Goal: Information Seeking & Learning: Learn about a topic

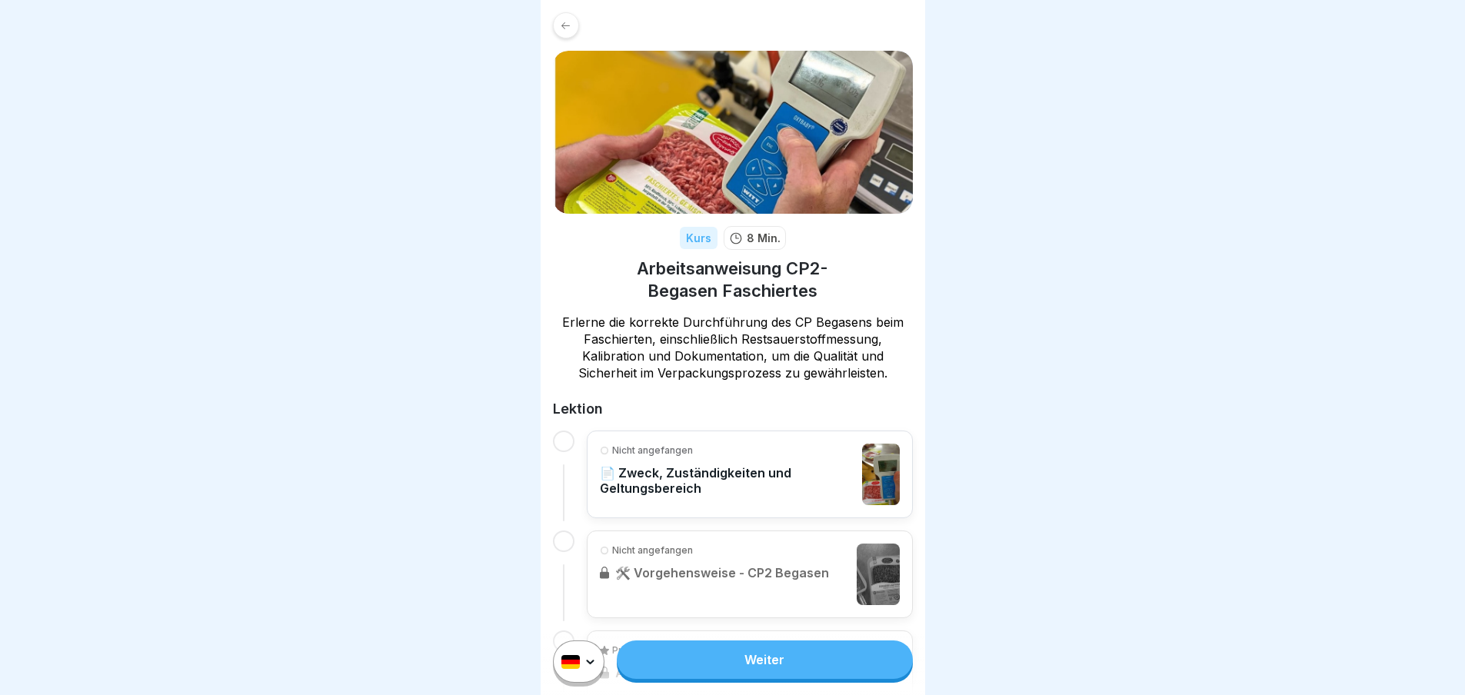
scroll to position [12, 0]
click at [779, 668] on link "Weiter" at bounding box center [764, 660] width 295 height 38
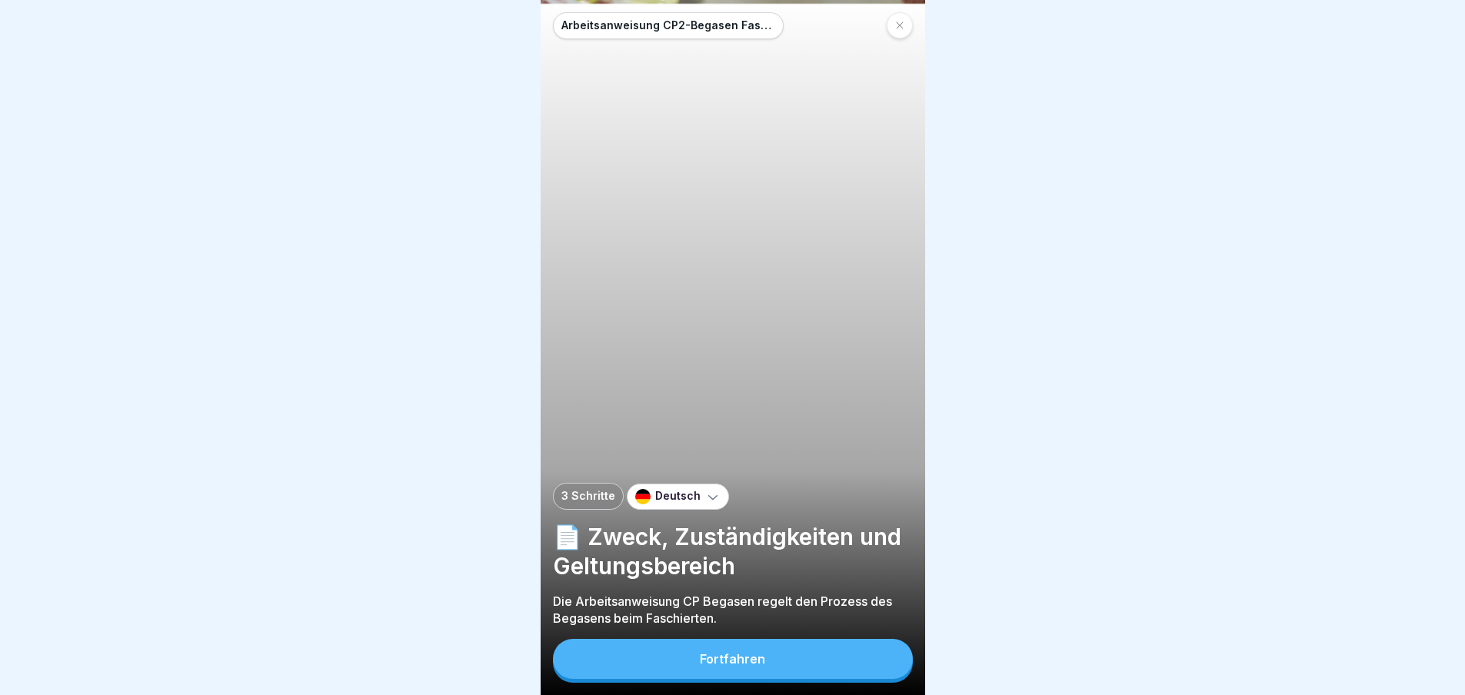
scroll to position [12, 0]
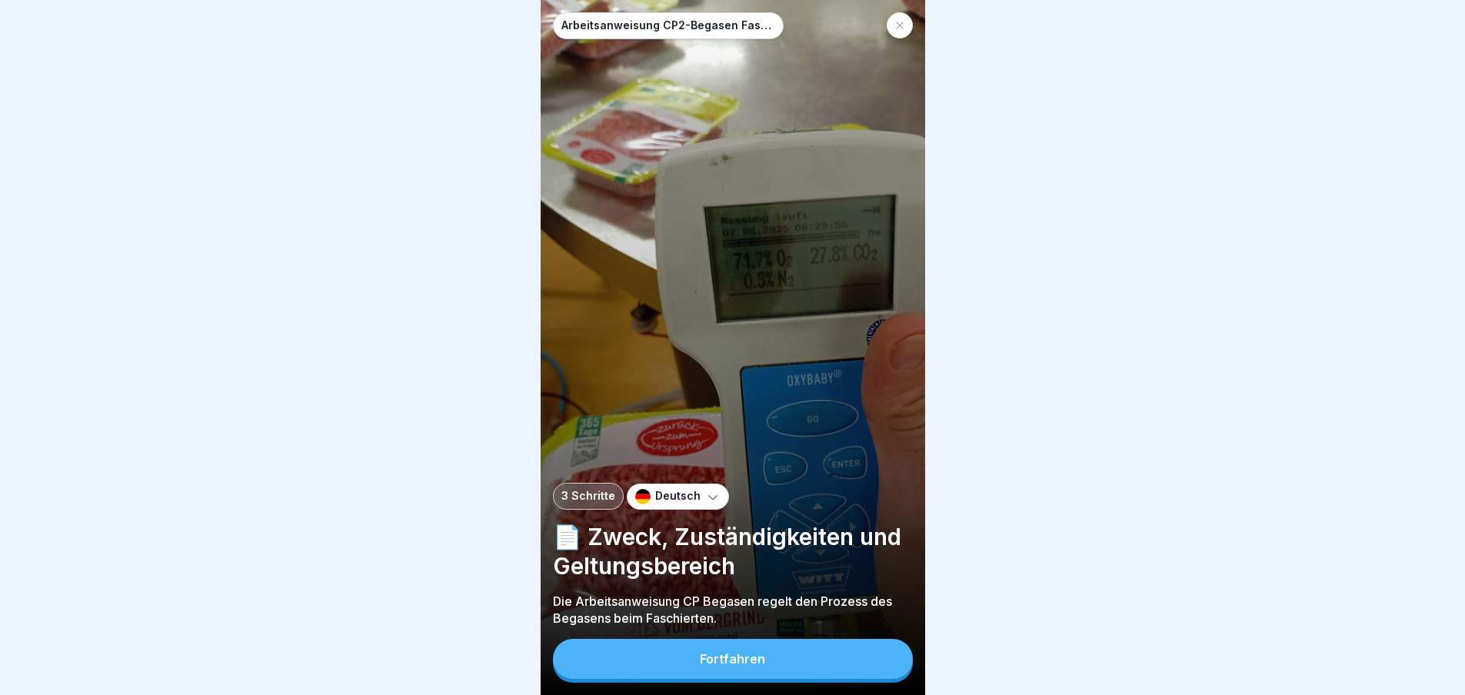
click at [744, 655] on div "Fortfahren" at bounding box center [732, 659] width 65 height 14
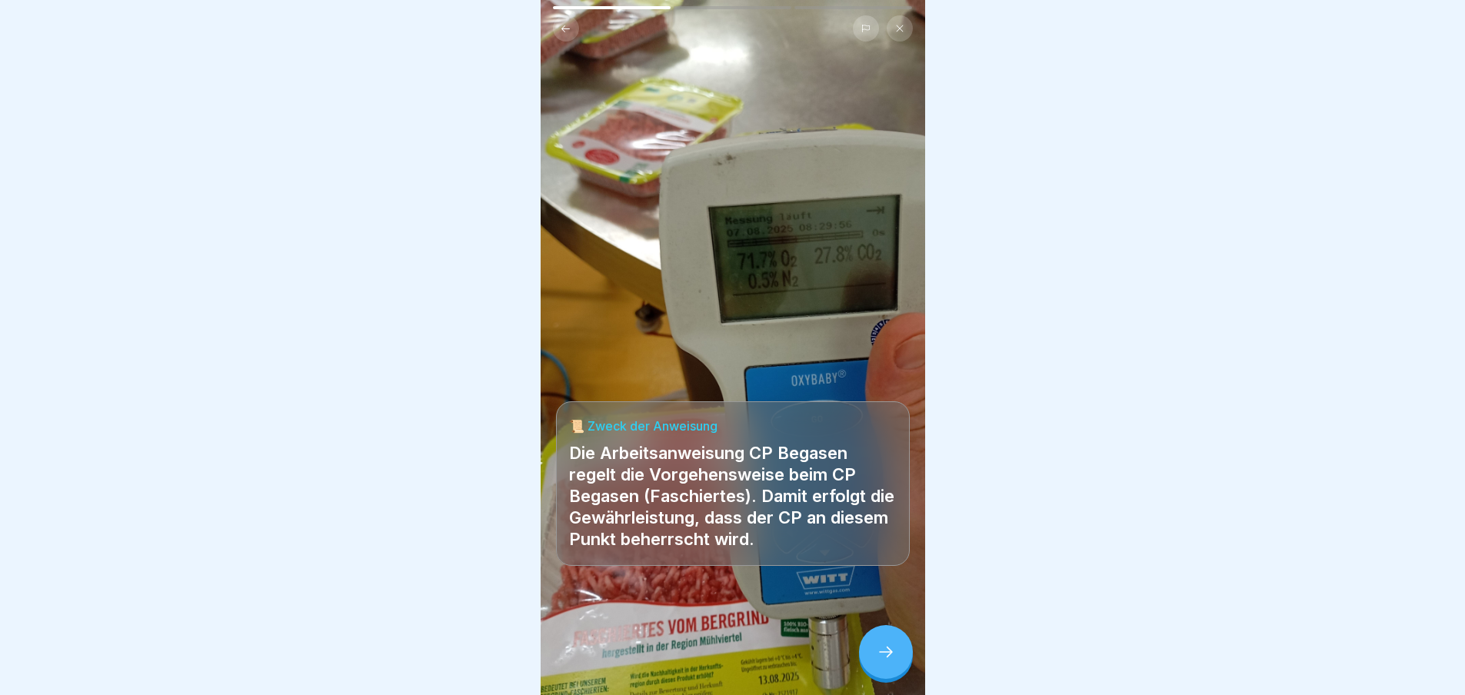
click at [890, 655] on icon at bounding box center [886, 652] width 18 height 18
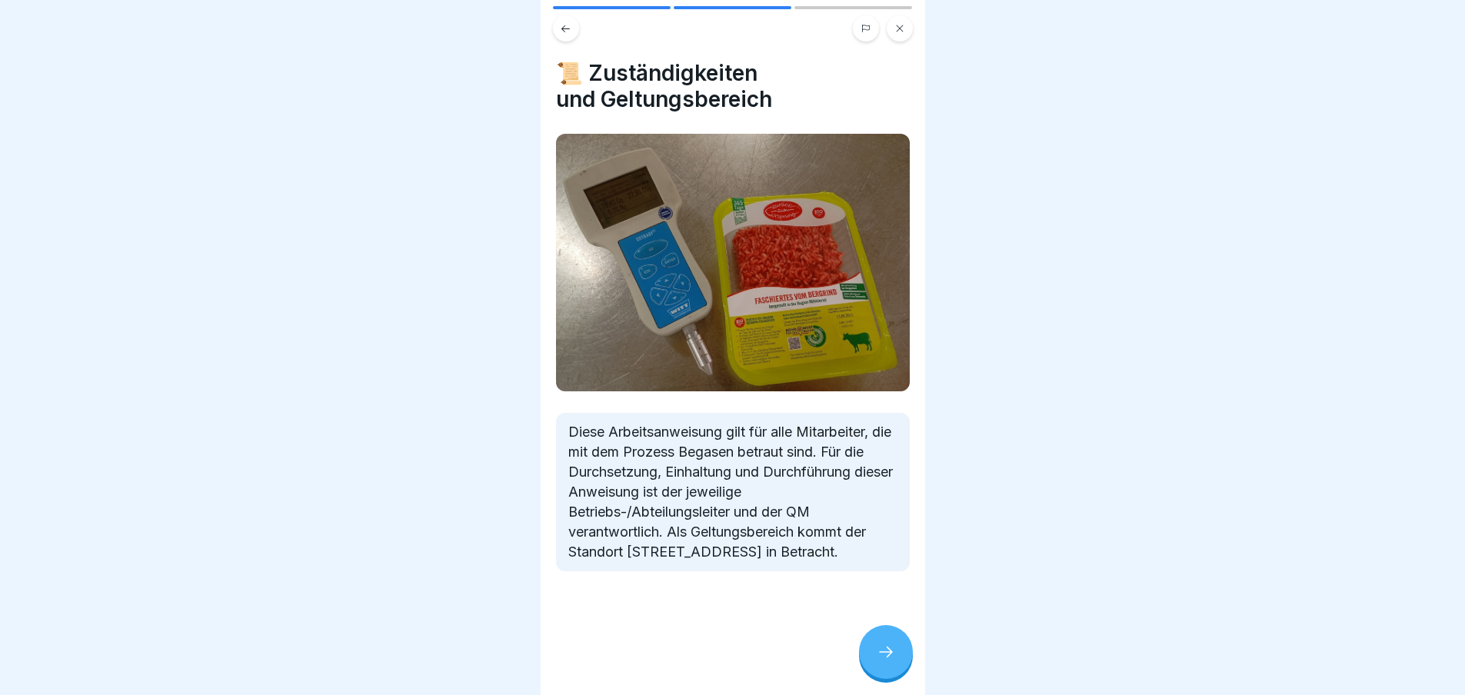
click at [892, 652] on icon at bounding box center [886, 652] width 18 height 18
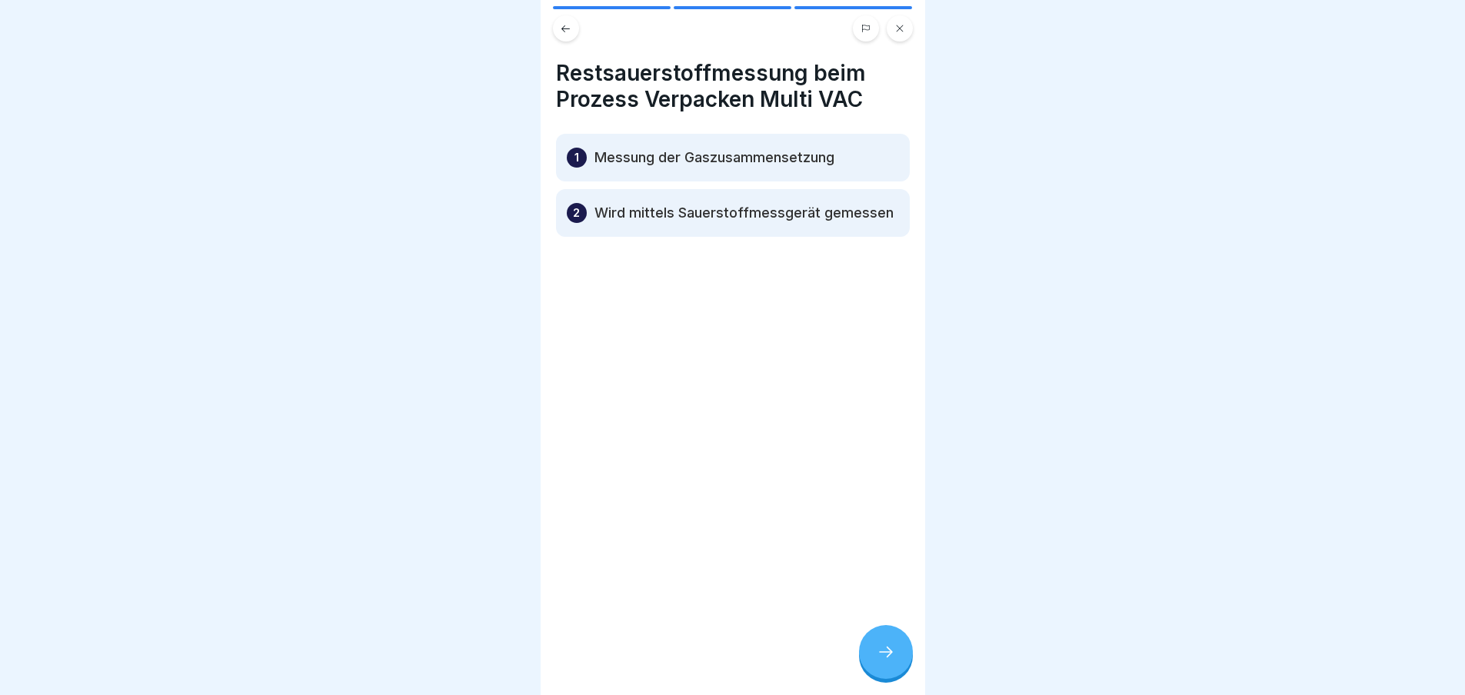
click at [892, 642] on div at bounding box center [886, 652] width 54 height 54
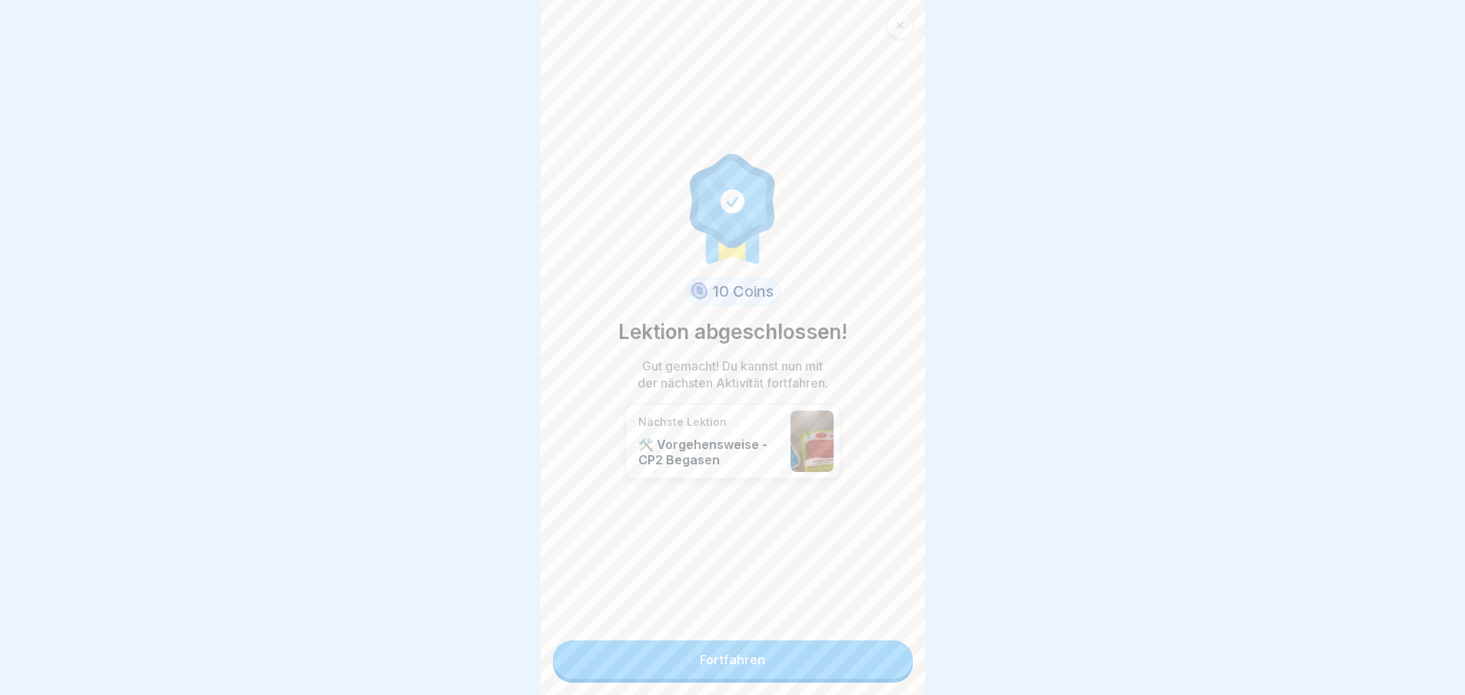
click at [728, 656] on link "Fortfahren" at bounding box center [733, 660] width 360 height 38
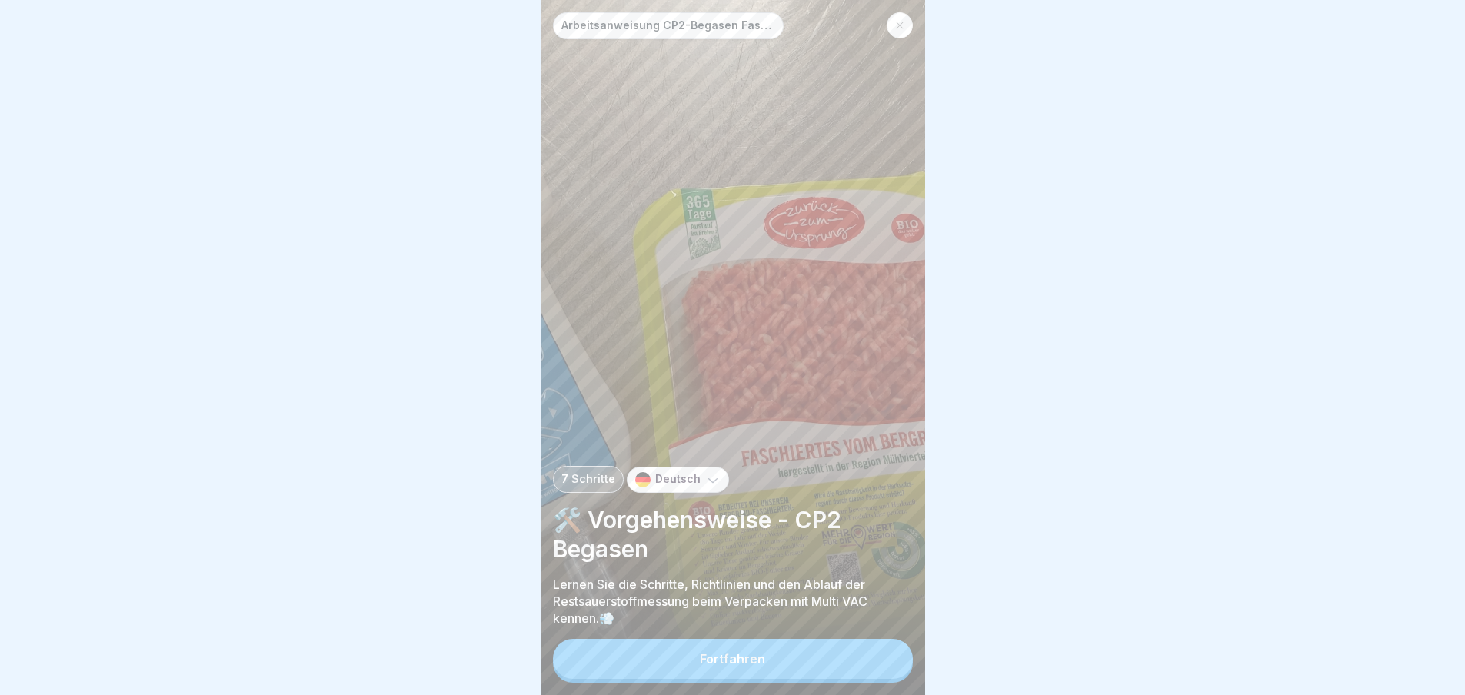
click at [764, 671] on button "Fortfahren" at bounding box center [733, 659] width 360 height 40
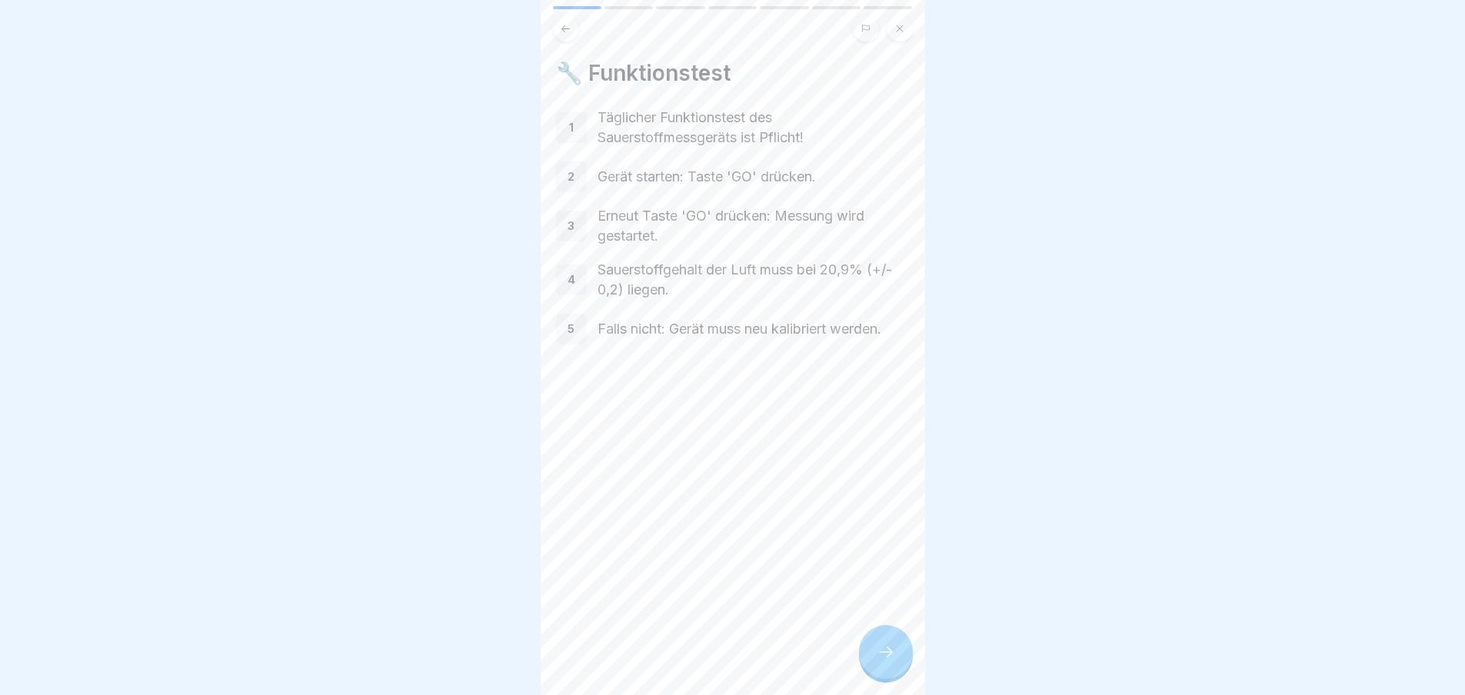
click at [887, 679] on div at bounding box center [886, 652] width 54 height 54
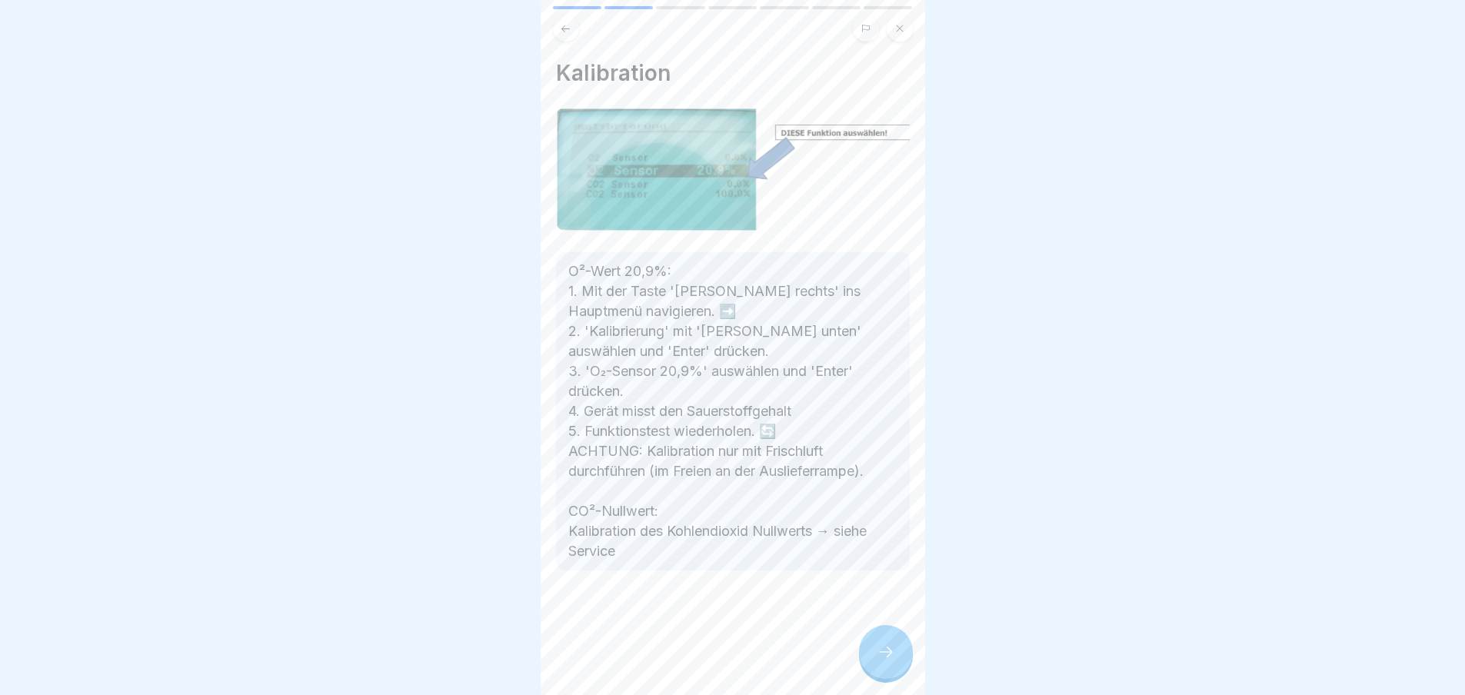
click at [893, 656] on icon at bounding box center [886, 652] width 18 height 18
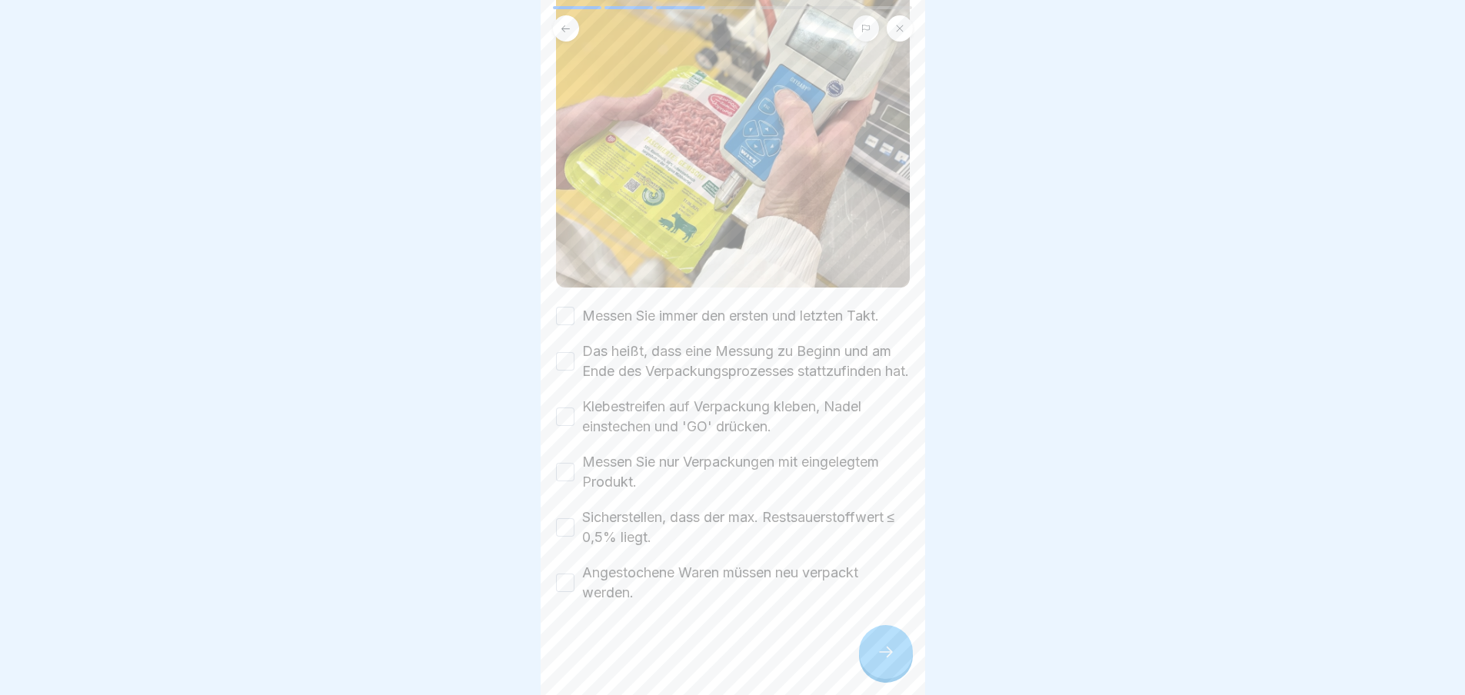
scroll to position [12, 0]
click at [572, 307] on button "Messen Sie immer den ersten und letzten Takt." at bounding box center [565, 316] width 18 height 18
click at [562, 307] on button "Messen Sie immer den ersten und letzten Takt." at bounding box center [565, 316] width 18 height 18
drag, startPoint x: 565, startPoint y: 455, endPoint x: 668, endPoint y: 513, distance: 117.5
click at [565, 463] on button "Messen Sie nur Verpackungen mit eingelegtem Produkt." at bounding box center [565, 472] width 18 height 18
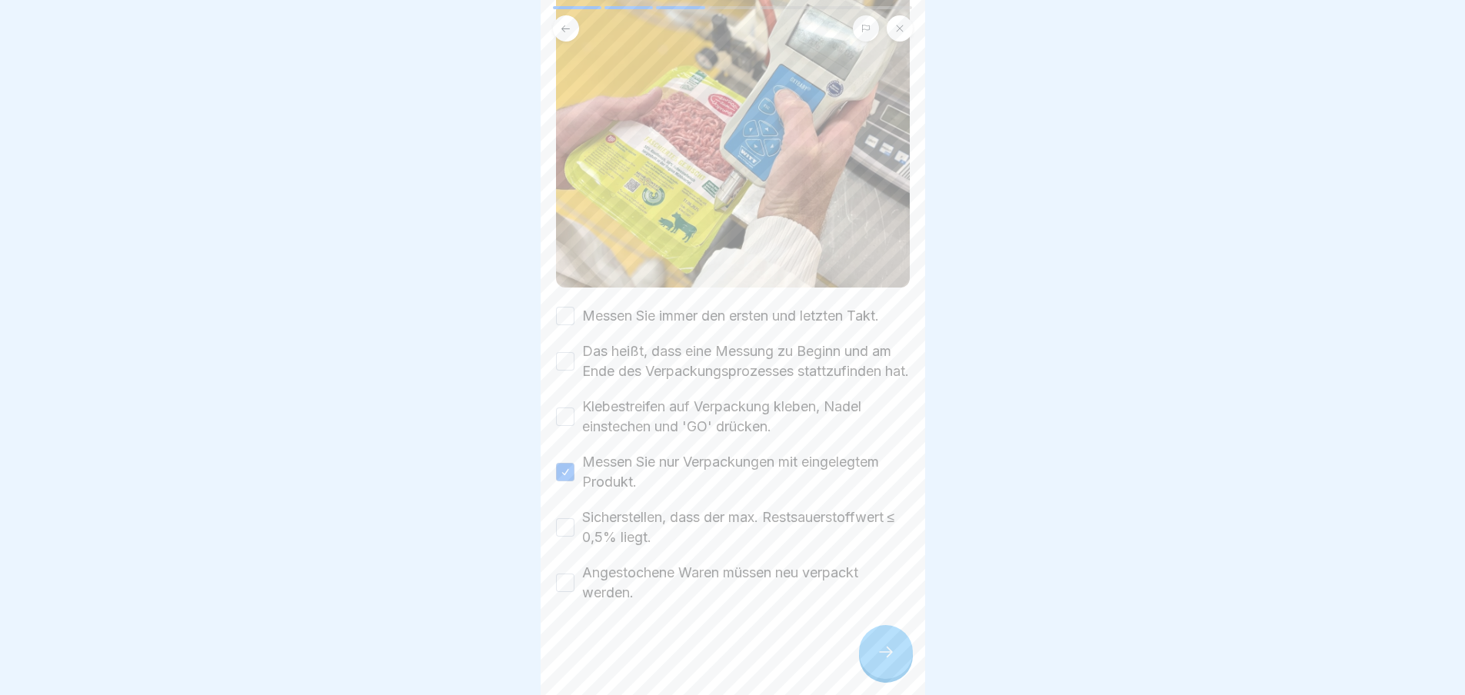
click at [567, 574] on button "Angestochene Waren müssen neu verpackt werden." at bounding box center [565, 583] width 18 height 18
click at [566, 408] on button "Klebestreifen auf Verpackung kleben, Nadel einstechen und 'GO' drücken." at bounding box center [565, 417] width 18 height 18
click at [562, 352] on button "Das heißt, dass eine Messung zu Beginn und am Ende des Verpackungsprozesses sta…" at bounding box center [565, 361] width 18 height 18
click at [899, 647] on div at bounding box center [886, 652] width 54 height 54
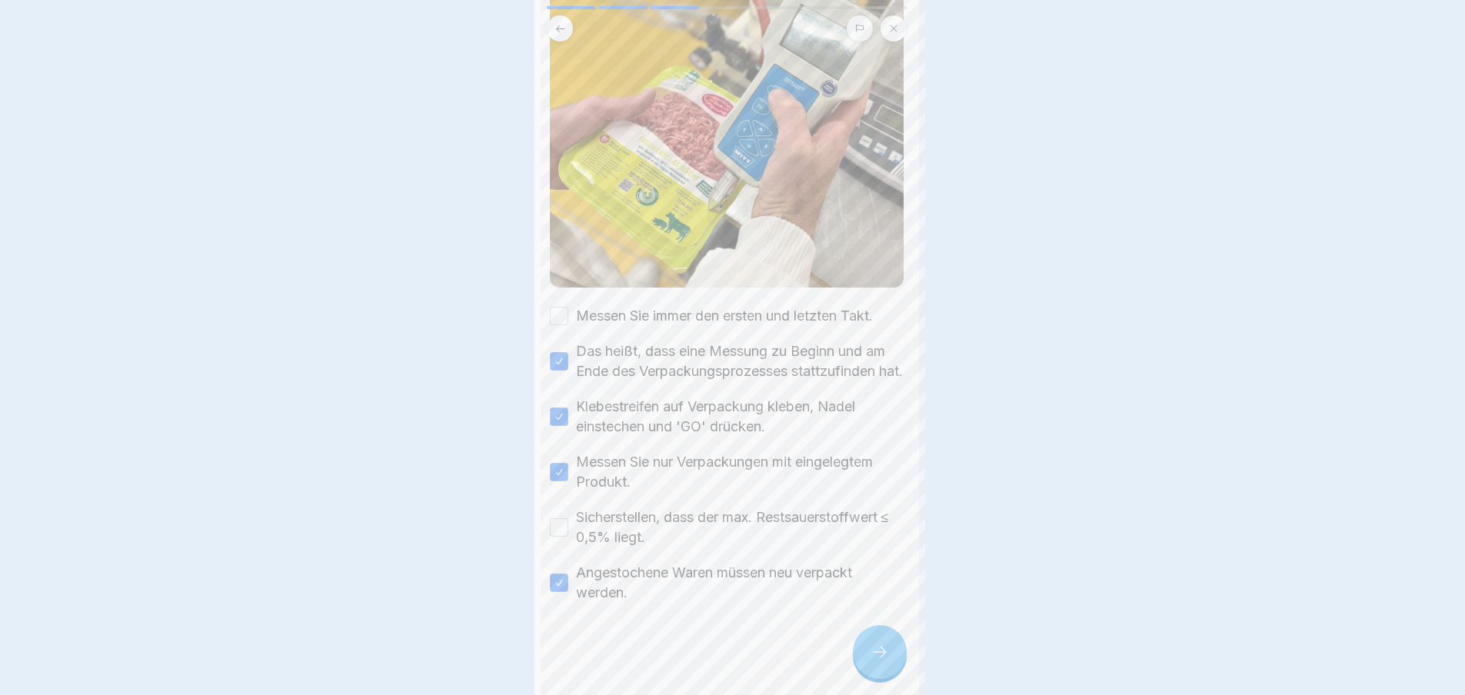
scroll to position [0, 0]
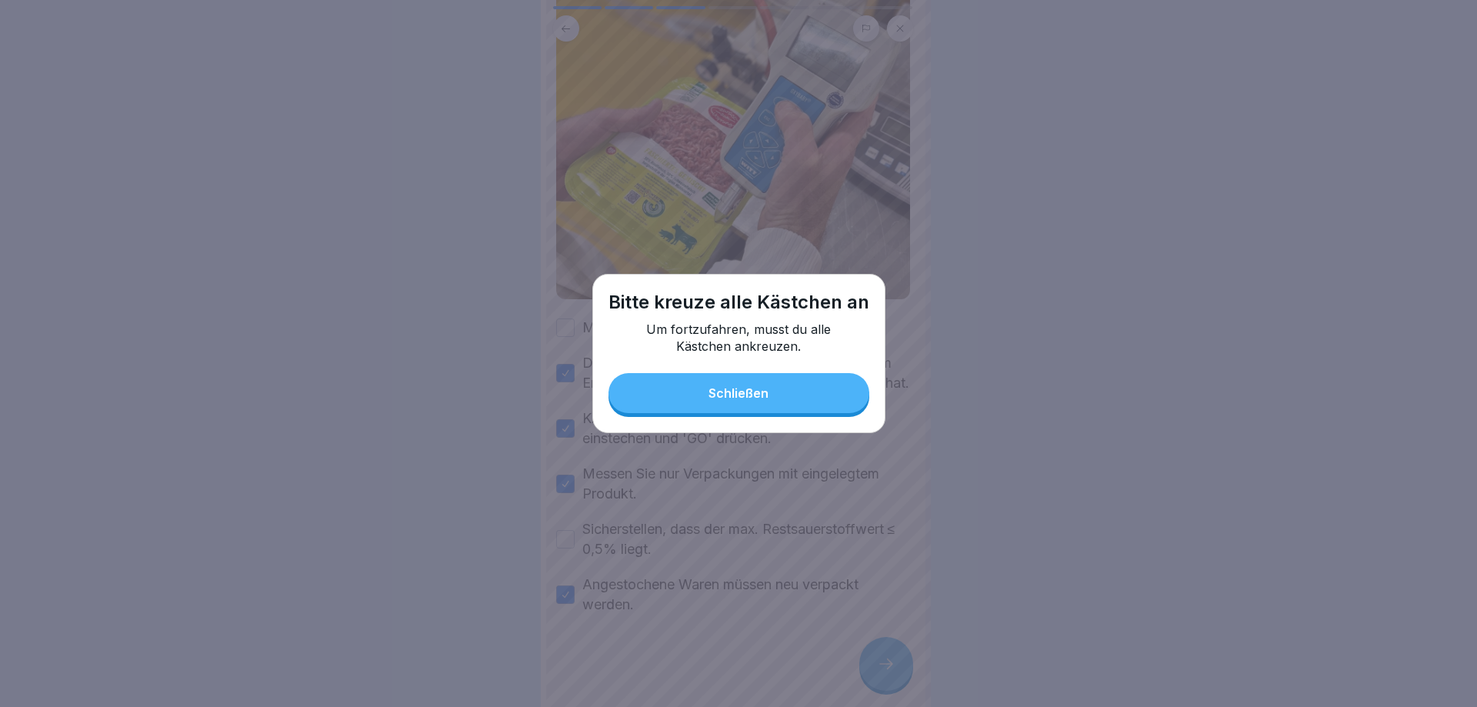
click at [785, 392] on button "Schließen" at bounding box center [738, 393] width 261 height 40
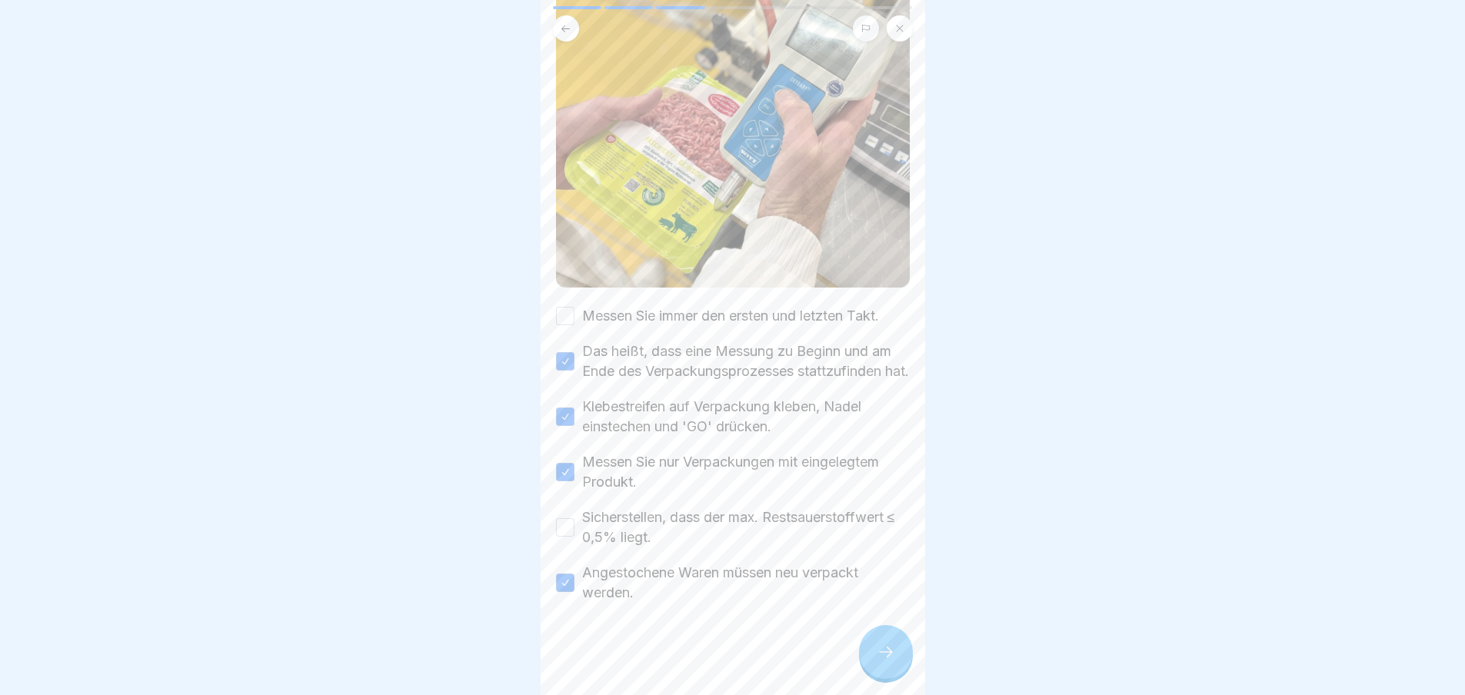
click at [562, 307] on button "Messen Sie immer den ersten und letzten Takt." at bounding box center [565, 316] width 18 height 18
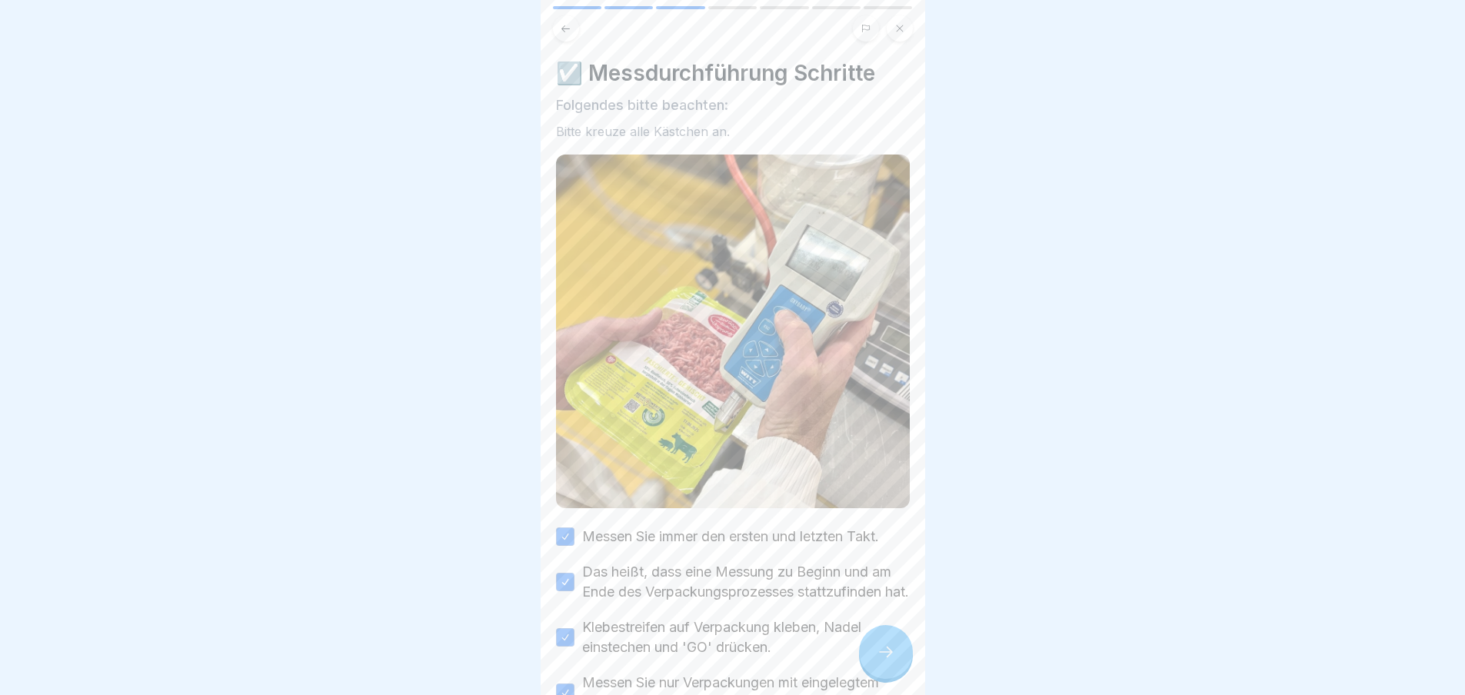
scroll to position [154, 0]
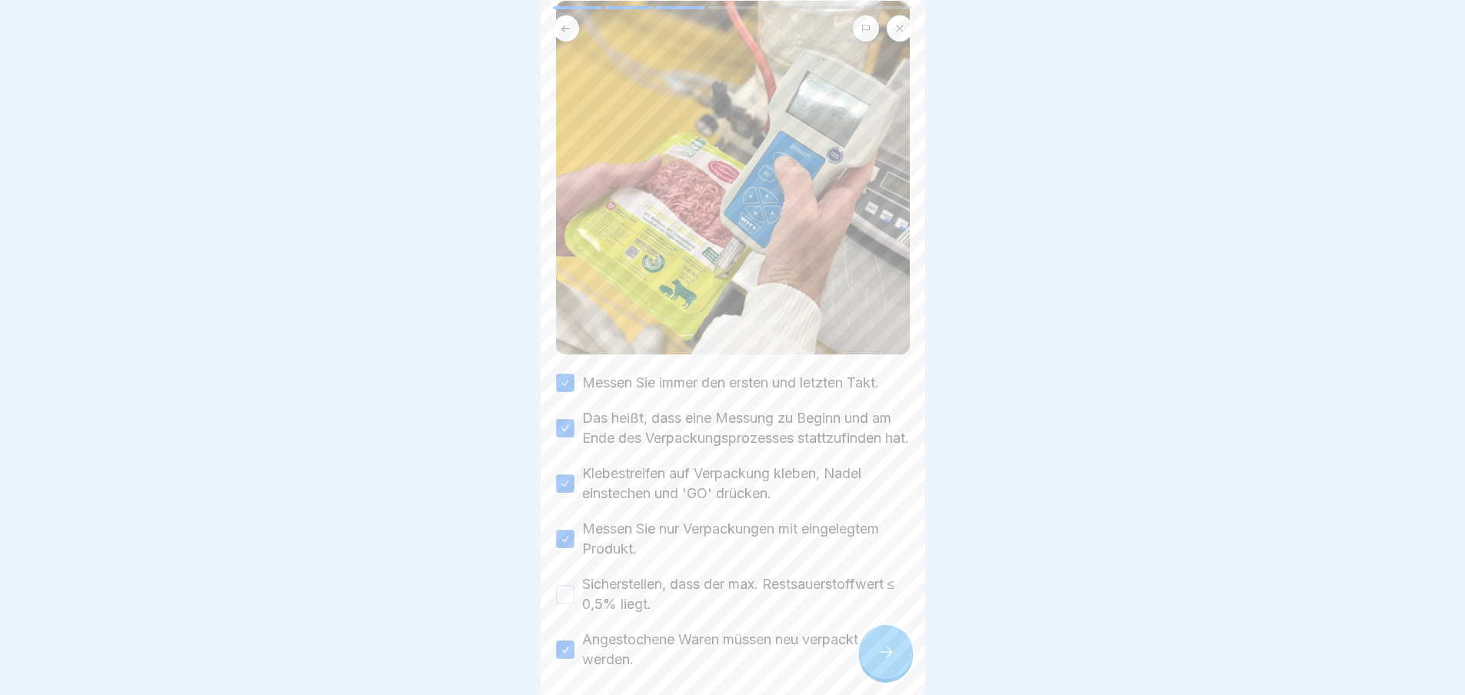
click at [572, 599] on button "Sicherstellen, dass der max. Restsauerstoffwert ≤ 0,5% liegt." at bounding box center [565, 594] width 18 height 18
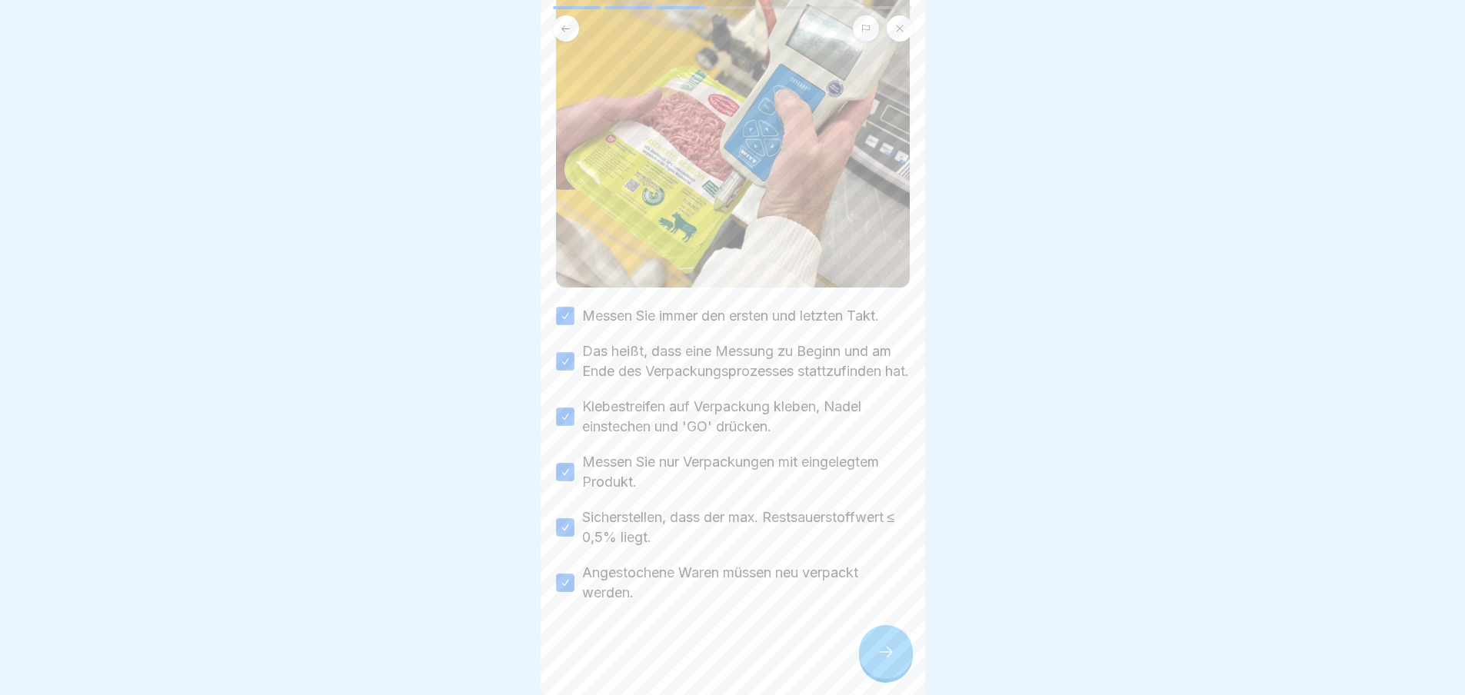
click at [881, 657] on icon at bounding box center [886, 652] width 18 height 18
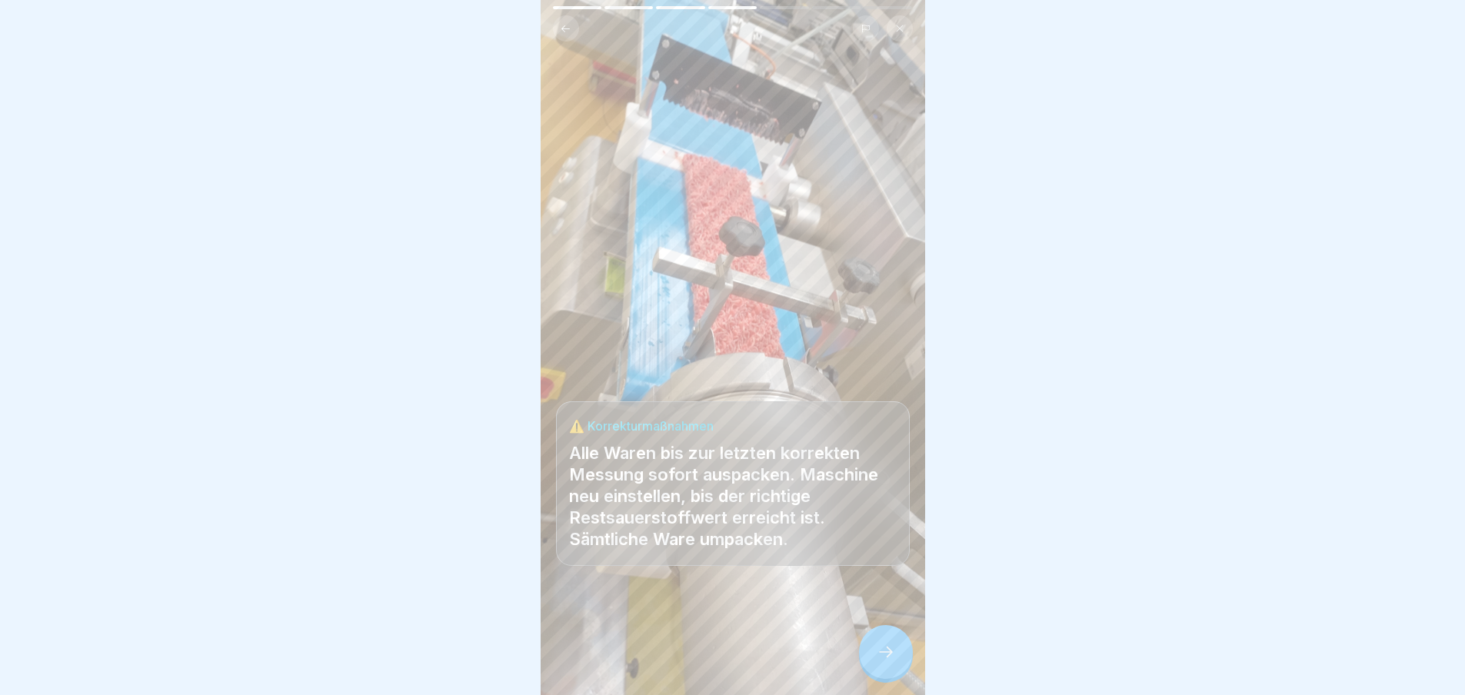
click at [888, 655] on div at bounding box center [886, 652] width 54 height 54
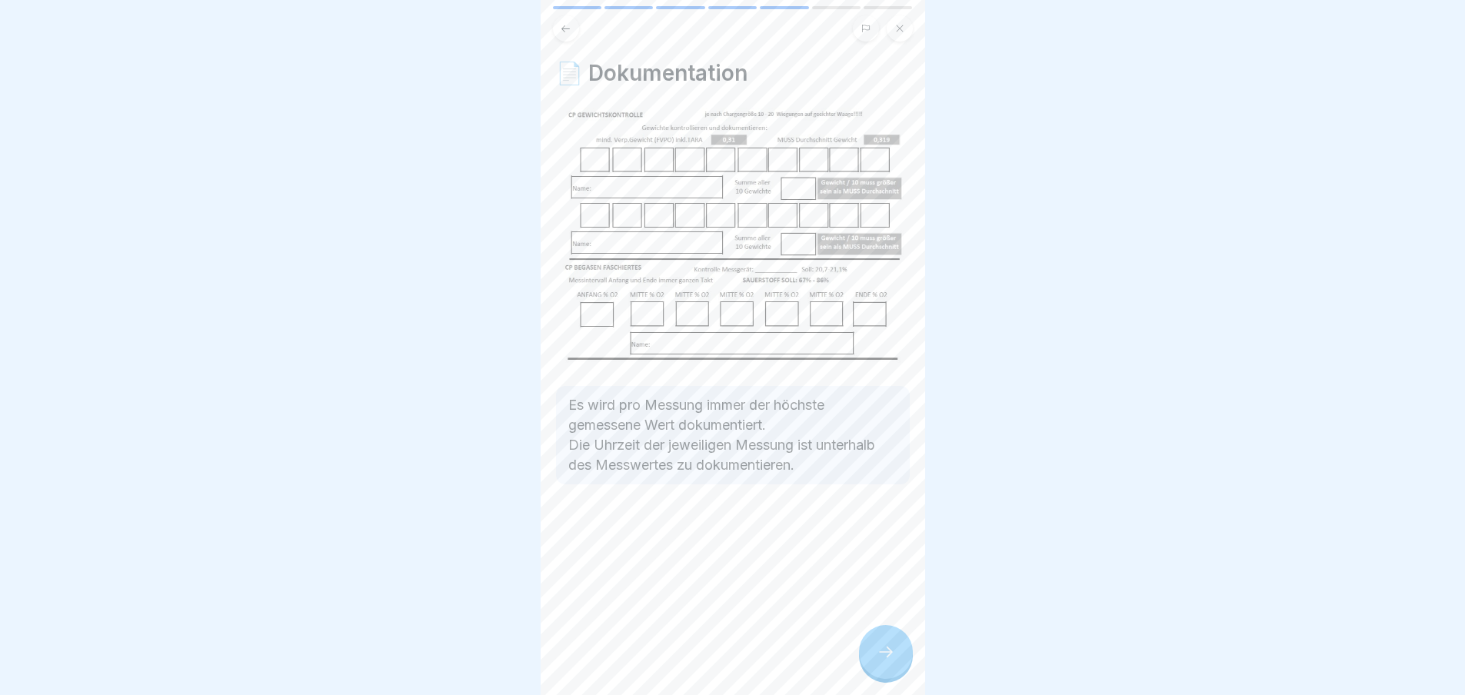
click at [893, 661] on icon at bounding box center [886, 652] width 18 height 18
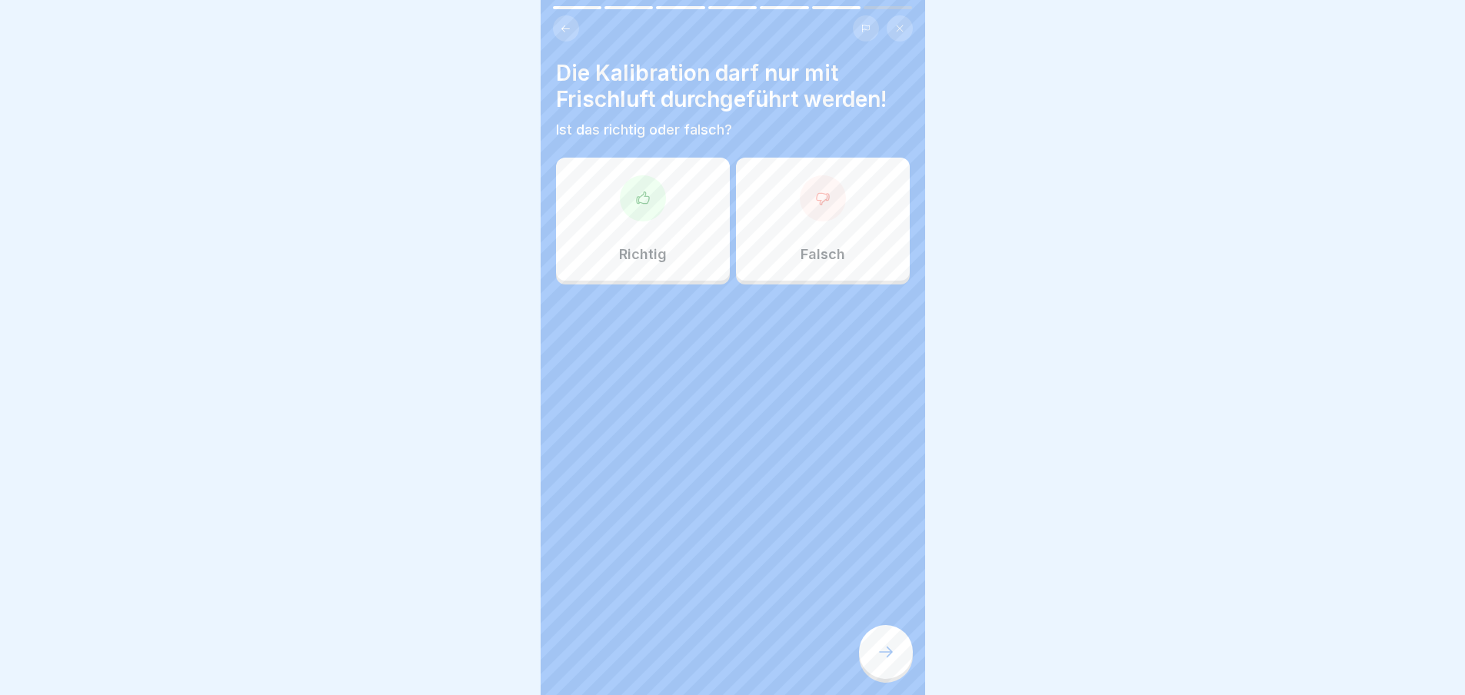
click at [636, 201] on icon at bounding box center [642, 198] width 12 height 12
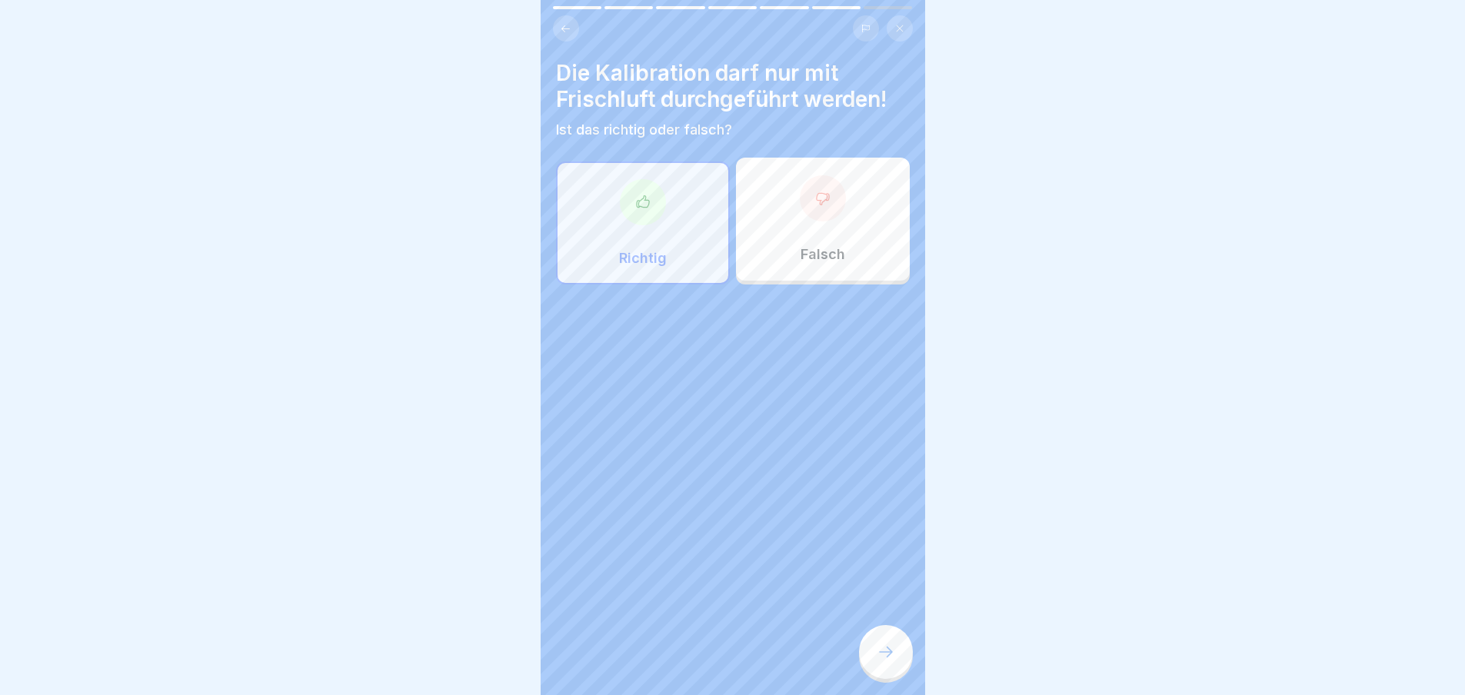
click at [901, 663] on div at bounding box center [886, 652] width 54 height 54
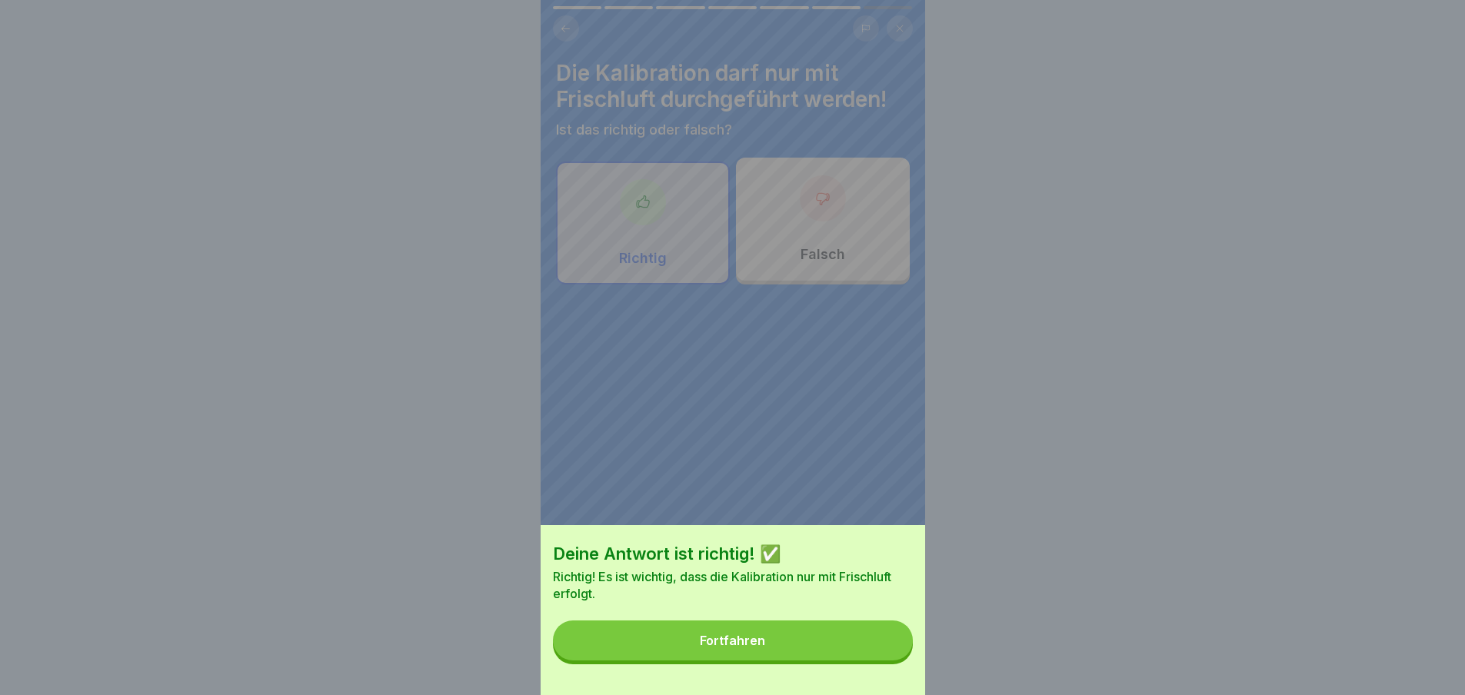
click at [744, 648] on div "Fortfahren" at bounding box center [732, 641] width 65 height 14
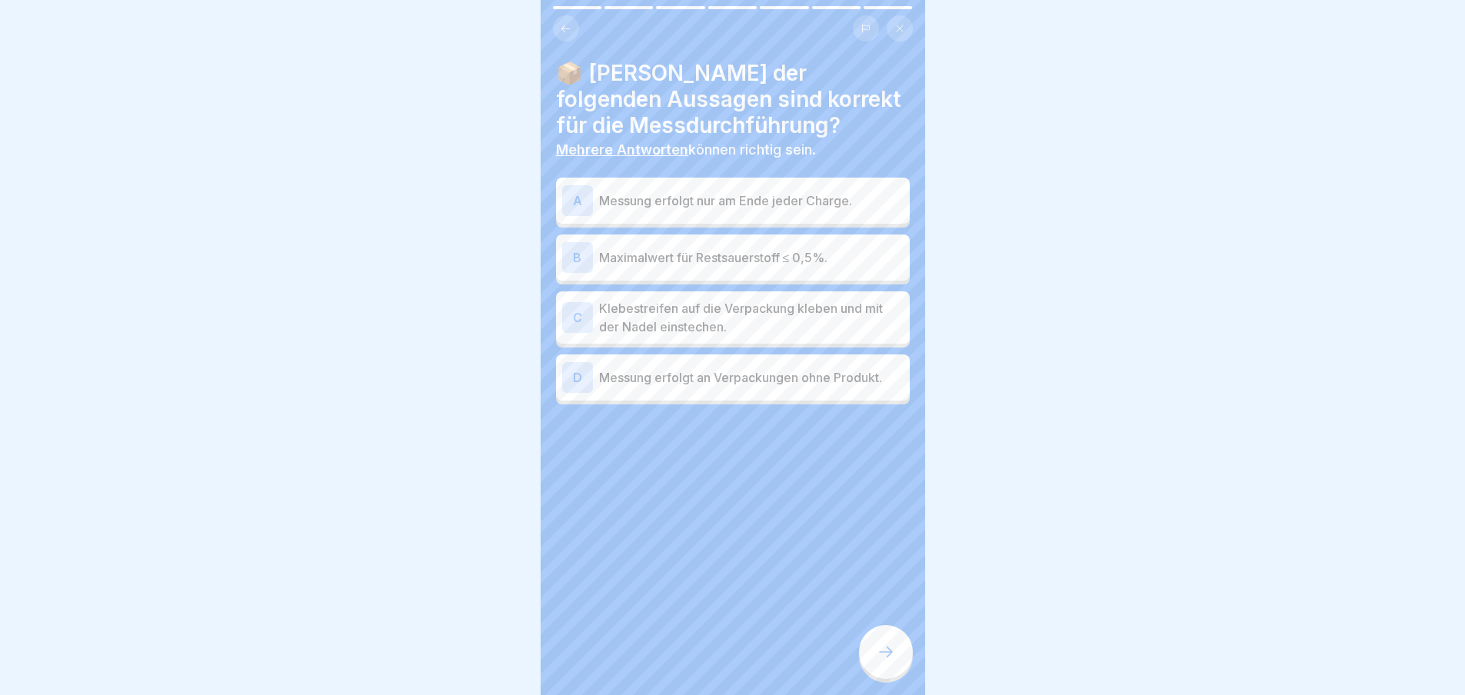
click at [595, 253] on div "B Maximalwert für Restsauerstoff ≤ 0,5%." at bounding box center [733, 257] width 342 height 31
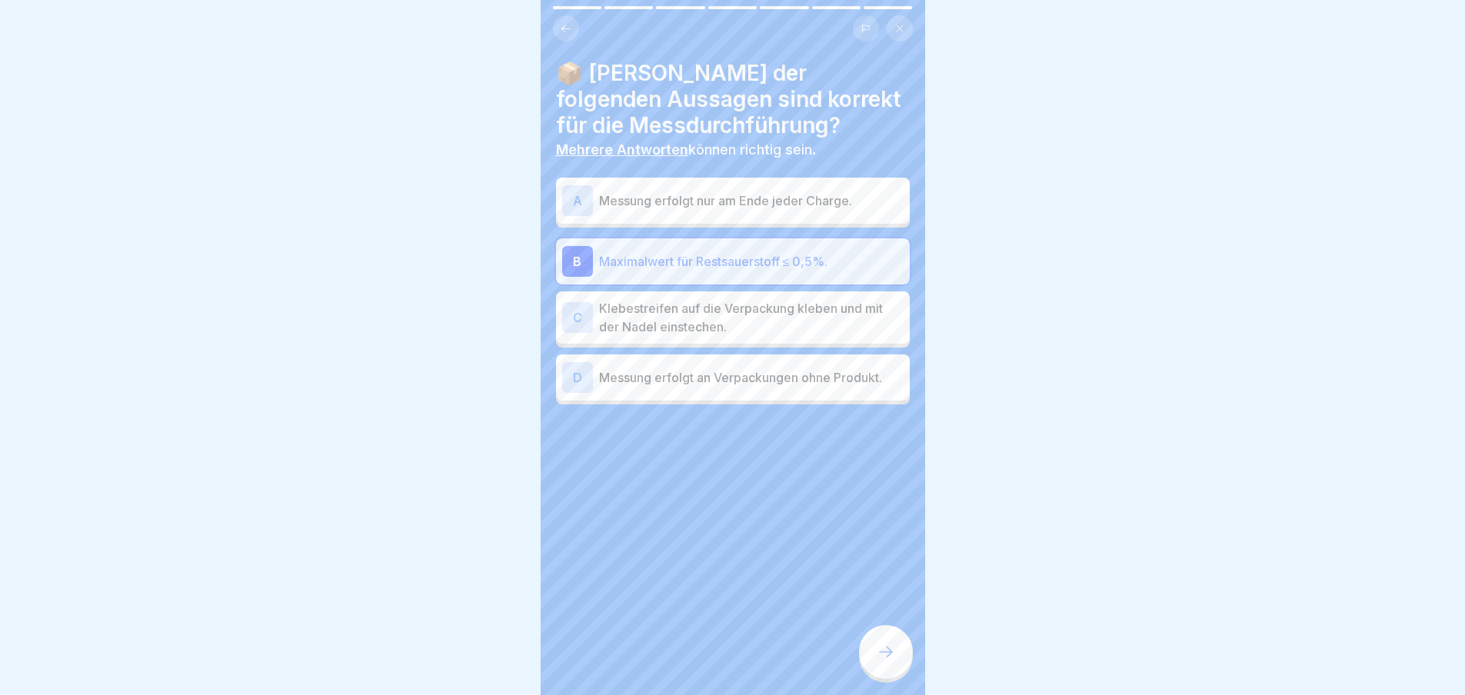
click at [577, 313] on div "C" at bounding box center [577, 317] width 31 height 31
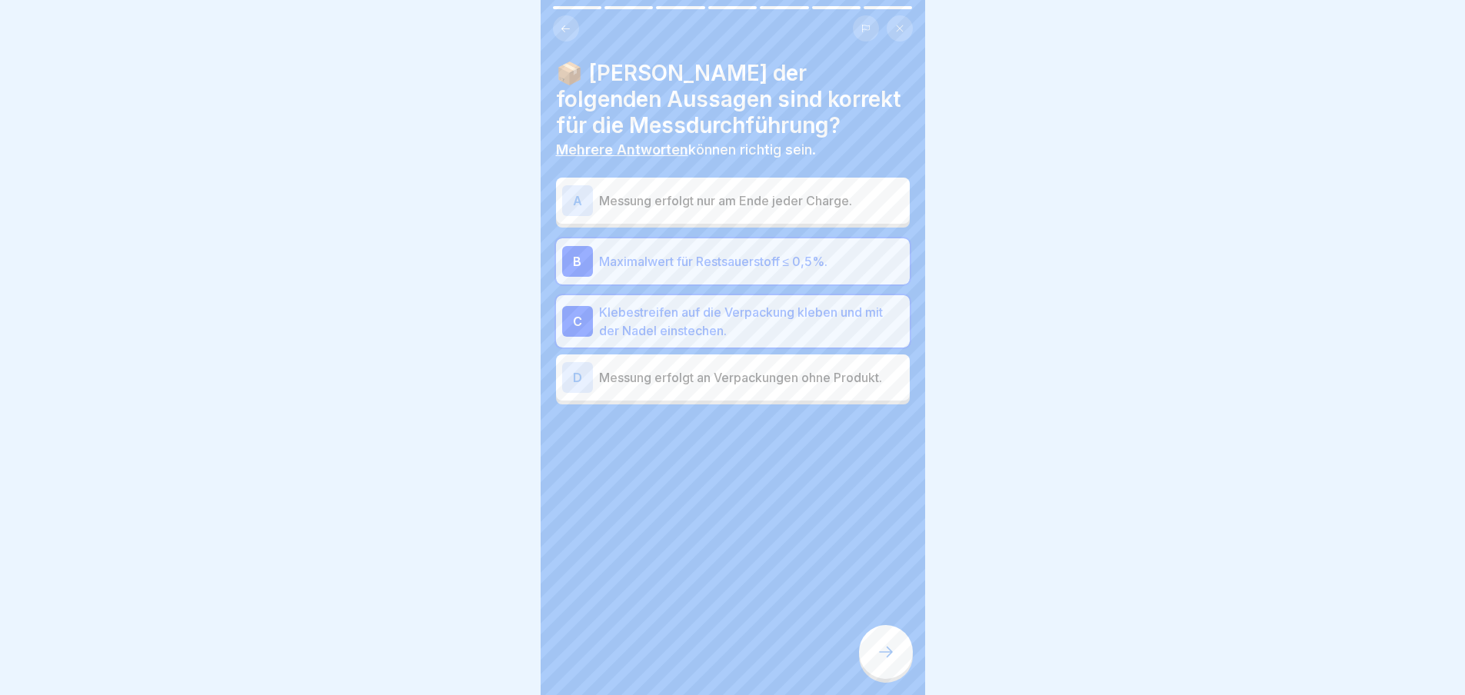
click at [891, 662] on icon at bounding box center [886, 652] width 18 height 18
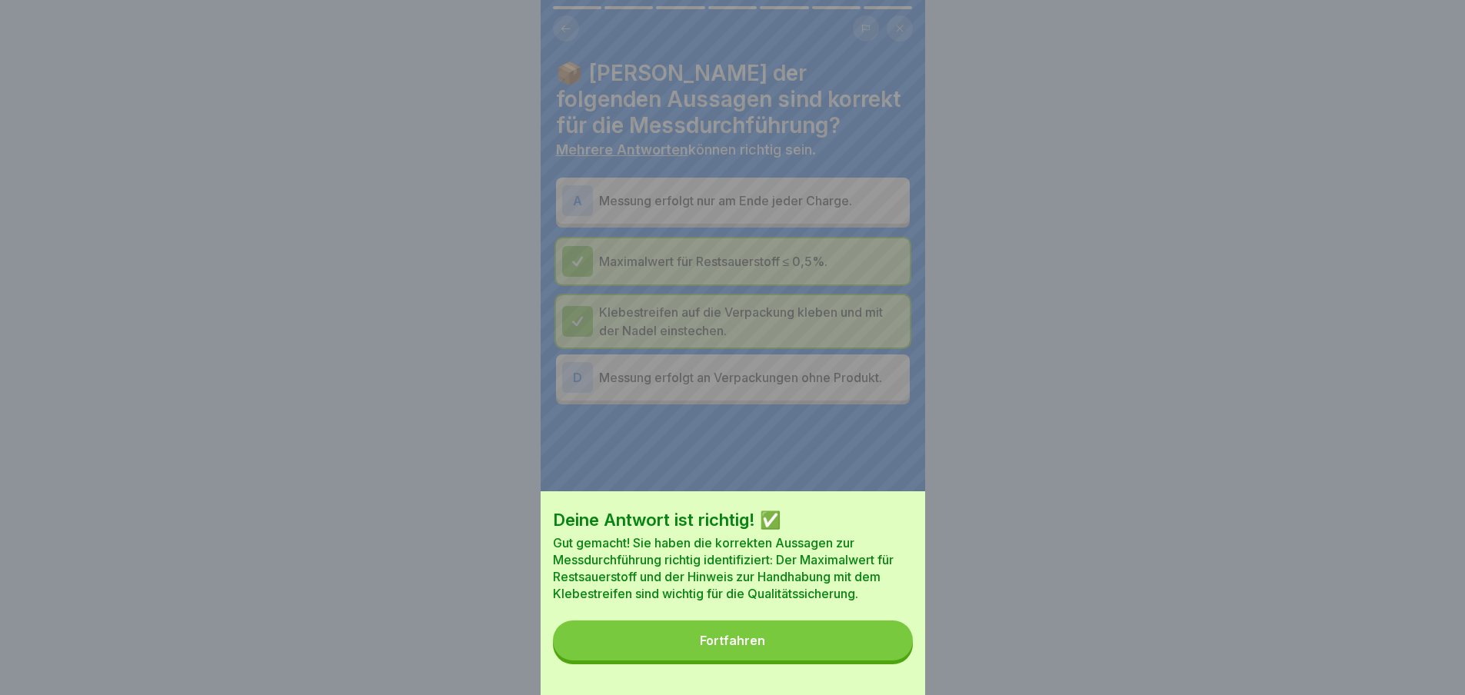
click at [753, 648] on div "Fortfahren" at bounding box center [732, 641] width 65 height 14
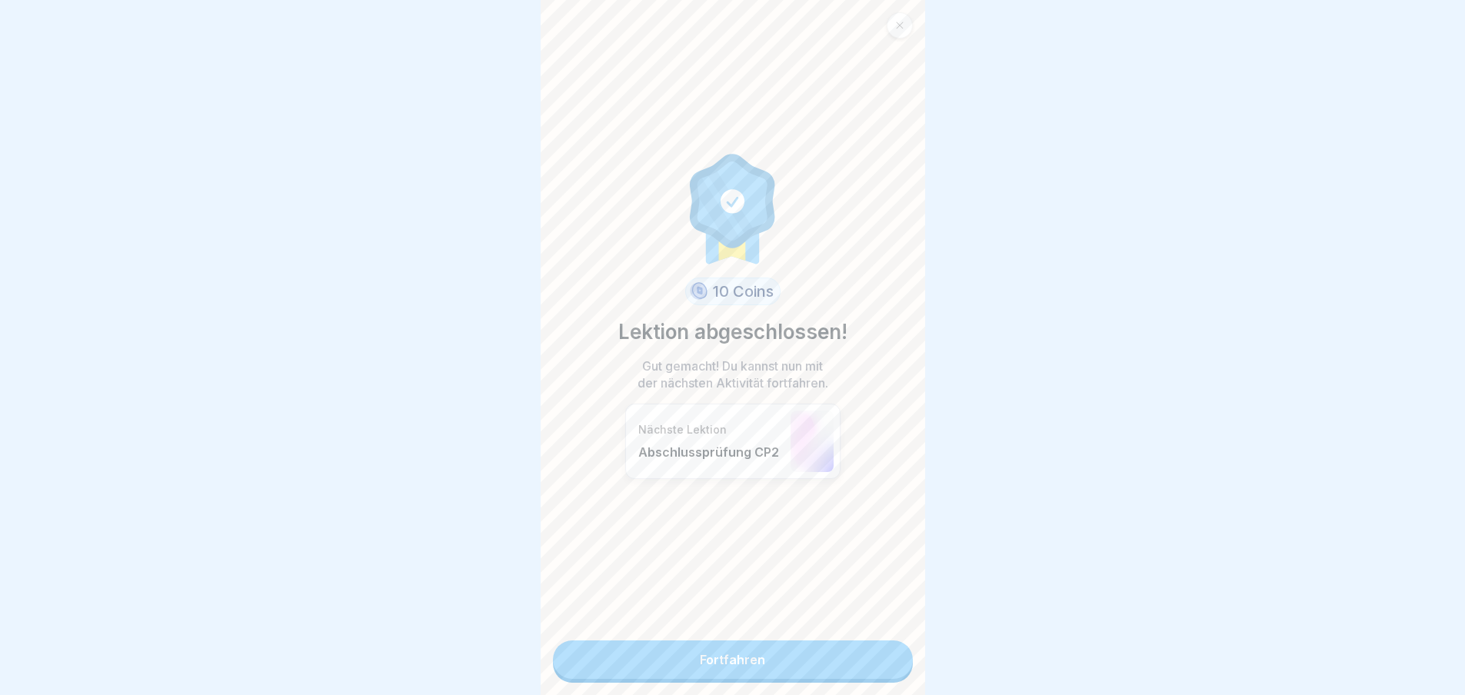
click at [732, 663] on link "Fortfahren" at bounding box center [733, 660] width 360 height 38
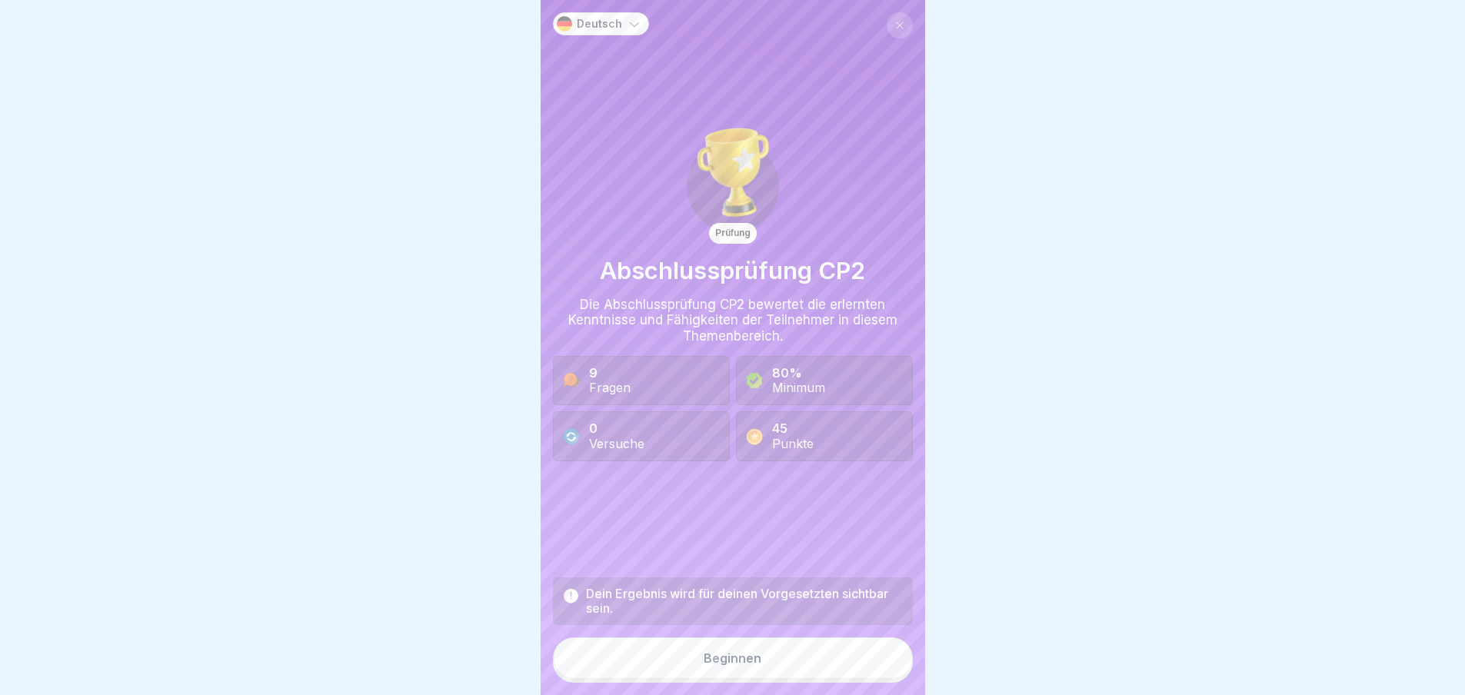
click at [722, 665] on div "Beginnen" at bounding box center [733, 659] width 58 height 14
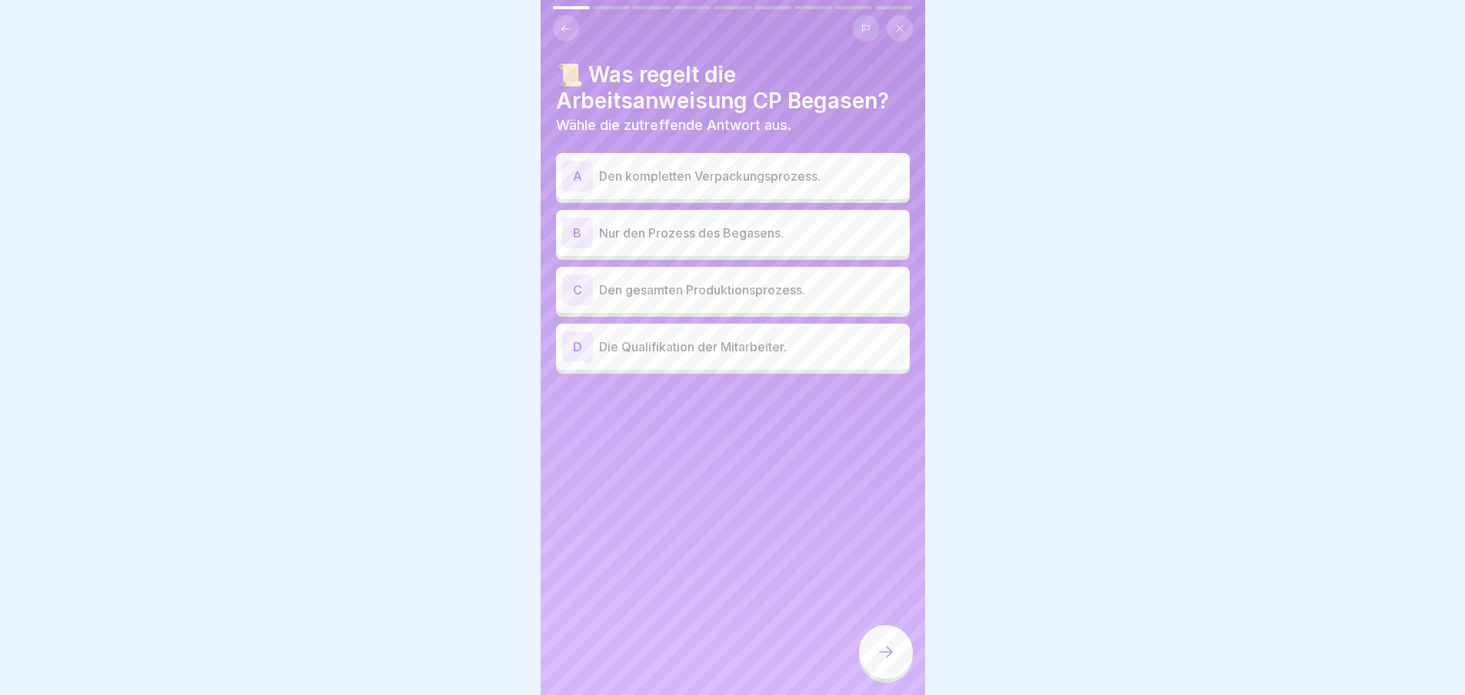
click at [694, 238] on p "Nur den Prozess des Begasens." at bounding box center [751, 233] width 305 height 18
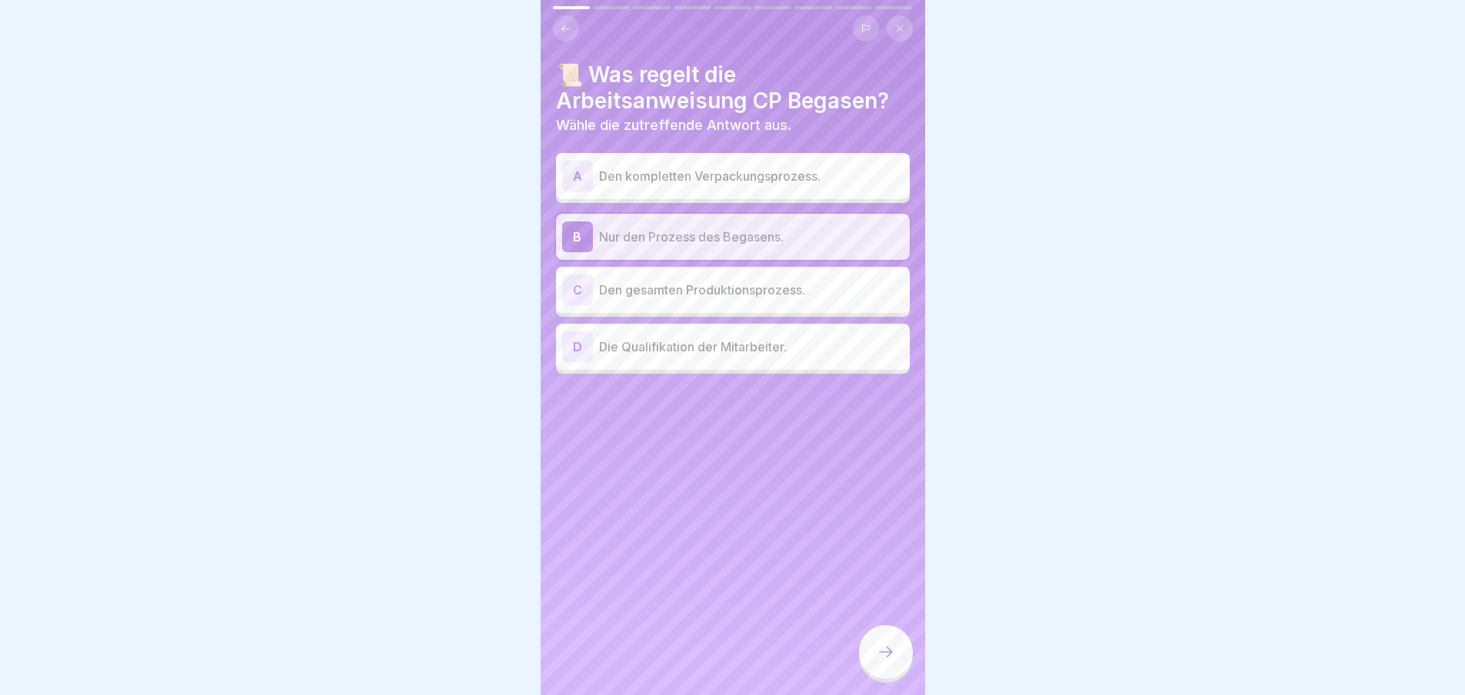
click at [885, 656] on icon at bounding box center [886, 652] width 18 height 18
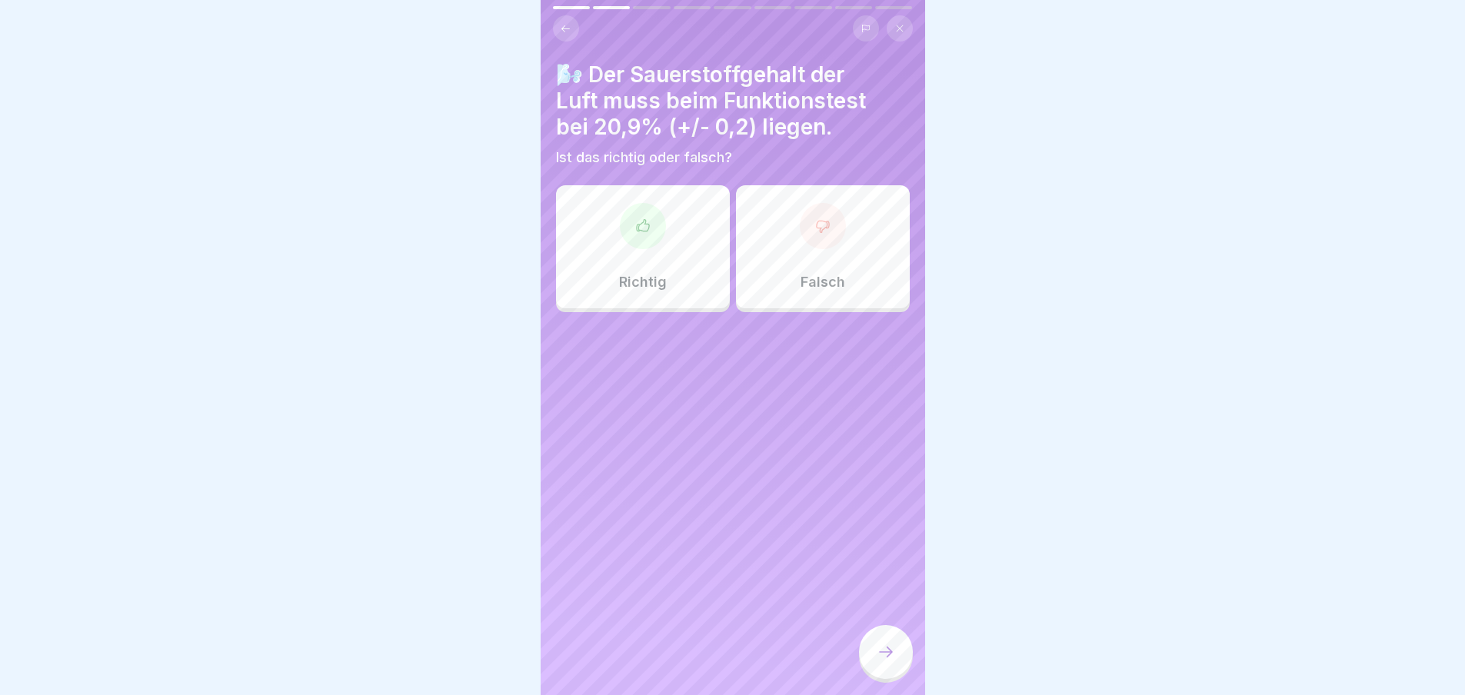
click at [645, 242] on div at bounding box center [643, 226] width 46 height 46
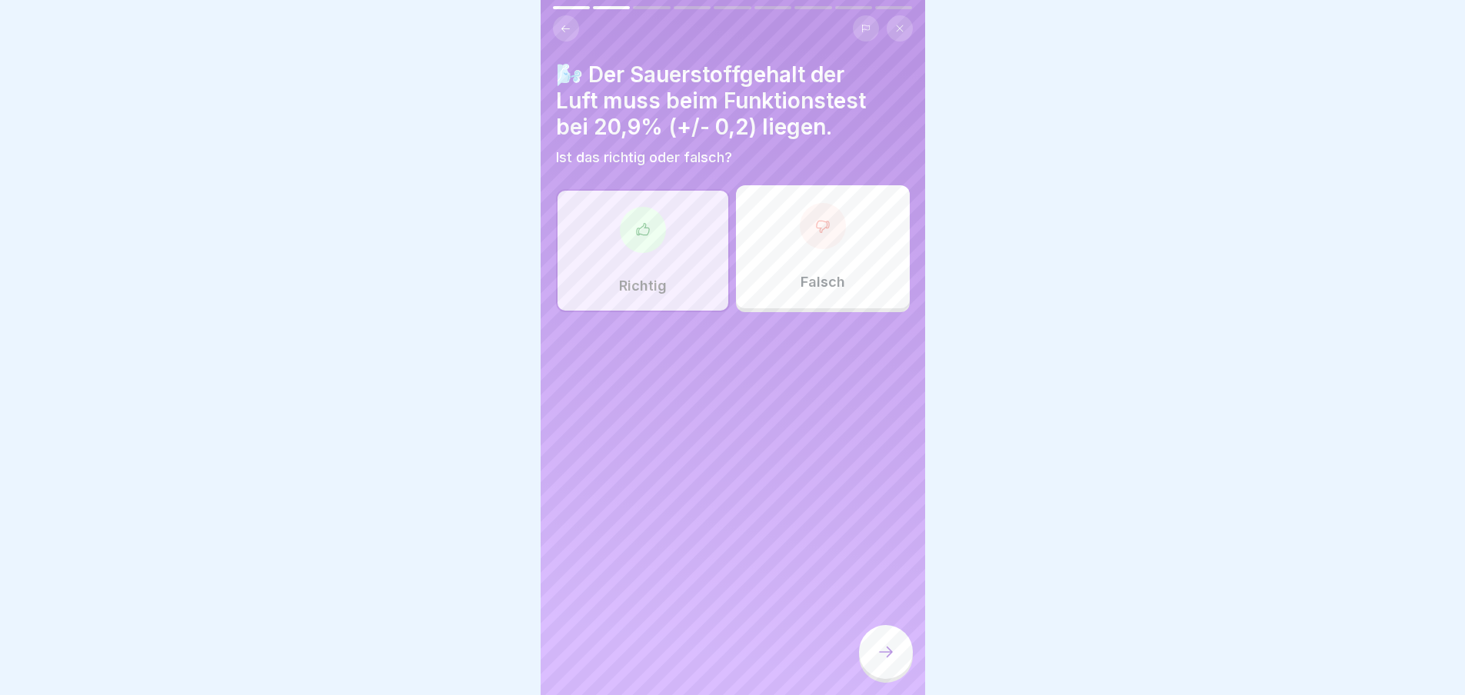
click at [885, 662] on icon at bounding box center [886, 652] width 18 height 18
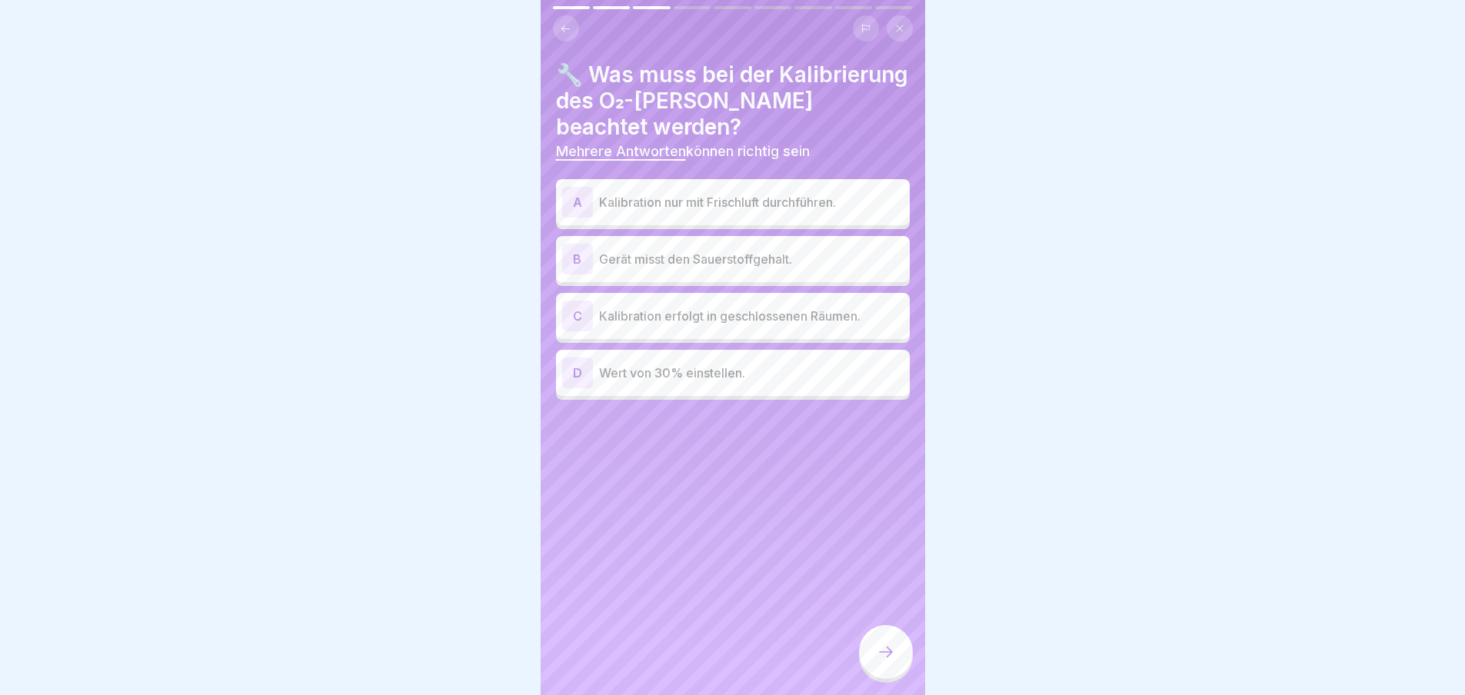
click at [782, 205] on p "Kalibration nur mit Frischluft durchführen." at bounding box center [751, 202] width 305 height 18
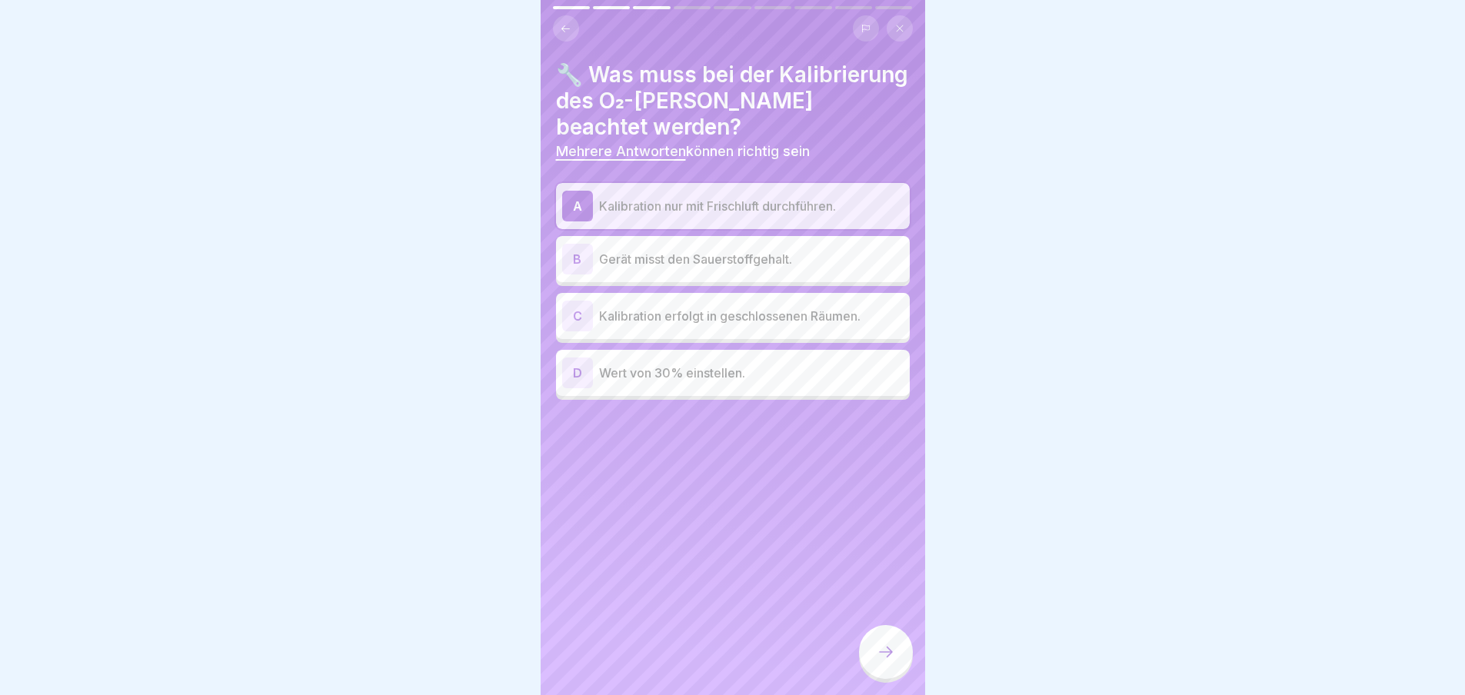
click at [890, 655] on icon at bounding box center [886, 652] width 18 height 18
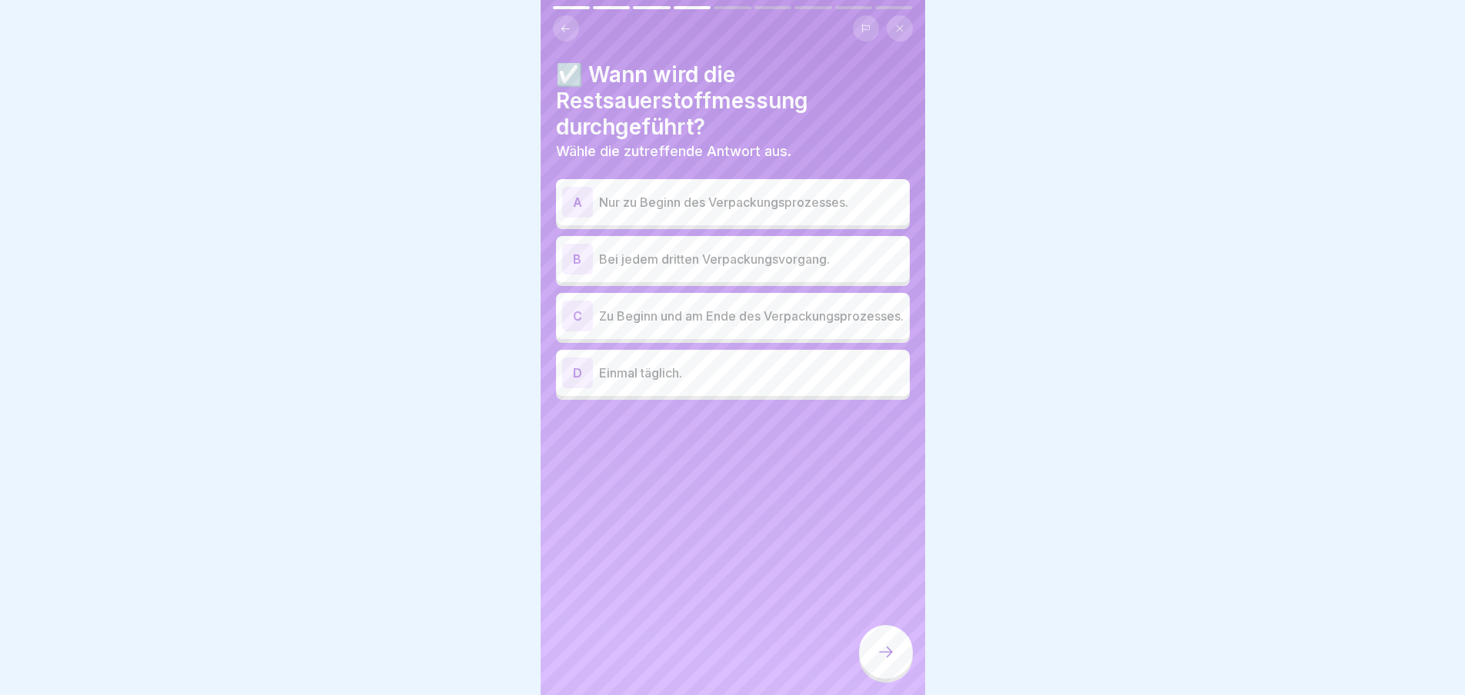
click at [737, 322] on p "Zu Beginn und am Ende des Verpackungsprozesses." at bounding box center [751, 316] width 305 height 18
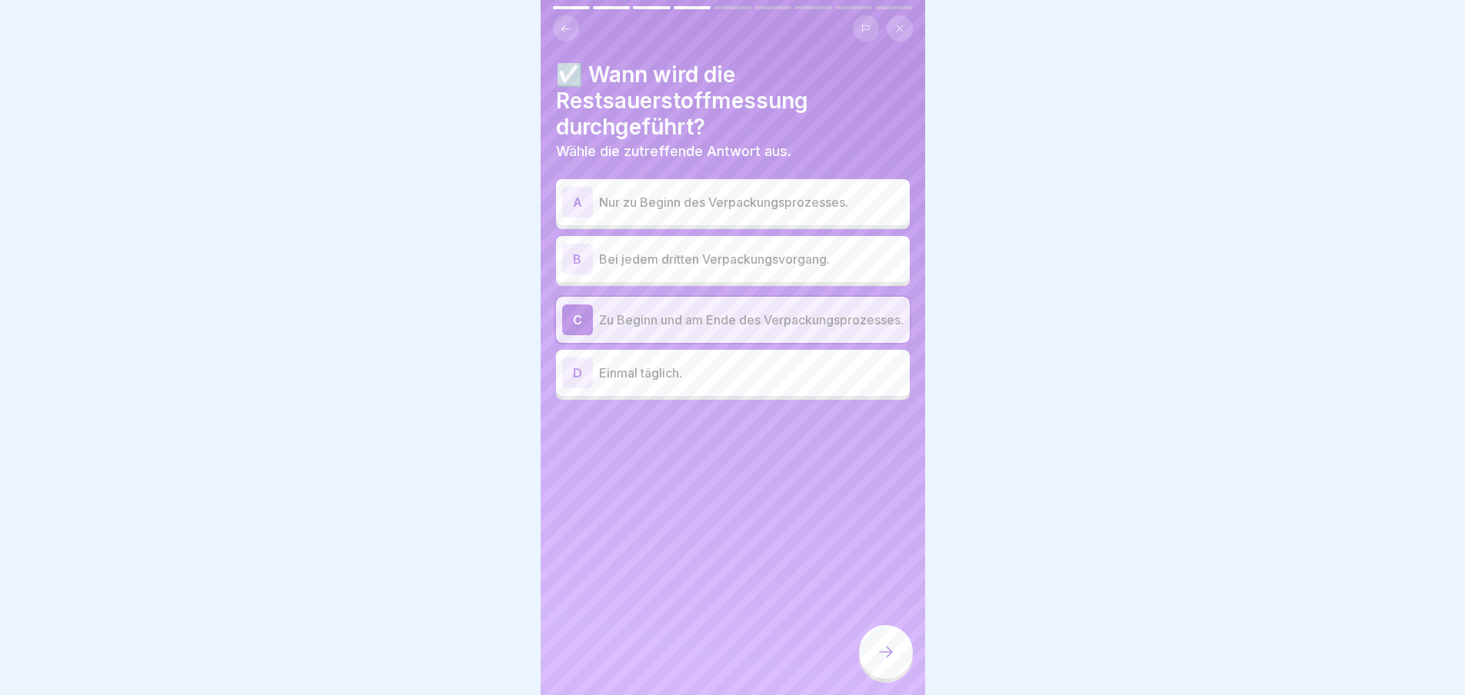
click at [883, 662] on icon at bounding box center [886, 652] width 18 height 18
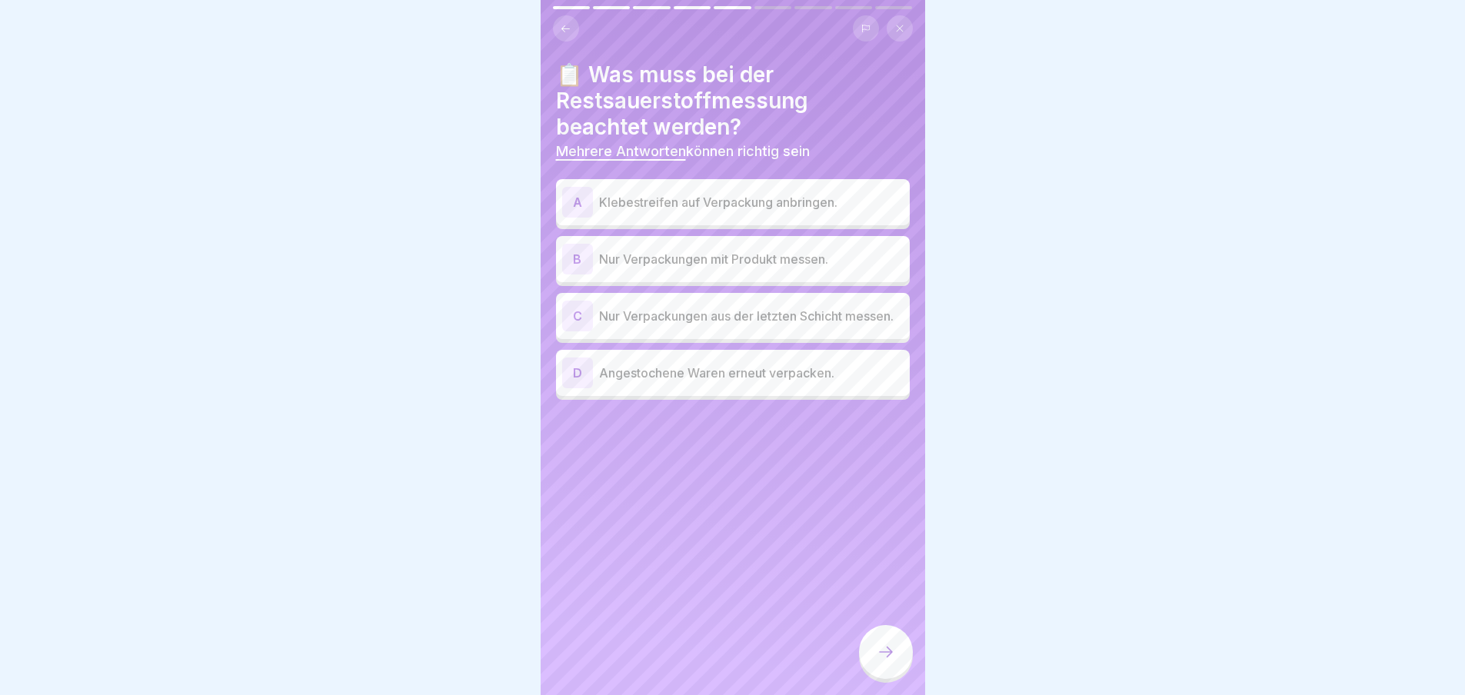
click at [782, 202] on p "Klebestreifen auf Verpackung anbringen." at bounding box center [751, 202] width 305 height 18
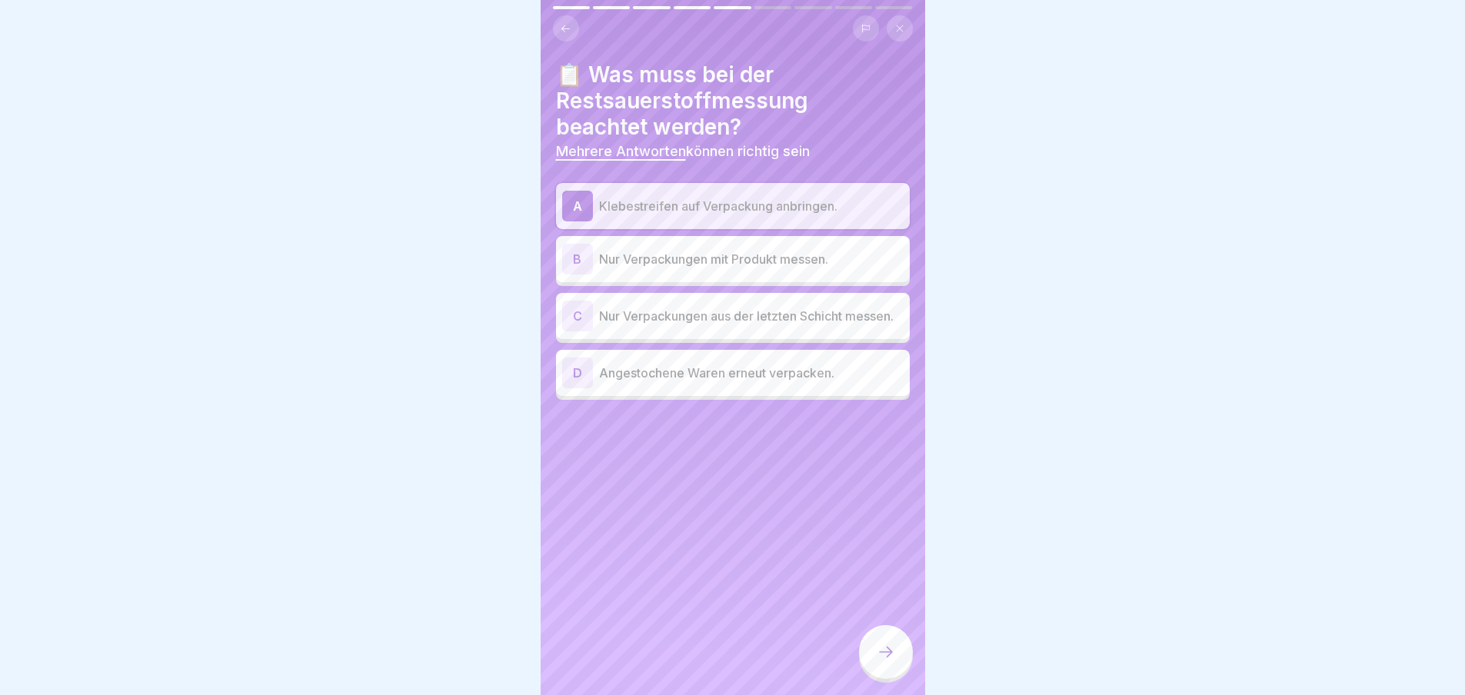
click at [742, 267] on p "Nur Verpackungen mit Produkt messen." at bounding box center [751, 259] width 305 height 18
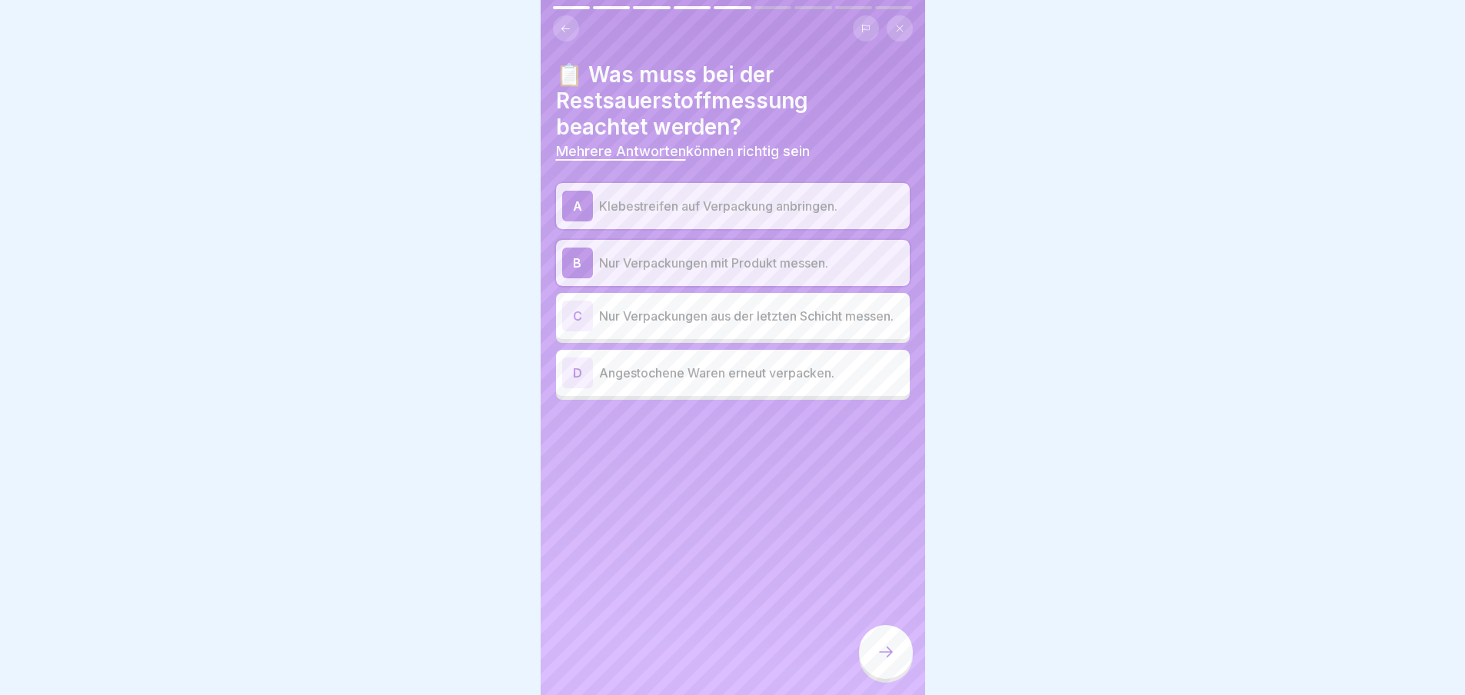
click at [759, 382] on p "Angestochene Waren erneut verpacken." at bounding box center [751, 373] width 305 height 18
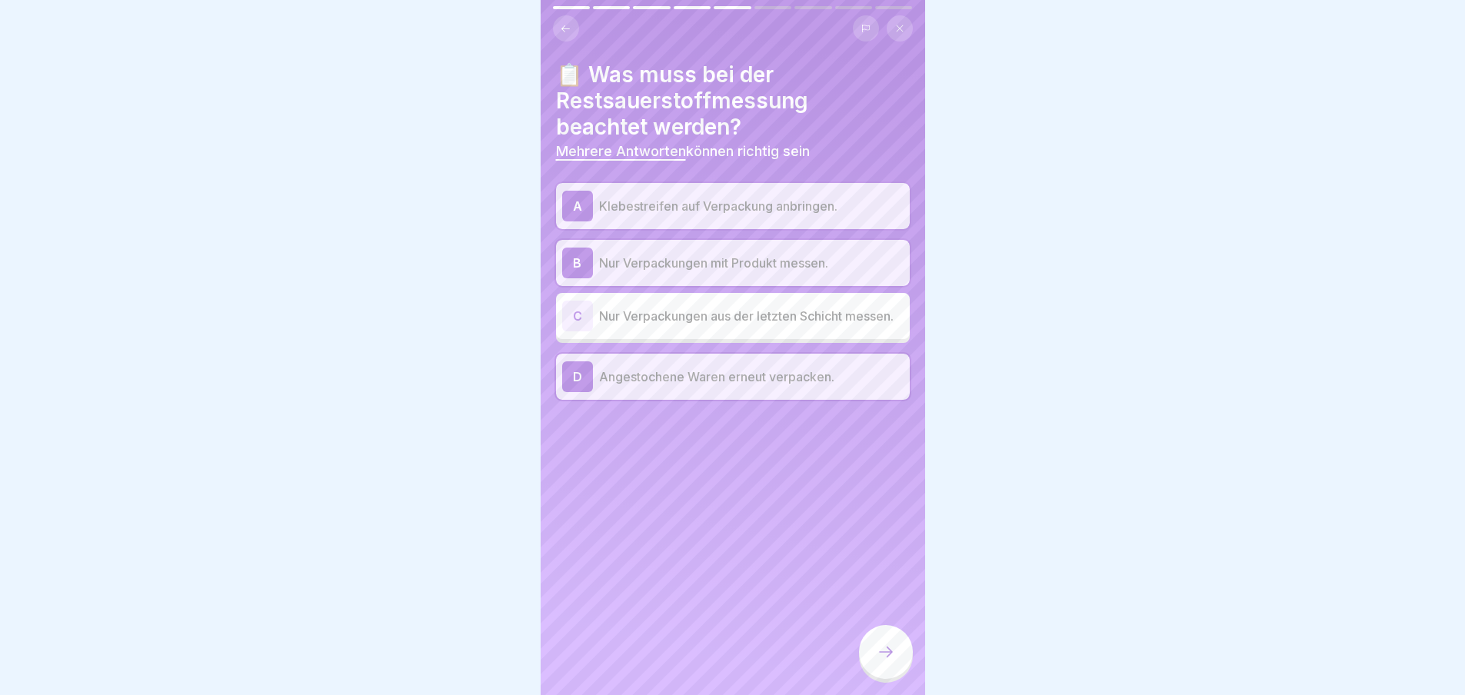
click at [883, 658] on icon at bounding box center [886, 652] width 18 height 18
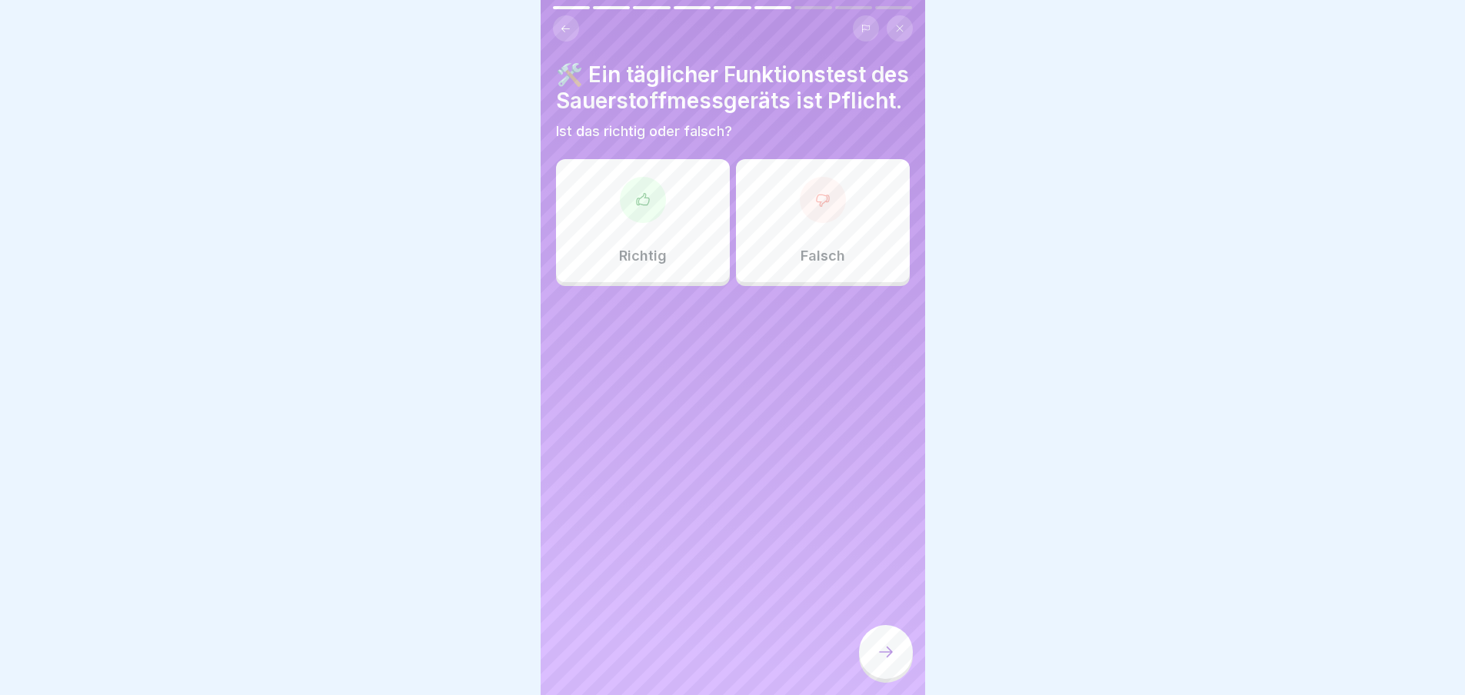
click at [648, 223] on div at bounding box center [643, 200] width 46 height 46
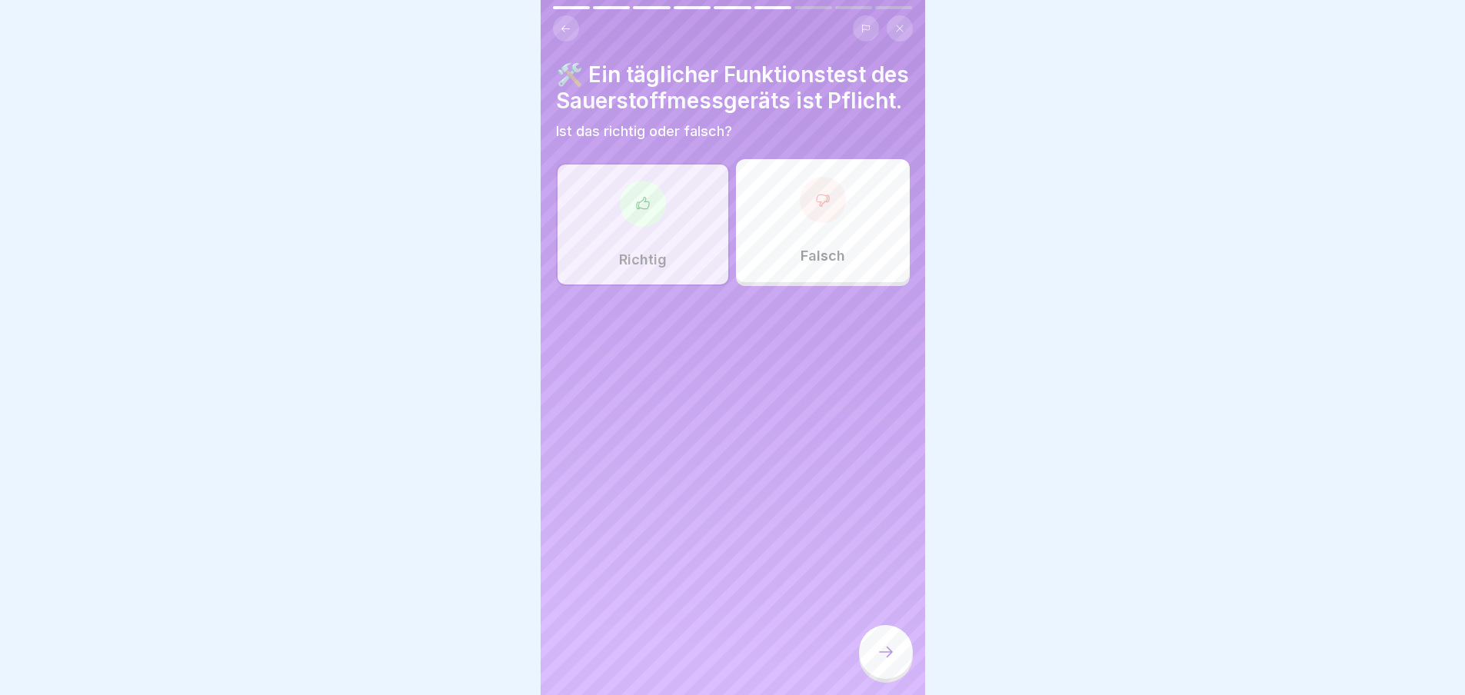
click at [880, 649] on div at bounding box center [886, 652] width 54 height 54
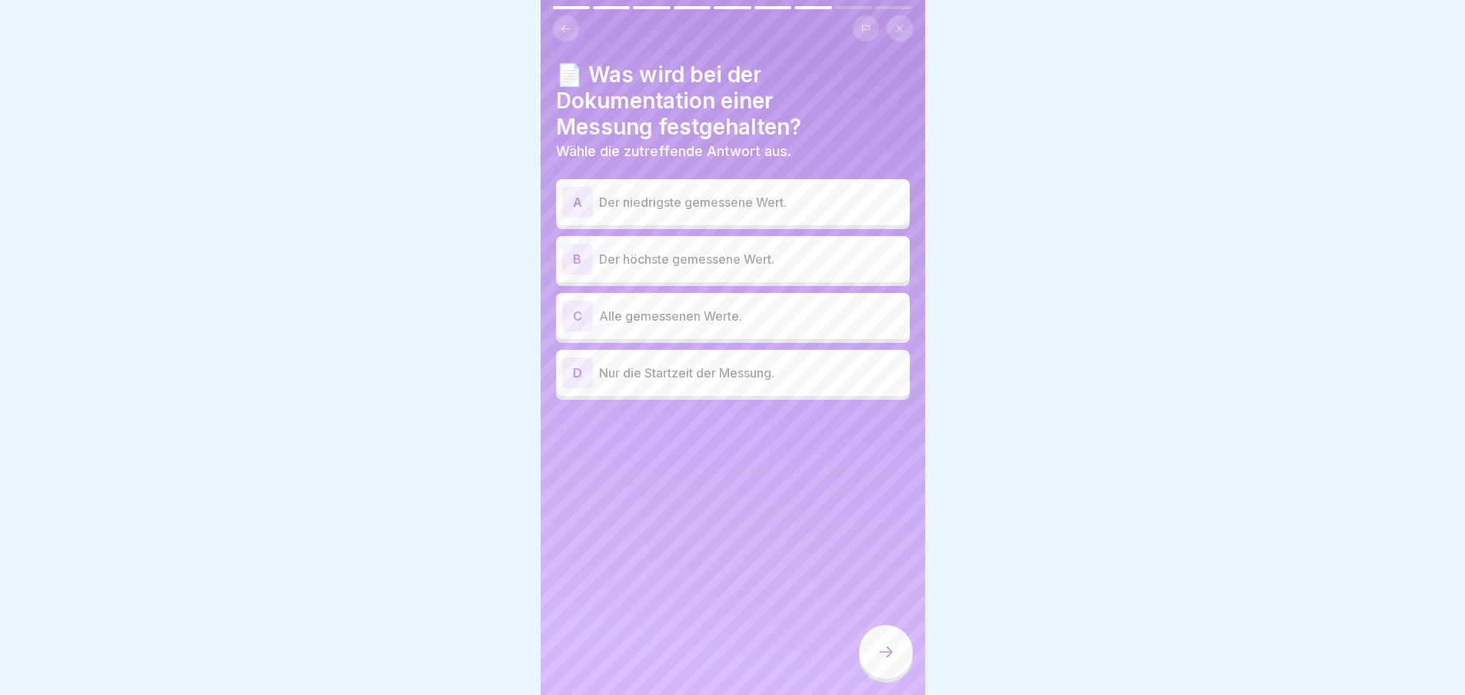
click at [775, 266] on p "Der höchste gemessene Wert." at bounding box center [751, 259] width 305 height 18
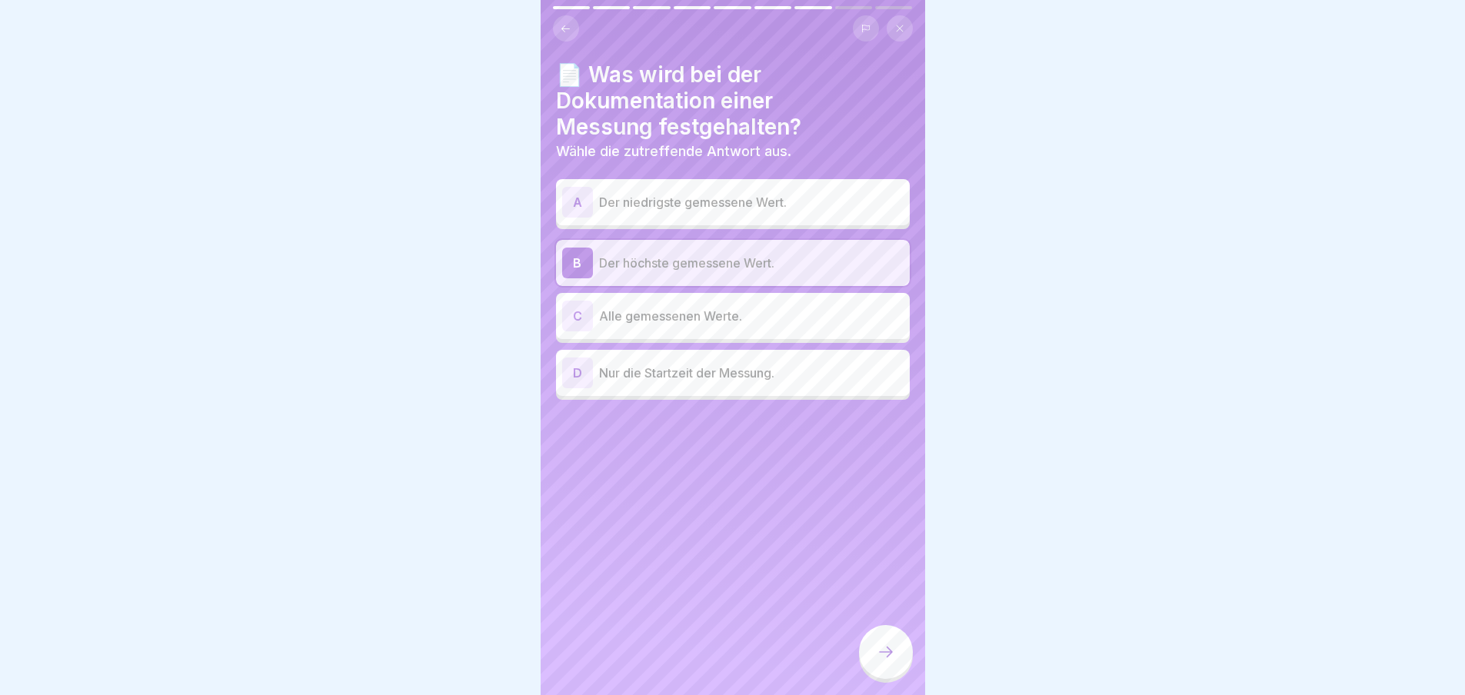
click at [887, 660] on icon at bounding box center [886, 652] width 18 height 18
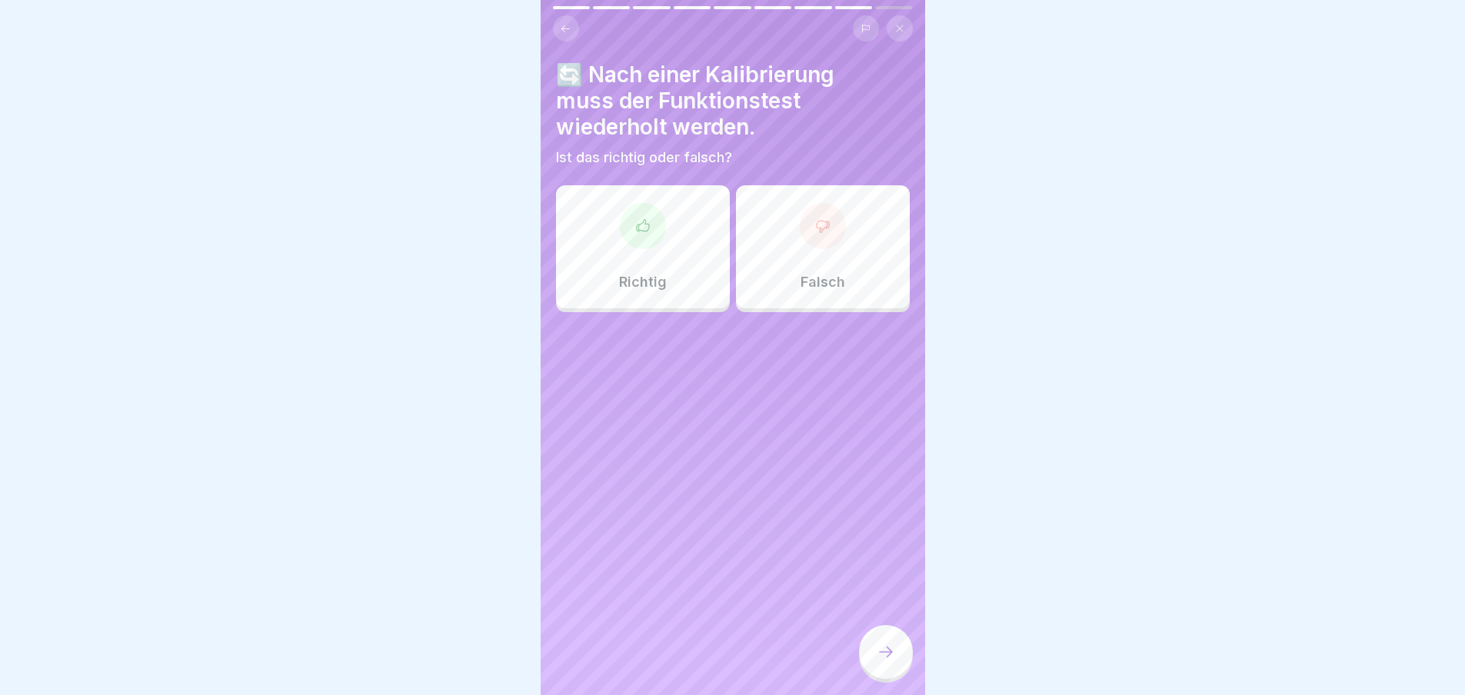
click at [662, 222] on div at bounding box center [643, 226] width 46 height 46
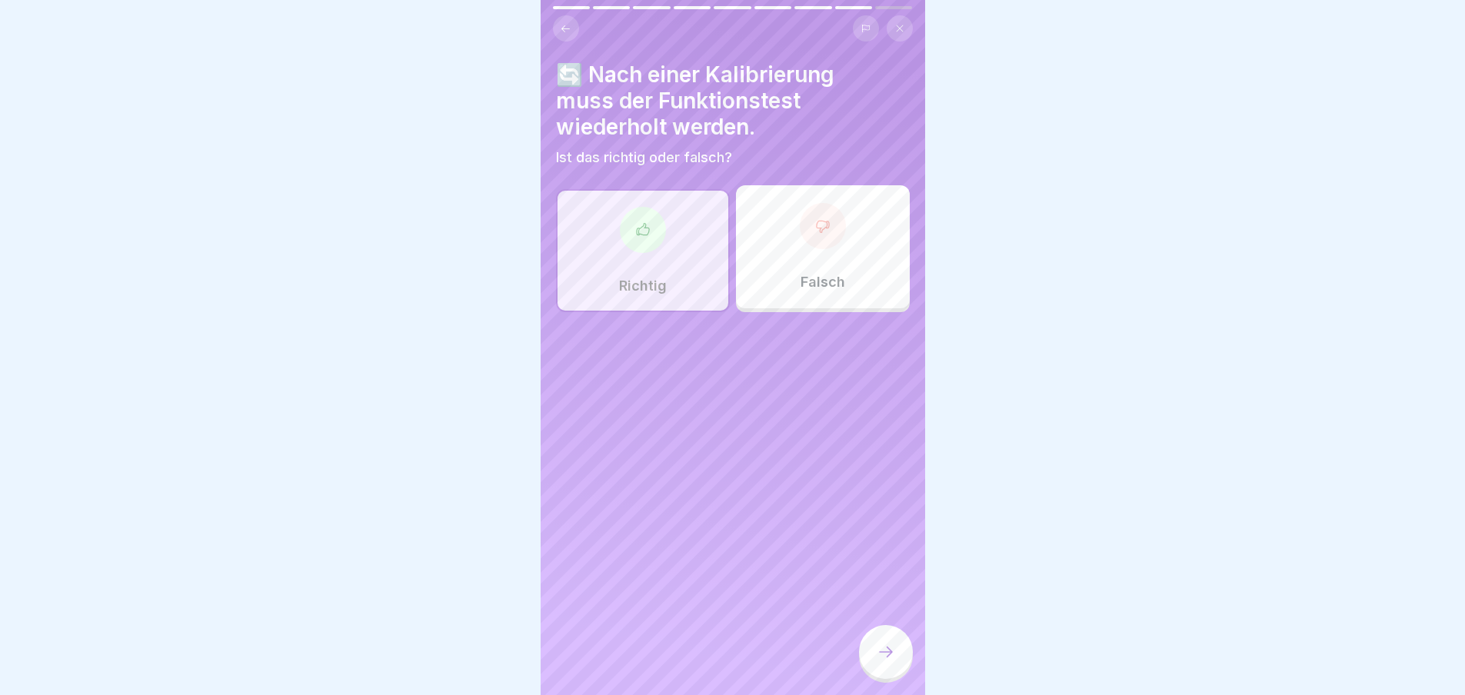
click at [892, 647] on div at bounding box center [886, 652] width 54 height 54
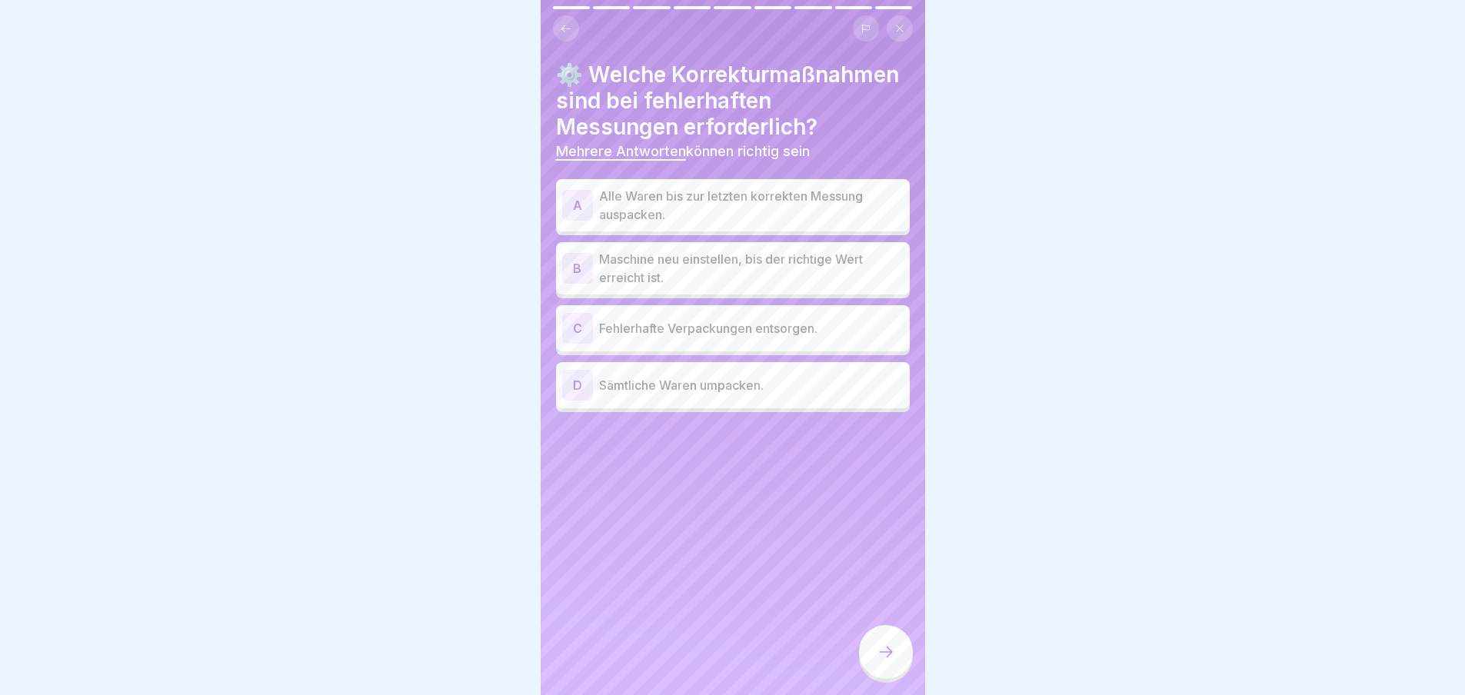
click at [591, 221] on div "A" at bounding box center [577, 205] width 31 height 31
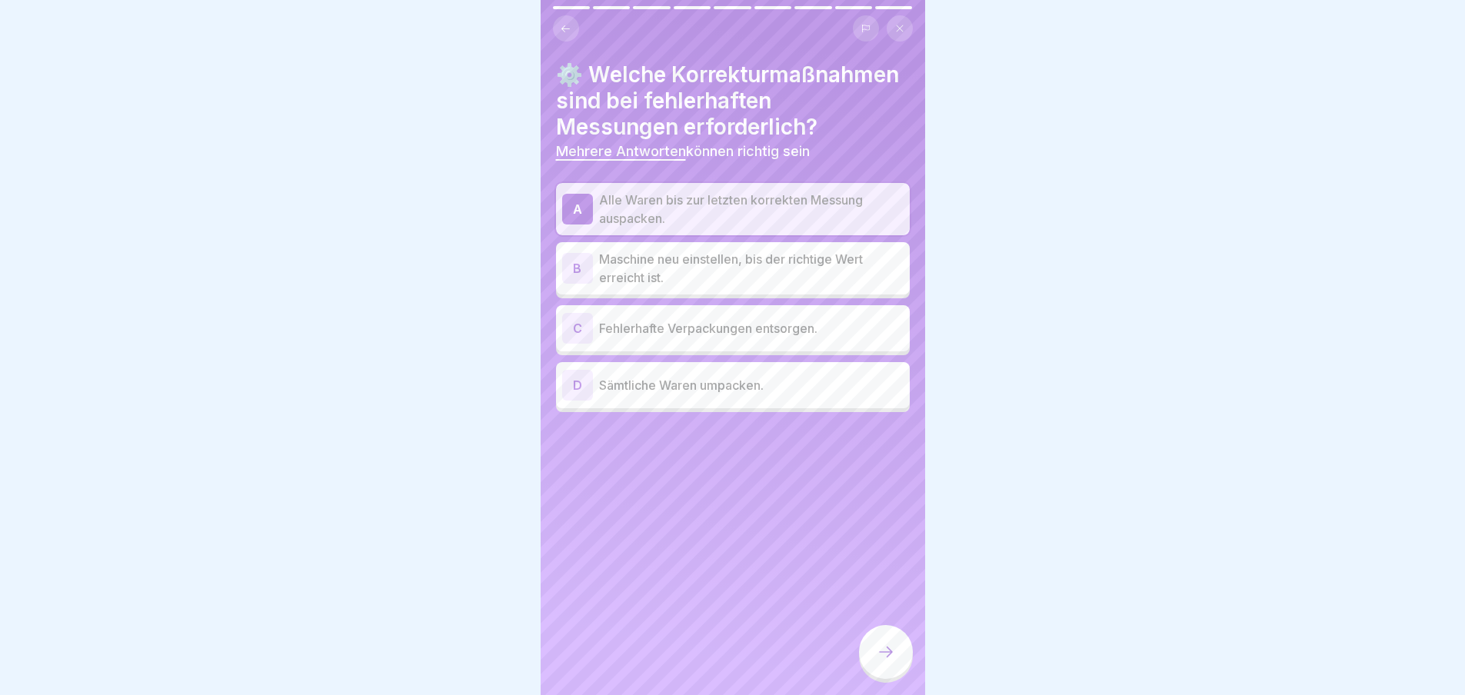
click at [595, 287] on div "B Maschine neu einstellen, bis der richtige Wert erreicht ist." at bounding box center [733, 268] width 342 height 37
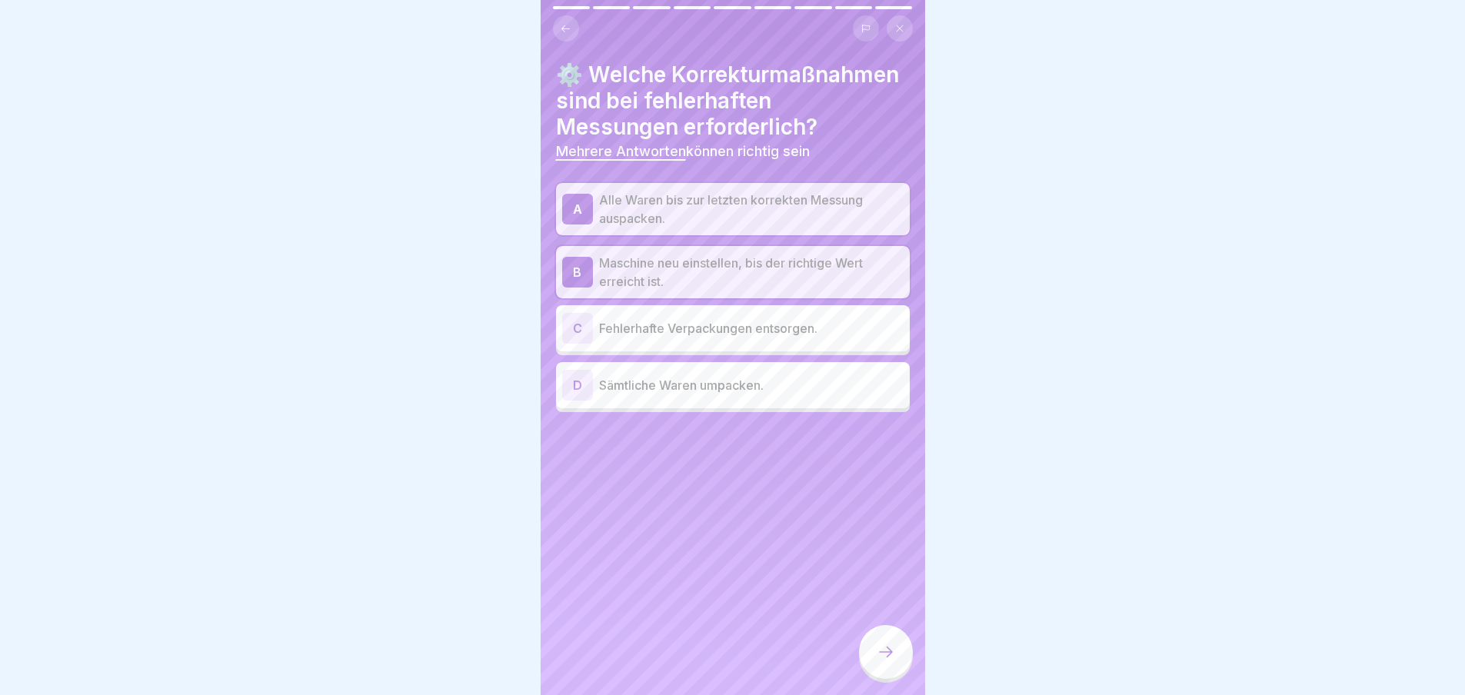
click at [893, 654] on div at bounding box center [886, 652] width 54 height 54
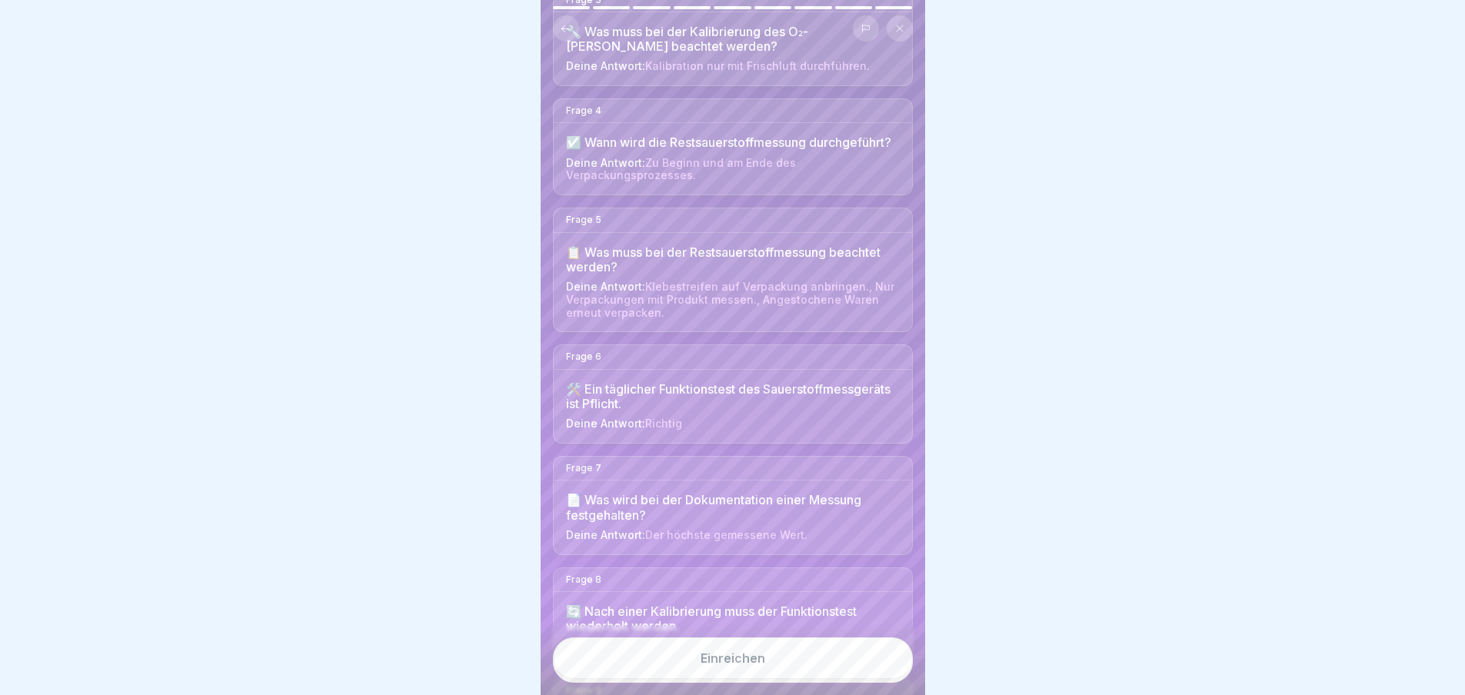
scroll to position [538, 0]
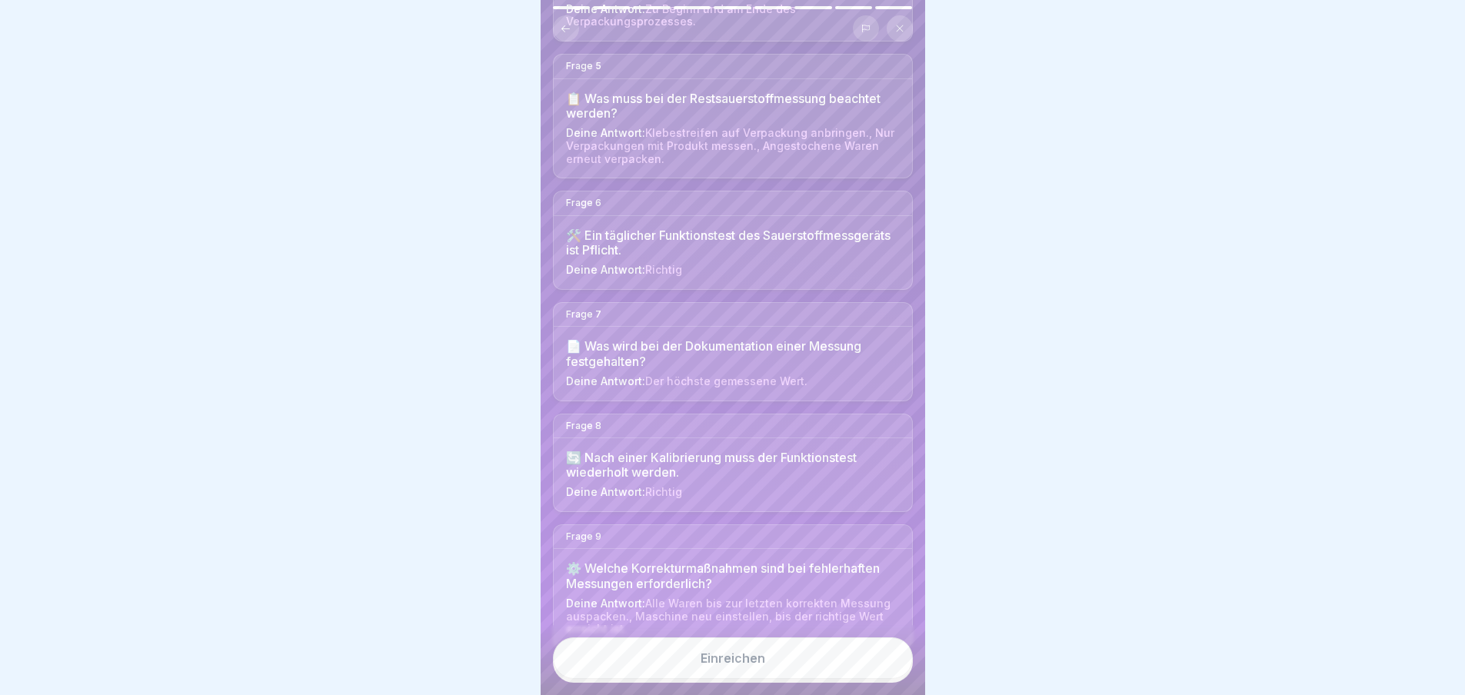
click at [736, 665] on div "Einreichen" at bounding box center [733, 659] width 65 height 14
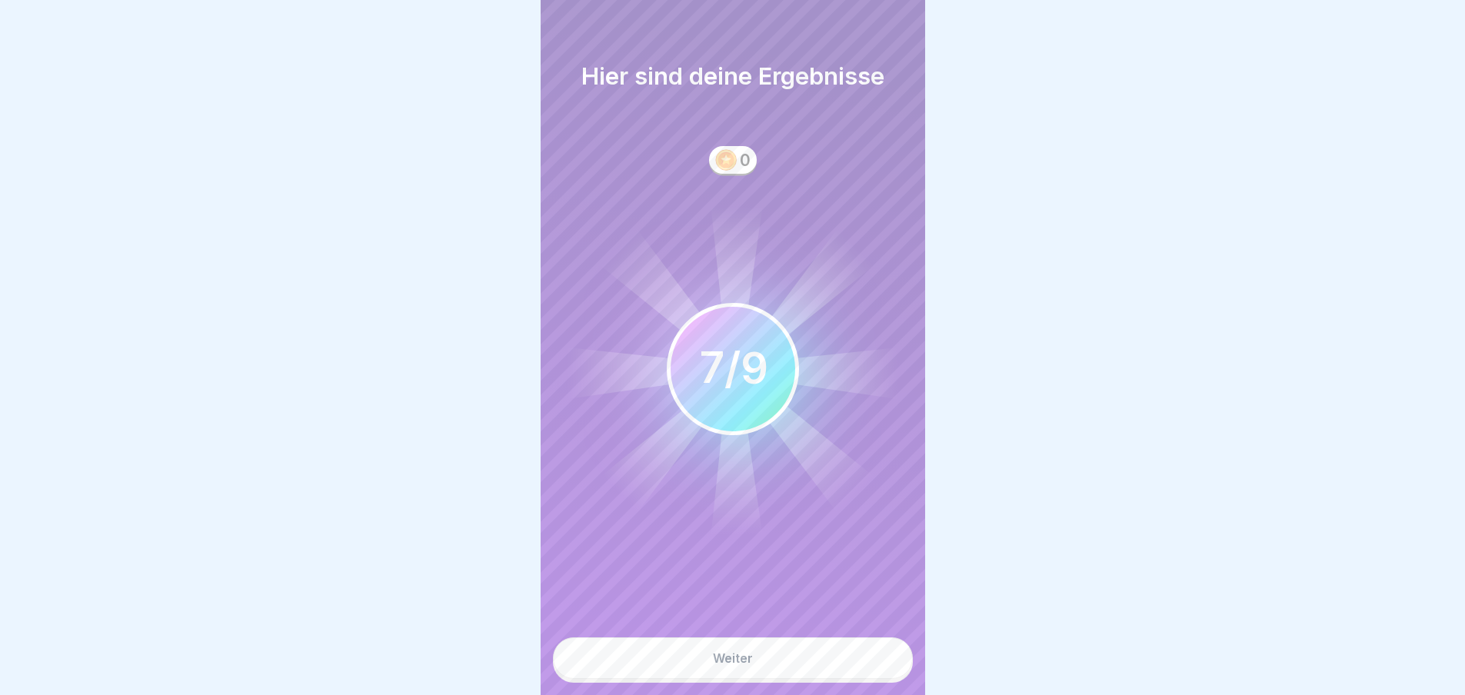
click at [742, 665] on div "Weiter" at bounding box center [733, 659] width 40 height 14
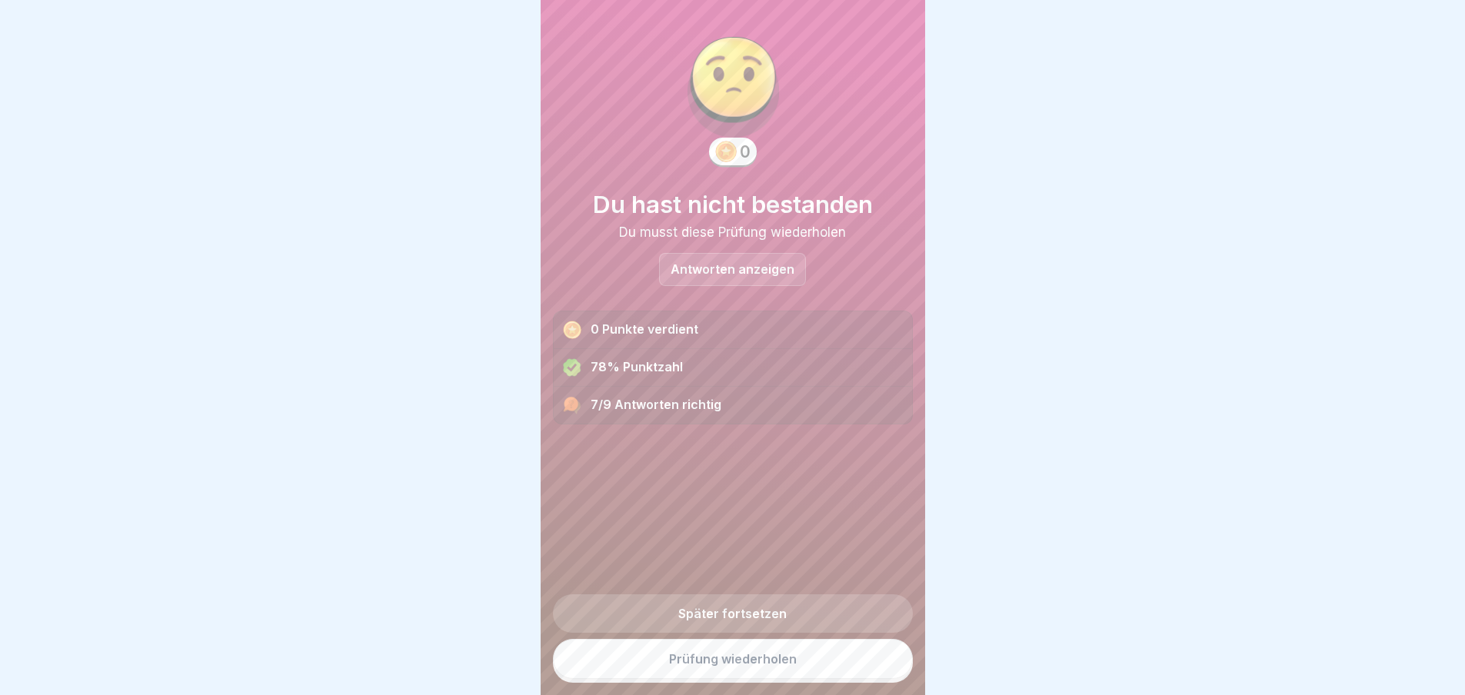
click at [760, 677] on link "Prüfung wiederholen" at bounding box center [733, 659] width 360 height 40
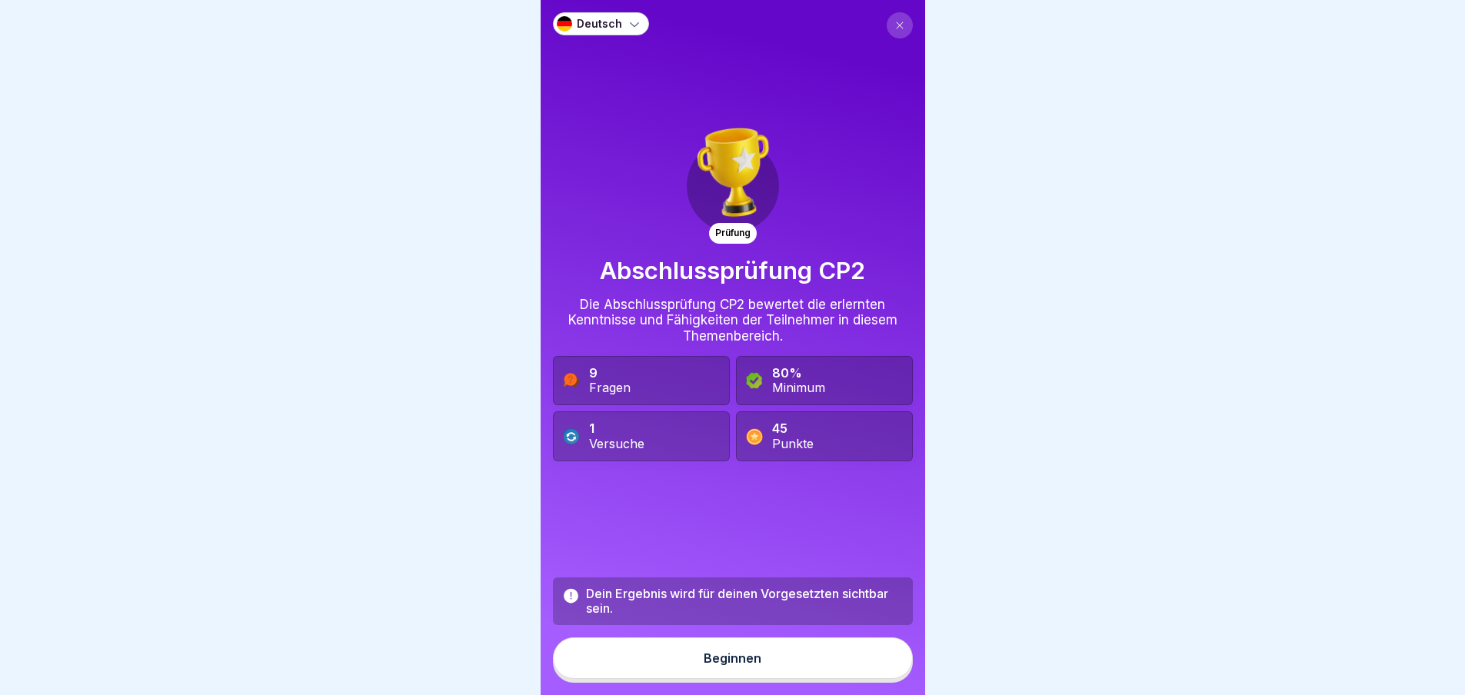
click at [743, 665] on div "Beginnen" at bounding box center [733, 659] width 58 height 14
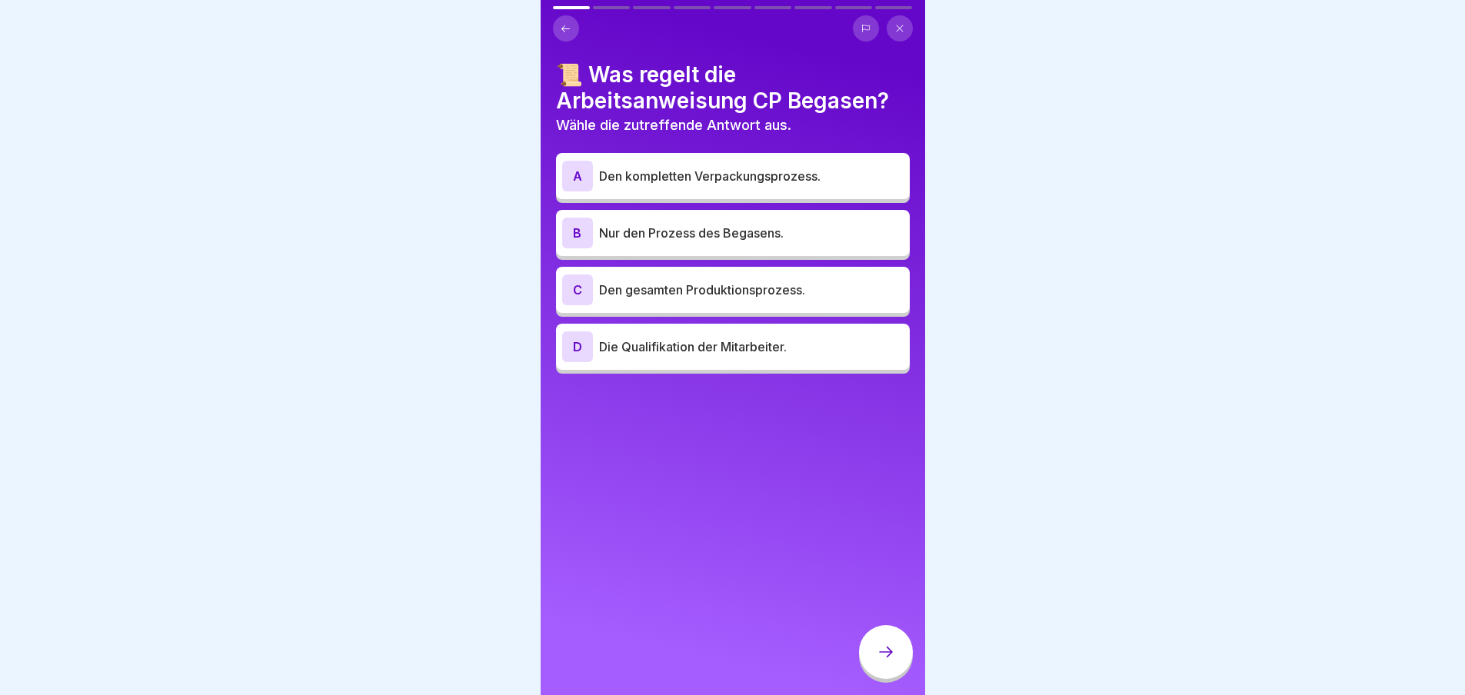
click at [675, 236] on p "Nur den Prozess des Begasens." at bounding box center [751, 233] width 305 height 18
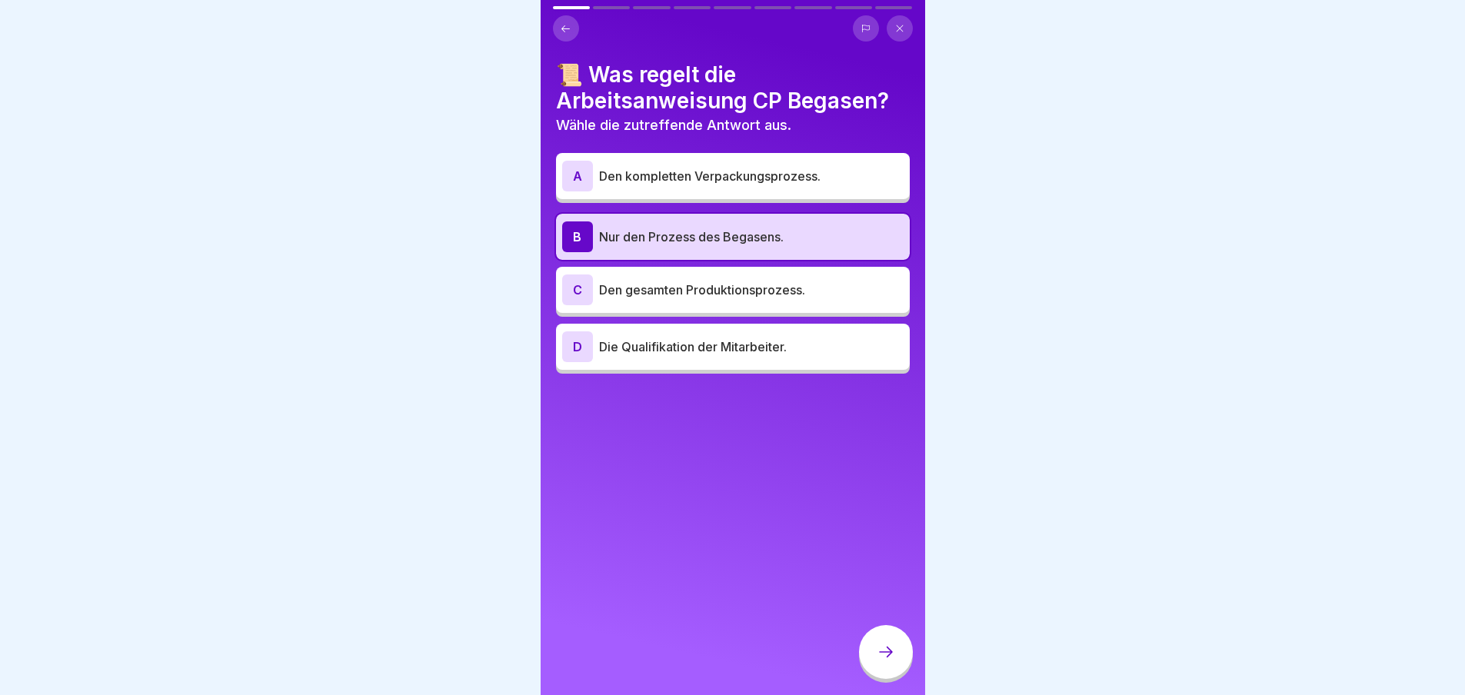
click at [887, 677] on div at bounding box center [886, 652] width 54 height 54
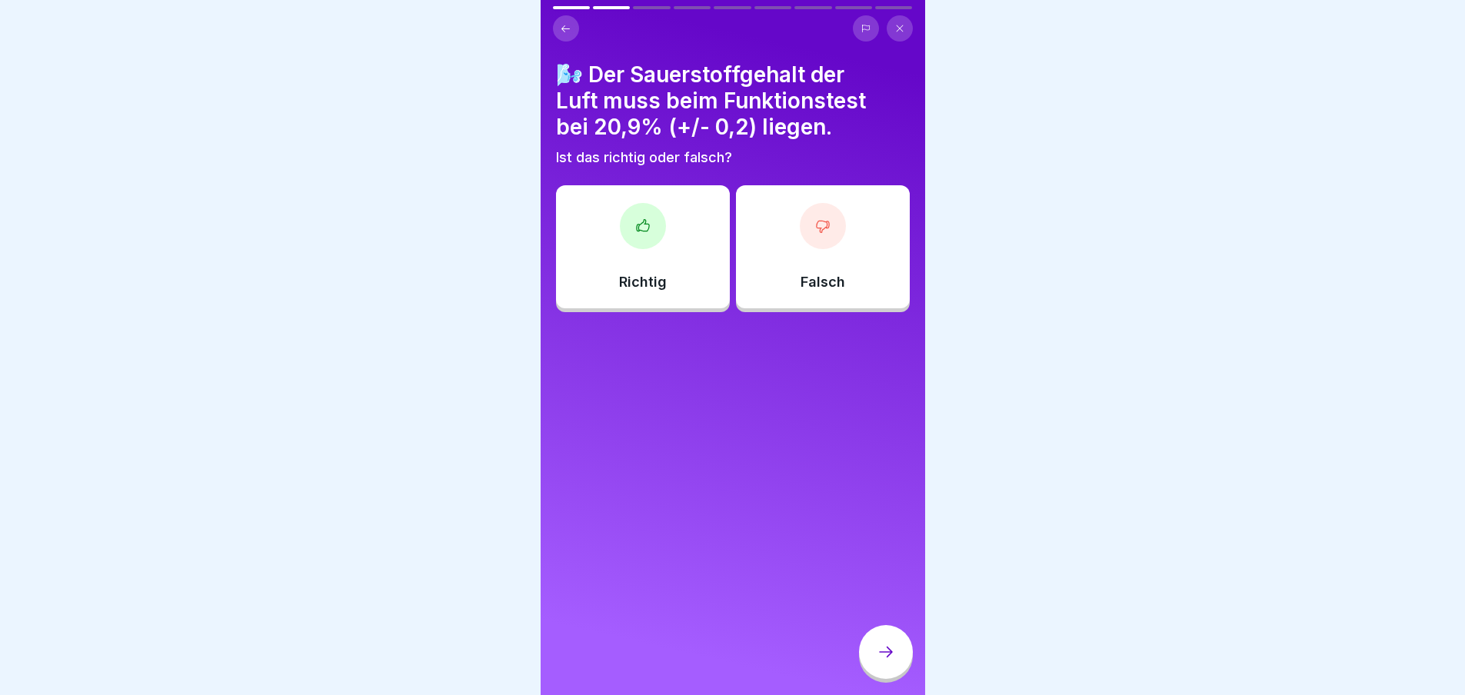
click at [662, 222] on div at bounding box center [643, 226] width 46 height 46
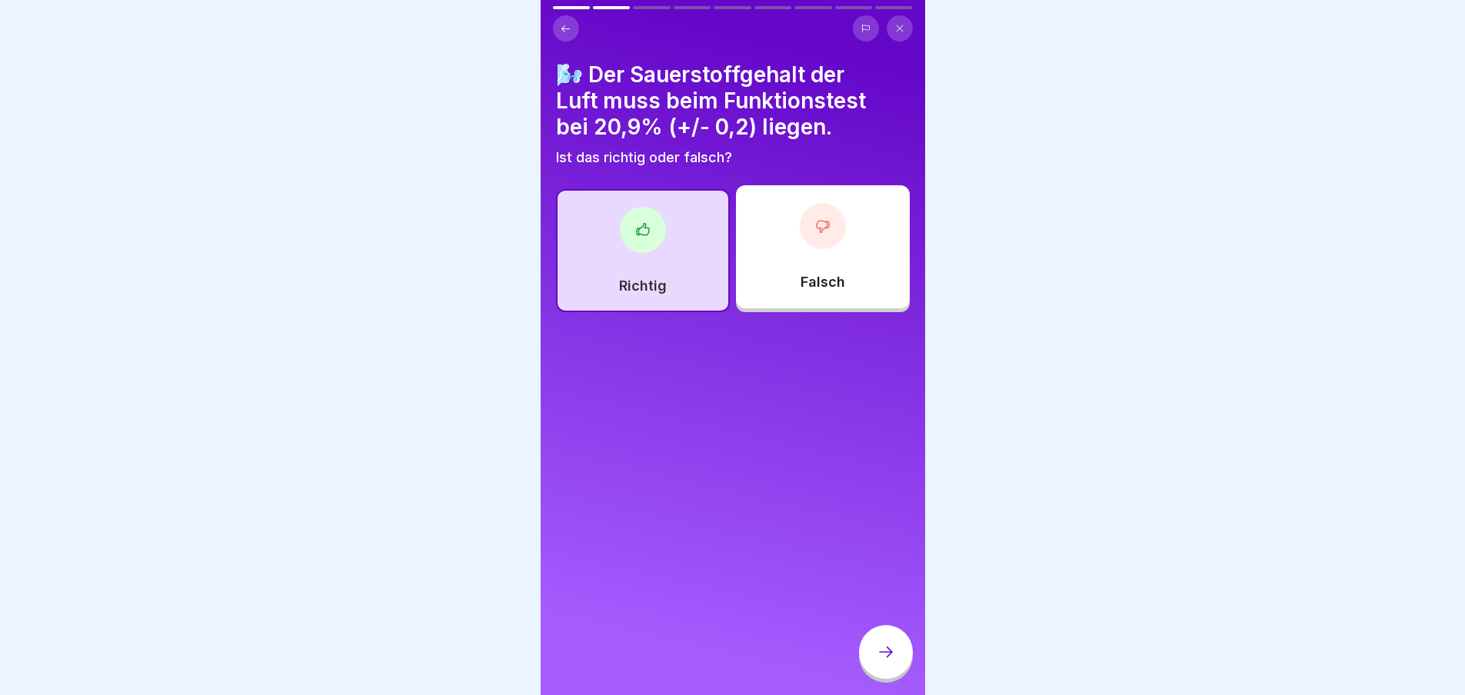
click at [893, 656] on icon at bounding box center [886, 652] width 18 height 18
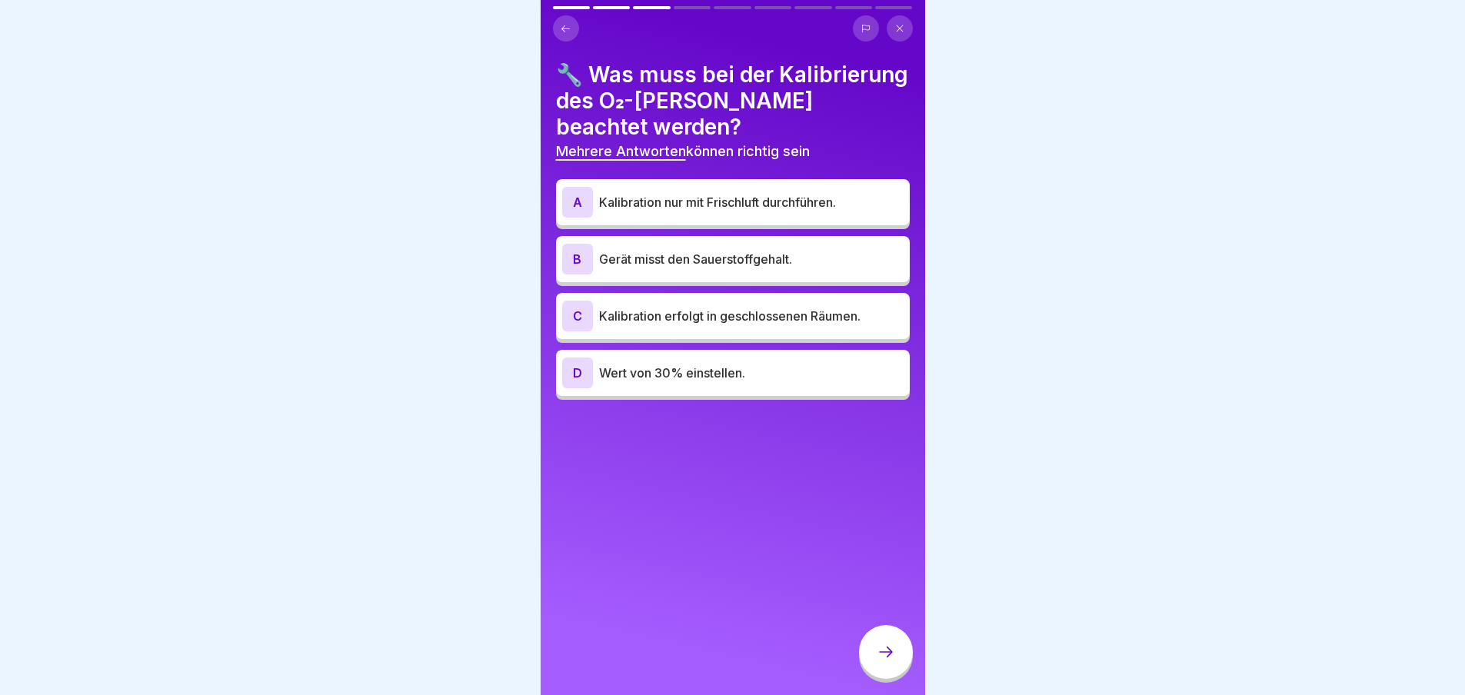
click at [738, 203] on p "Kalibration nur mit Frischluft durchführen." at bounding box center [751, 202] width 305 height 18
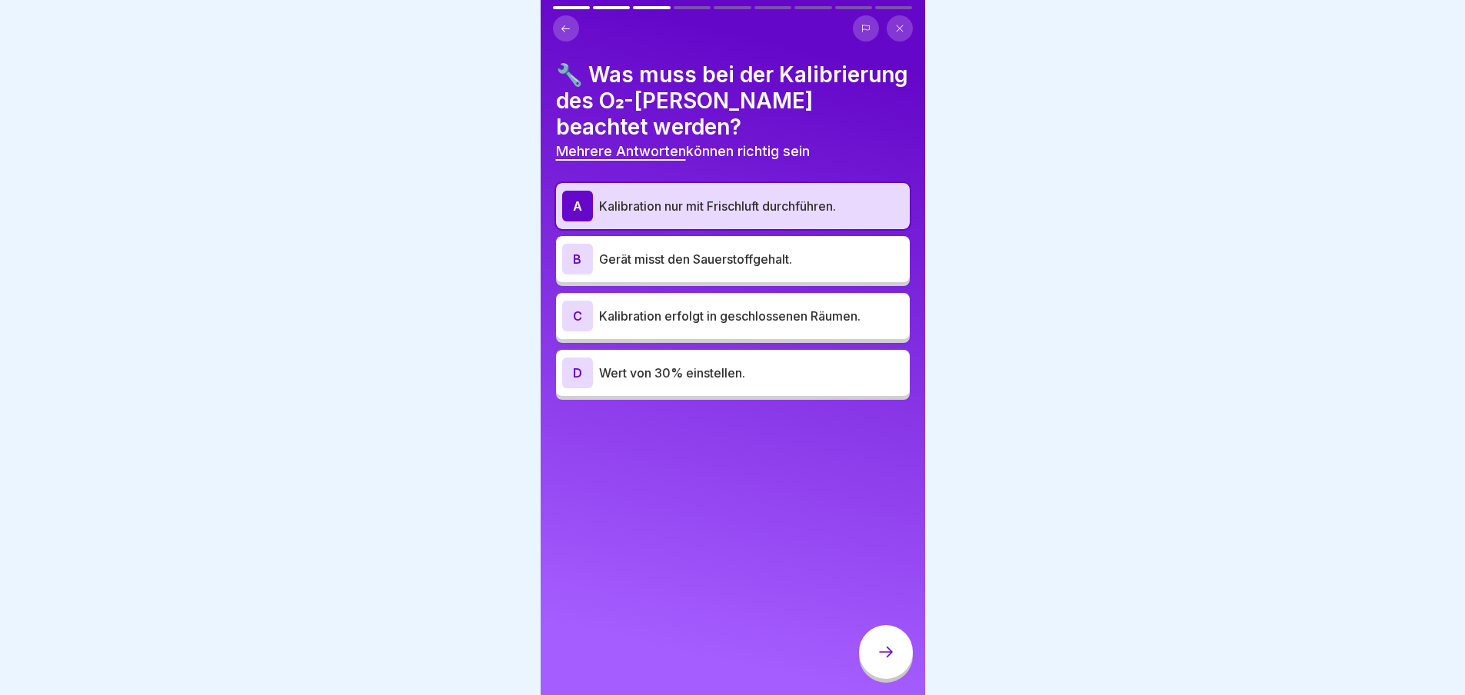
click at [691, 265] on p "Gerät misst den Sauerstoffgehalt." at bounding box center [751, 259] width 305 height 18
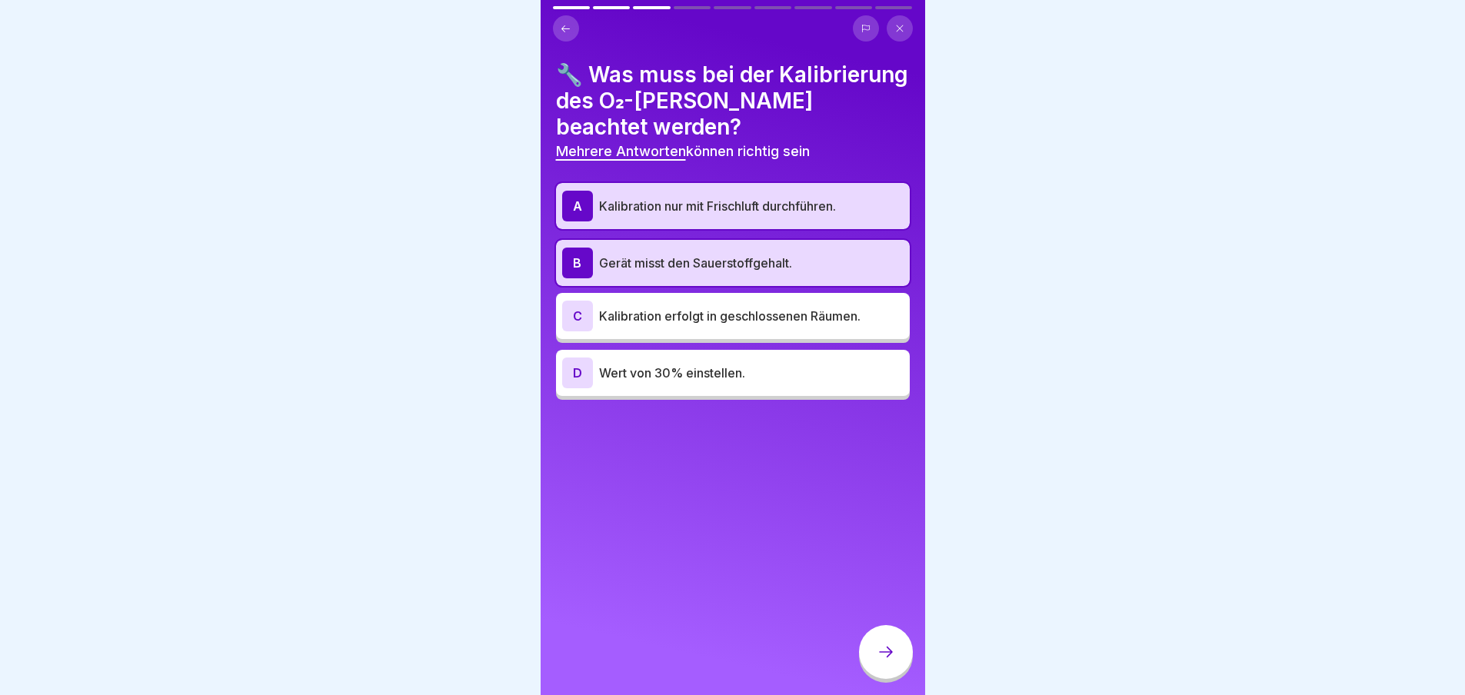
click at [884, 662] on icon at bounding box center [886, 652] width 18 height 18
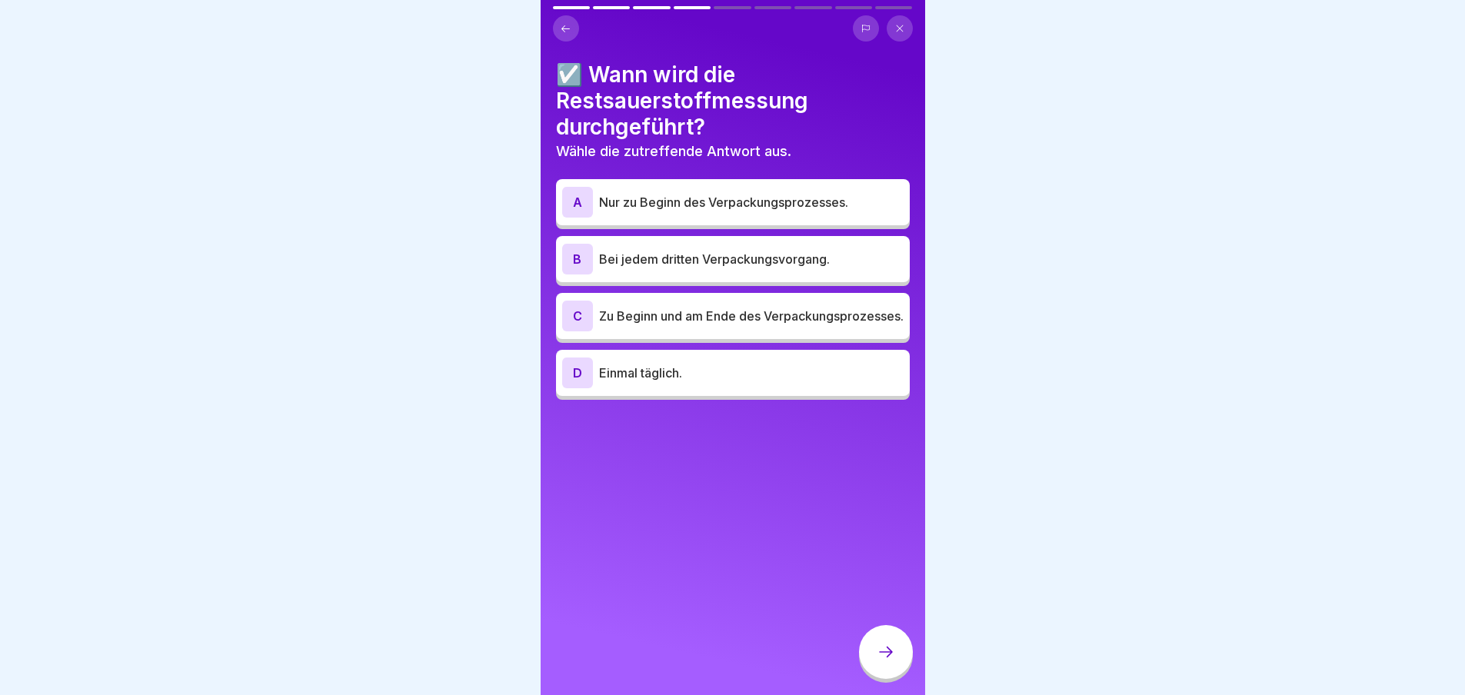
click at [700, 317] on p "Zu Beginn und am Ende des Verpackungsprozesses." at bounding box center [751, 316] width 305 height 18
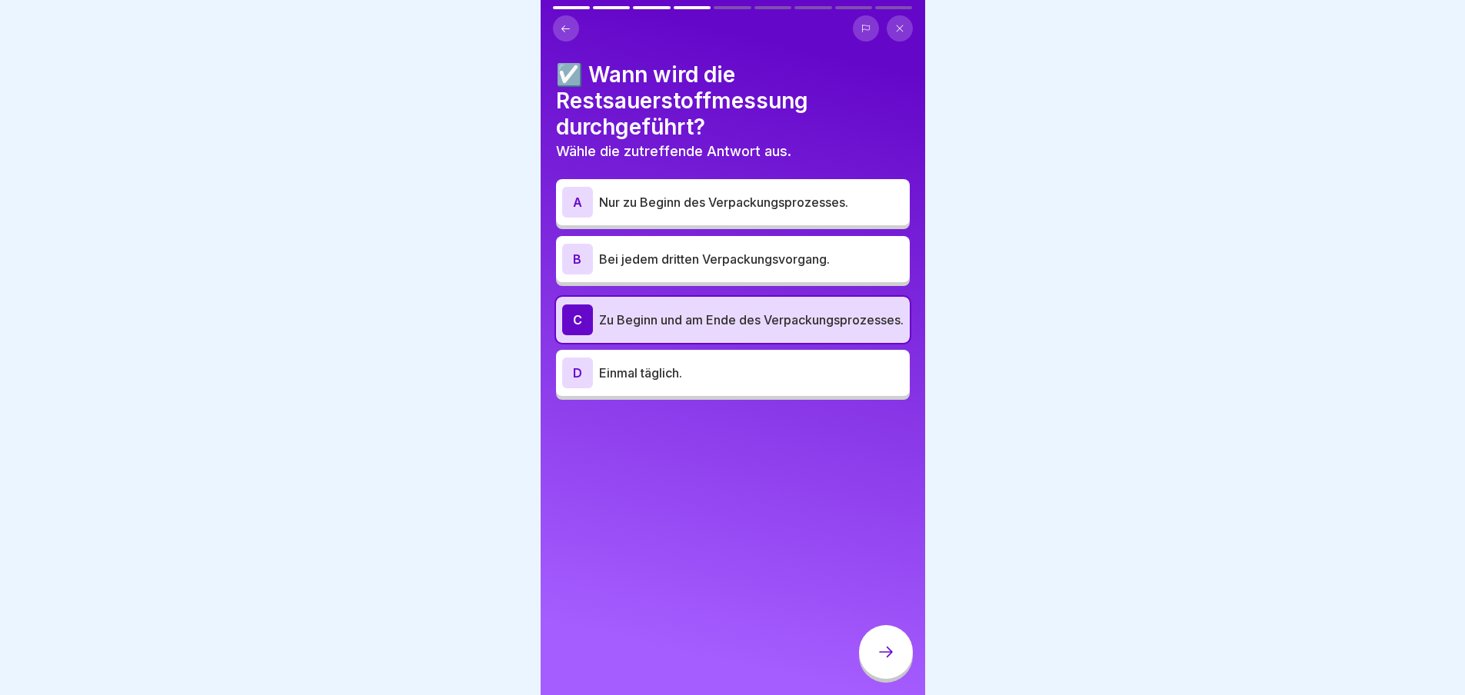
click at [889, 644] on div at bounding box center [886, 652] width 54 height 54
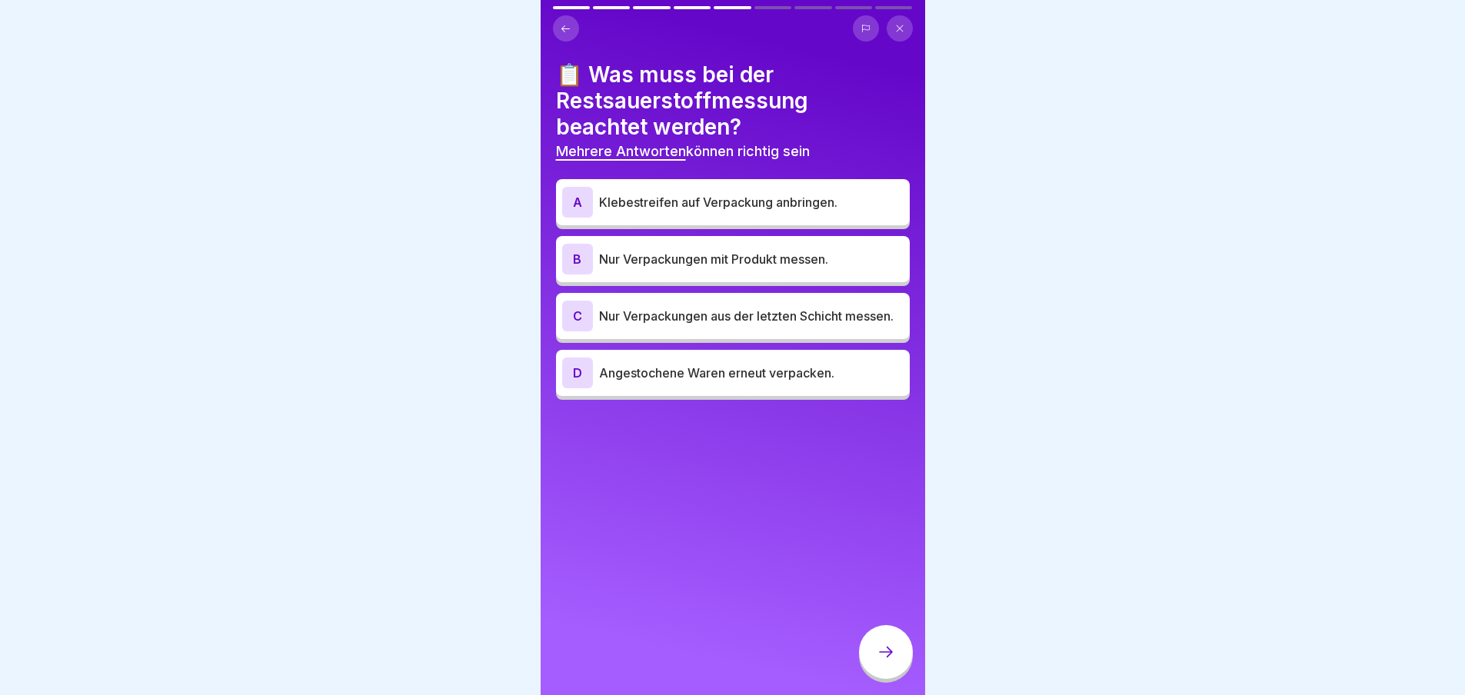
click at [745, 201] on p "Klebestreifen auf Verpackung anbringen." at bounding box center [751, 202] width 305 height 18
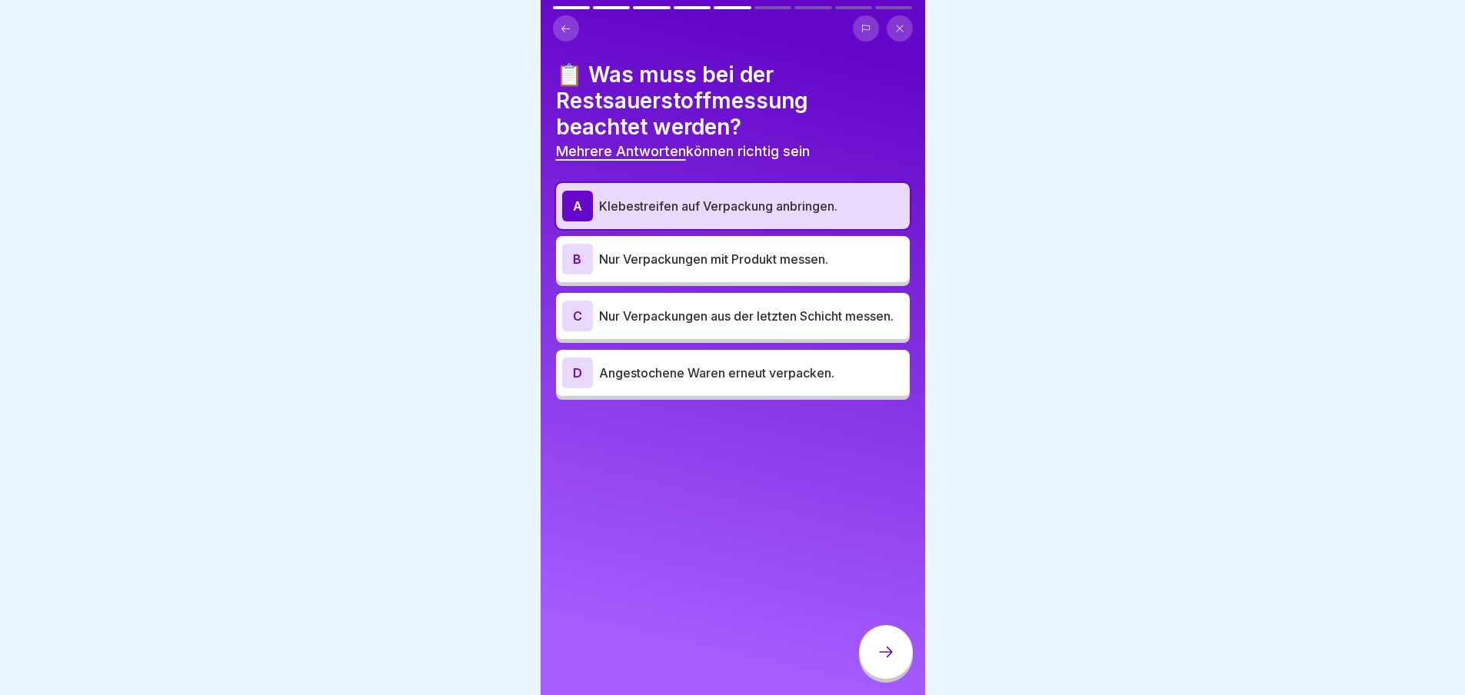
click at [710, 259] on p "Nur Verpackungen mit Produkt messen." at bounding box center [751, 259] width 305 height 18
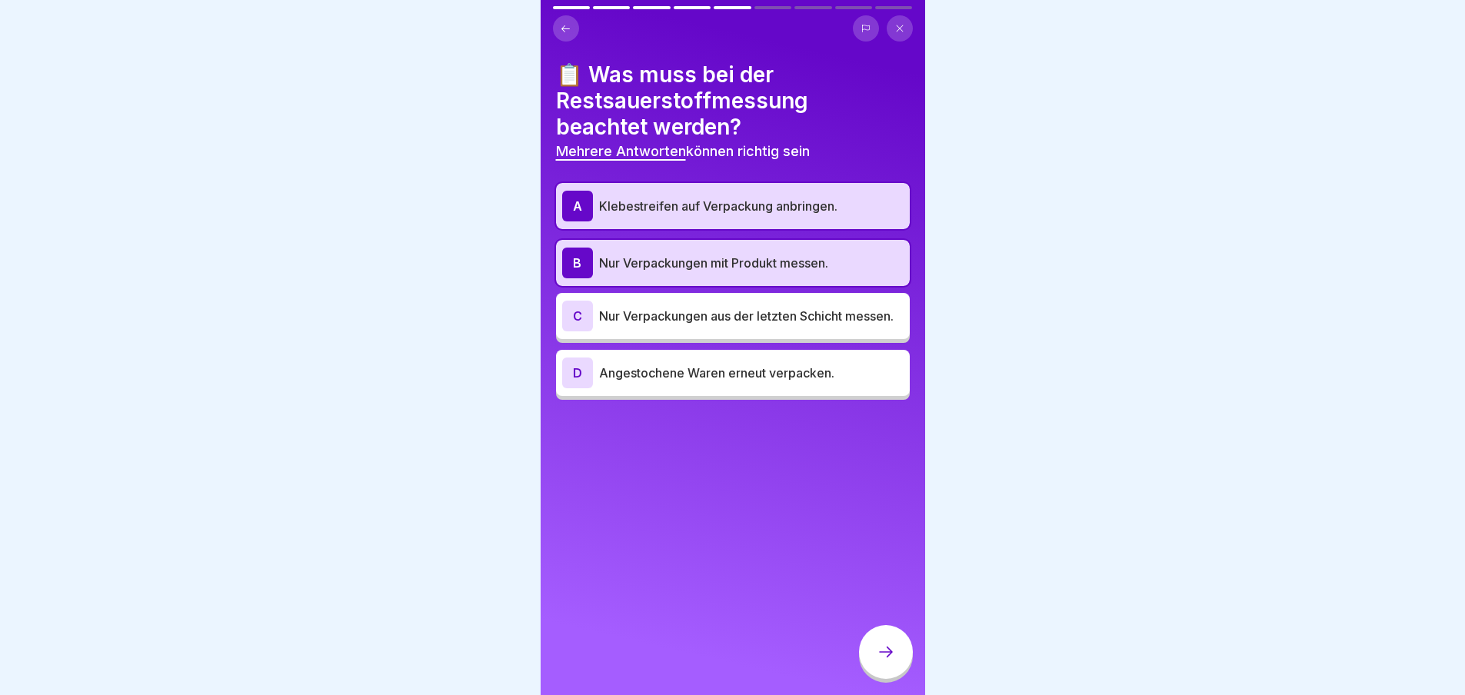
click at [729, 382] on p "Angestochene Waren erneut verpacken." at bounding box center [751, 373] width 305 height 18
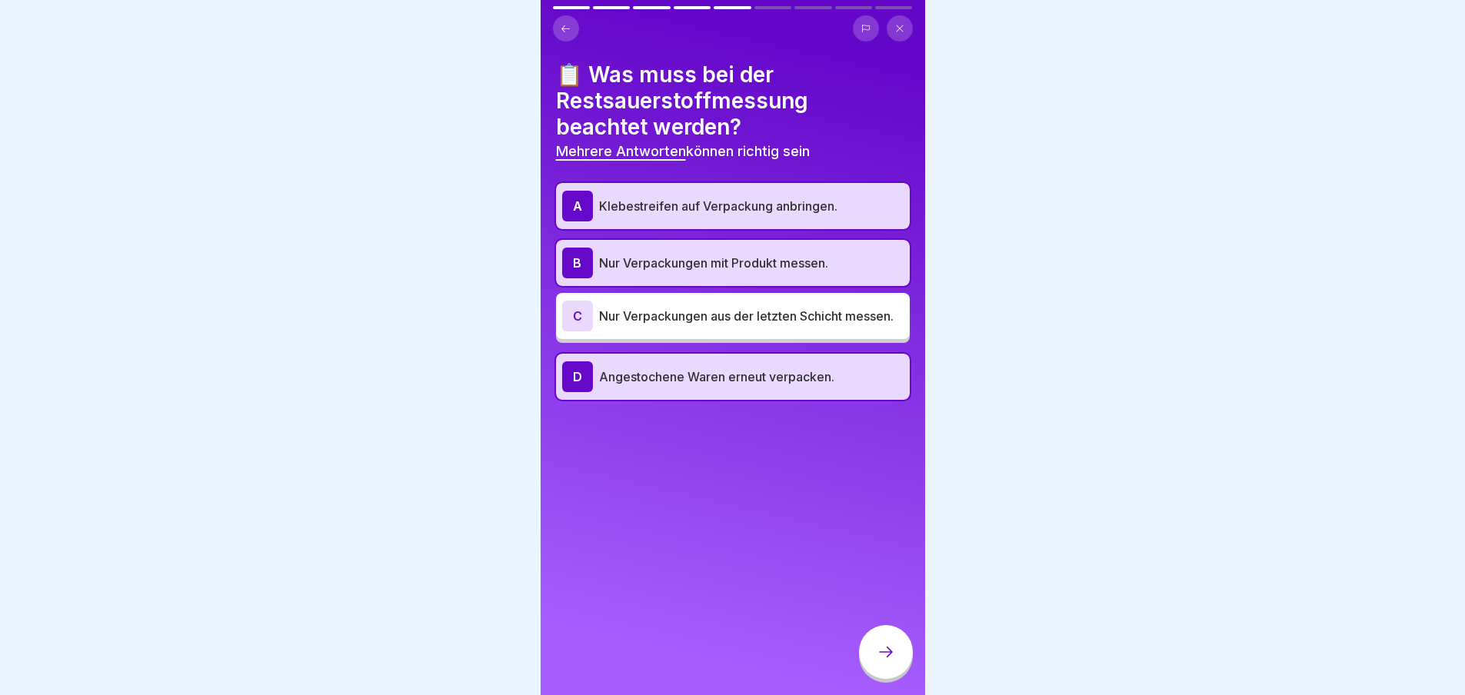
click at [888, 660] on icon at bounding box center [886, 652] width 18 height 18
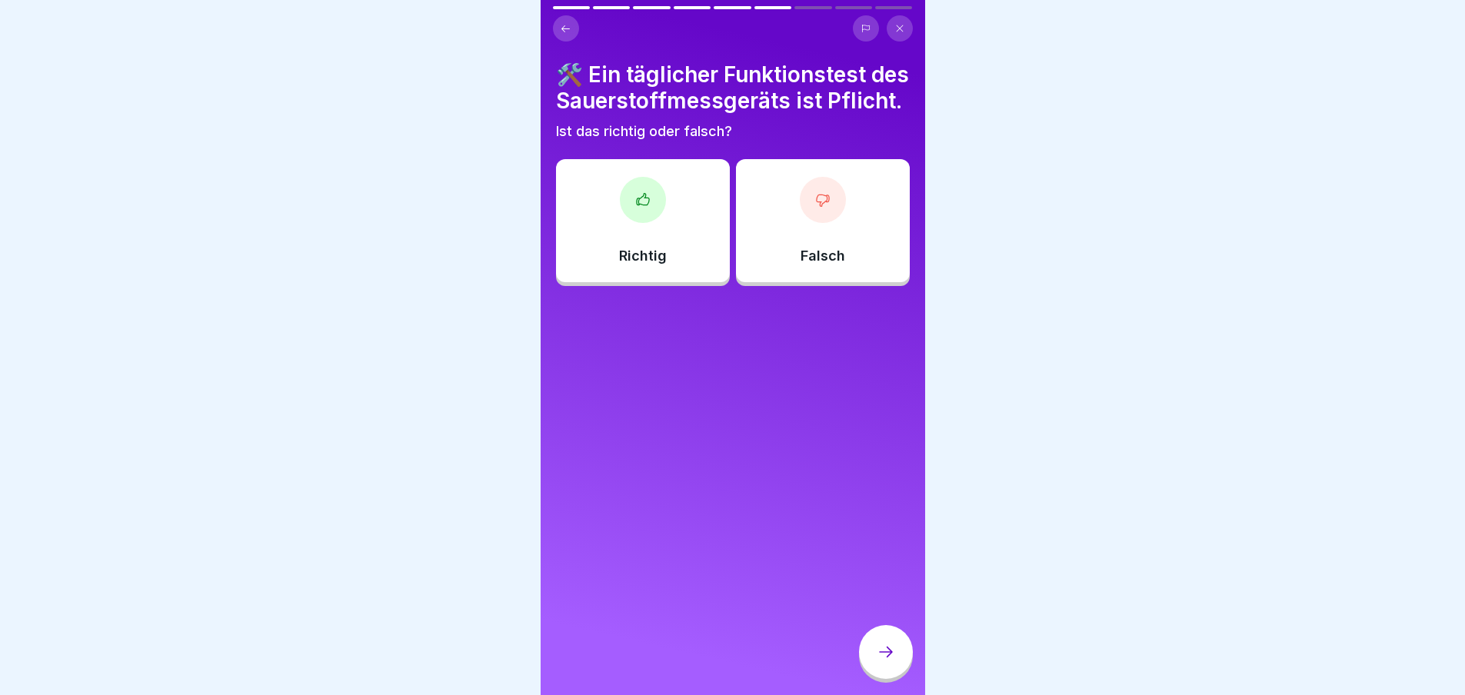
click at [655, 217] on div at bounding box center [643, 200] width 46 height 46
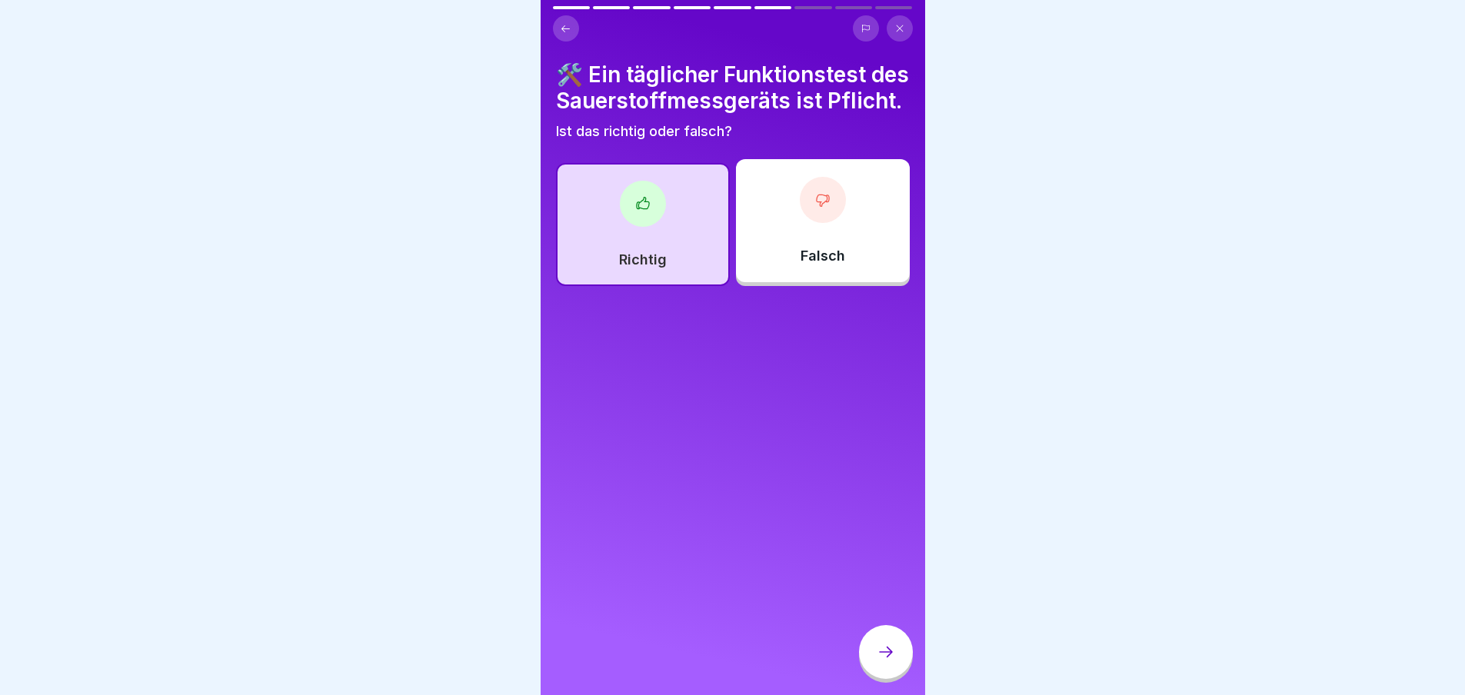
click at [888, 658] on icon at bounding box center [886, 652] width 14 height 11
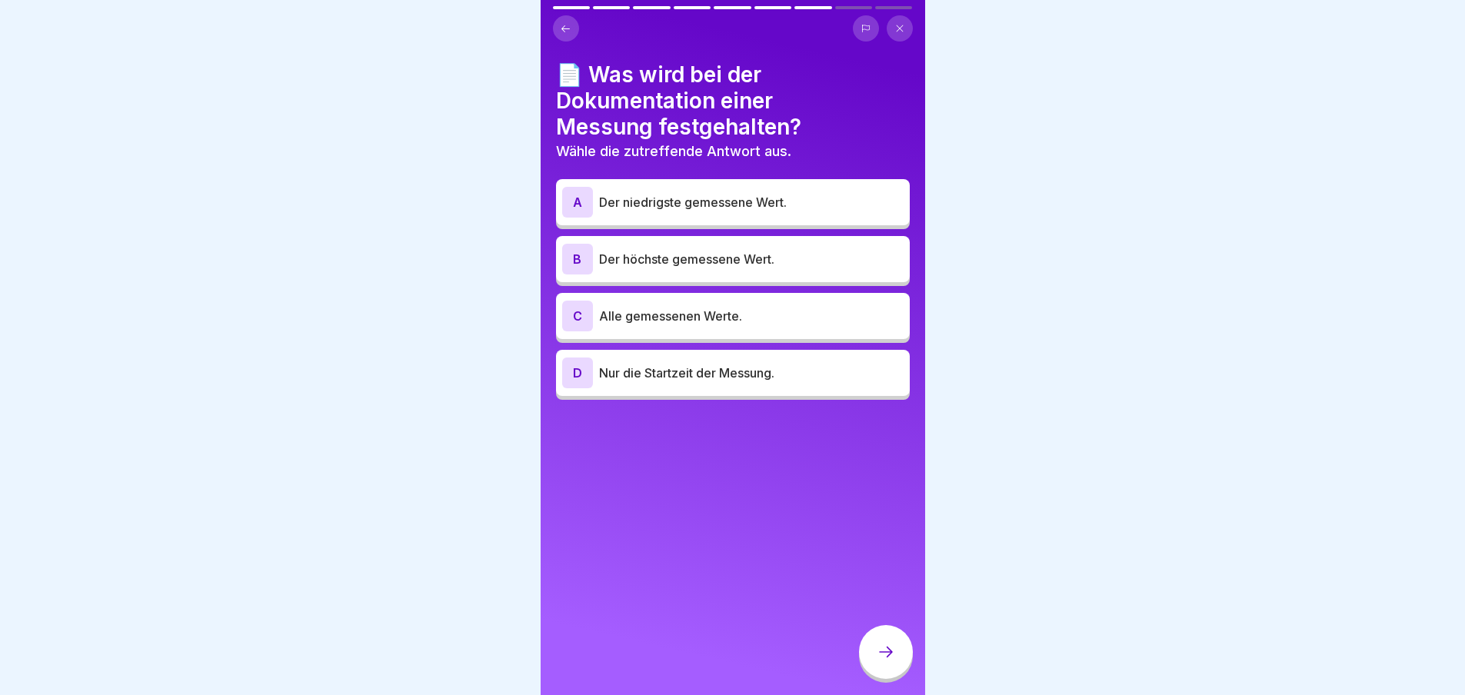
click at [688, 265] on p "Der höchste gemessene Wert." at bounding box center [751, 259] width 305 height 18
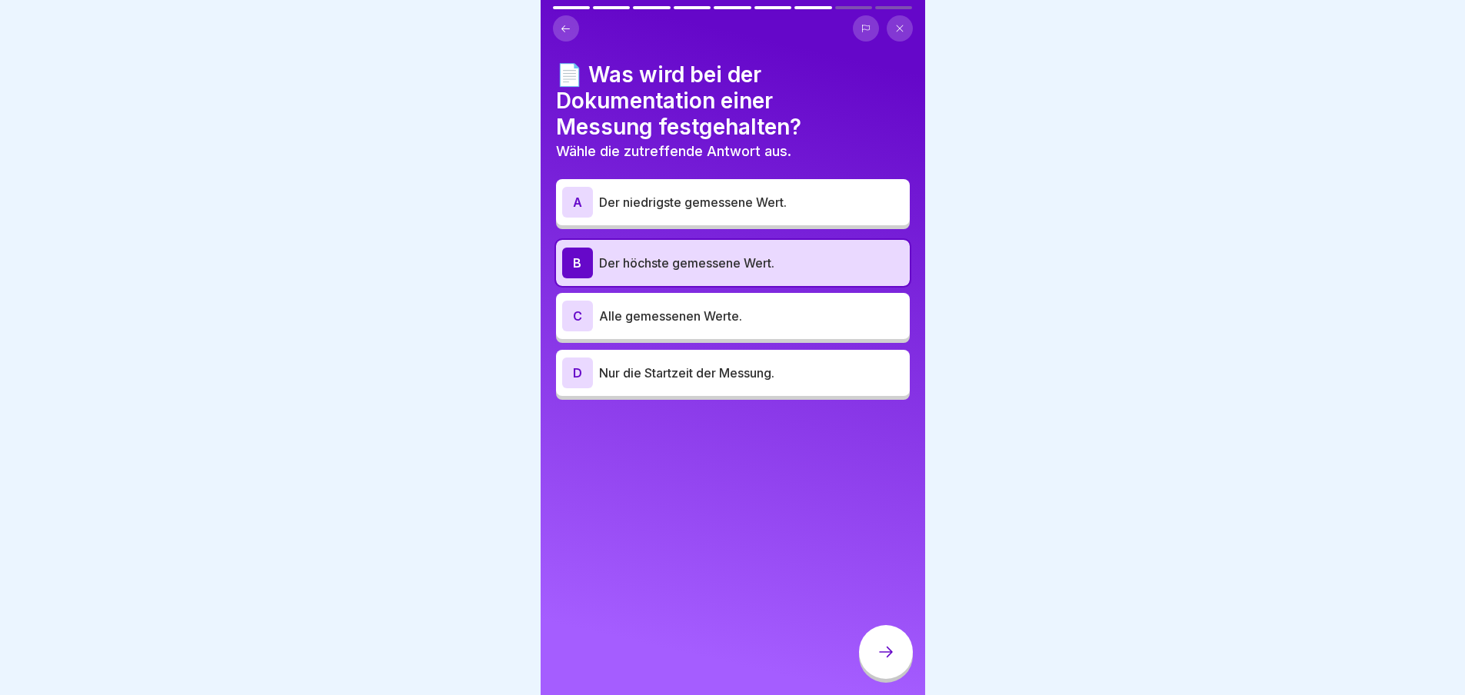
click at [891, 662] on icon at bounding box center [886, 652] width 18 height 18
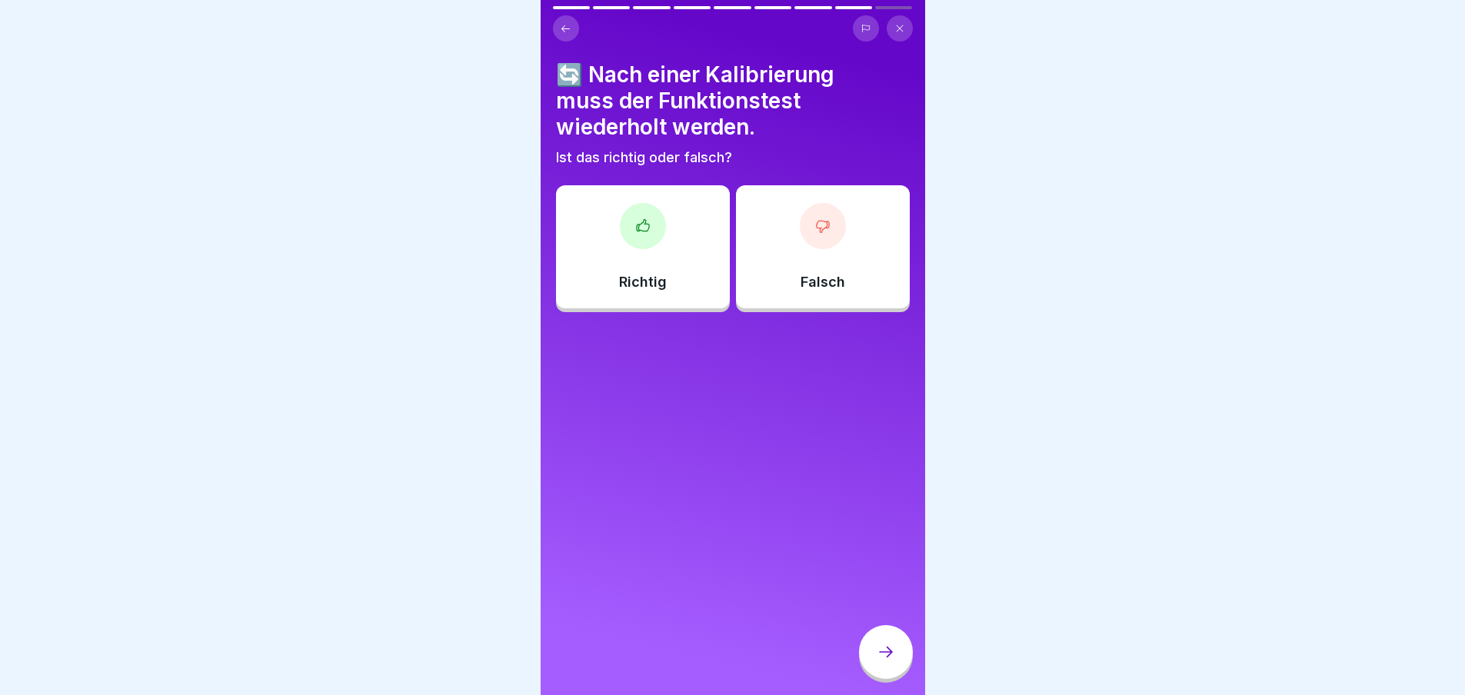
click at [647, 228] on icon at bounding box center [642, 225] width 15 height 15
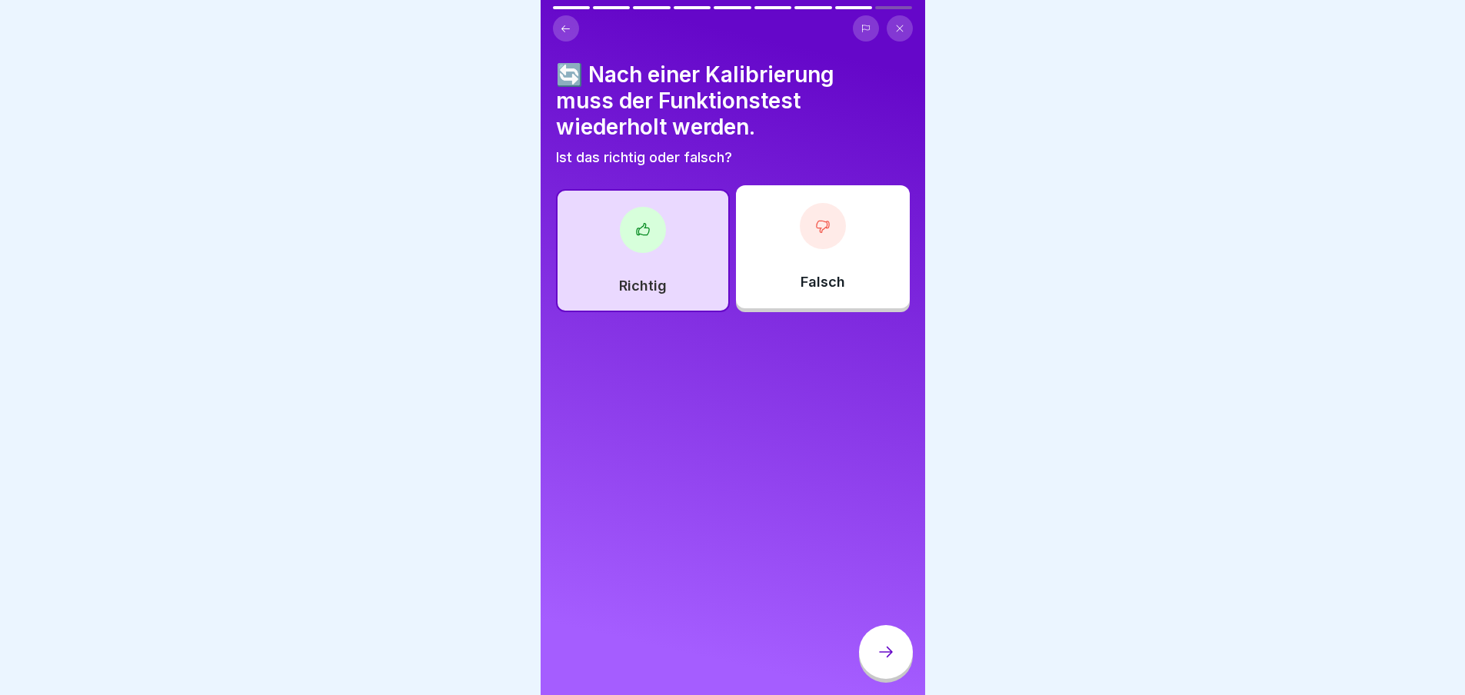
click at [879, 649] on div at bounding box center [886, 652] width 54 height 54
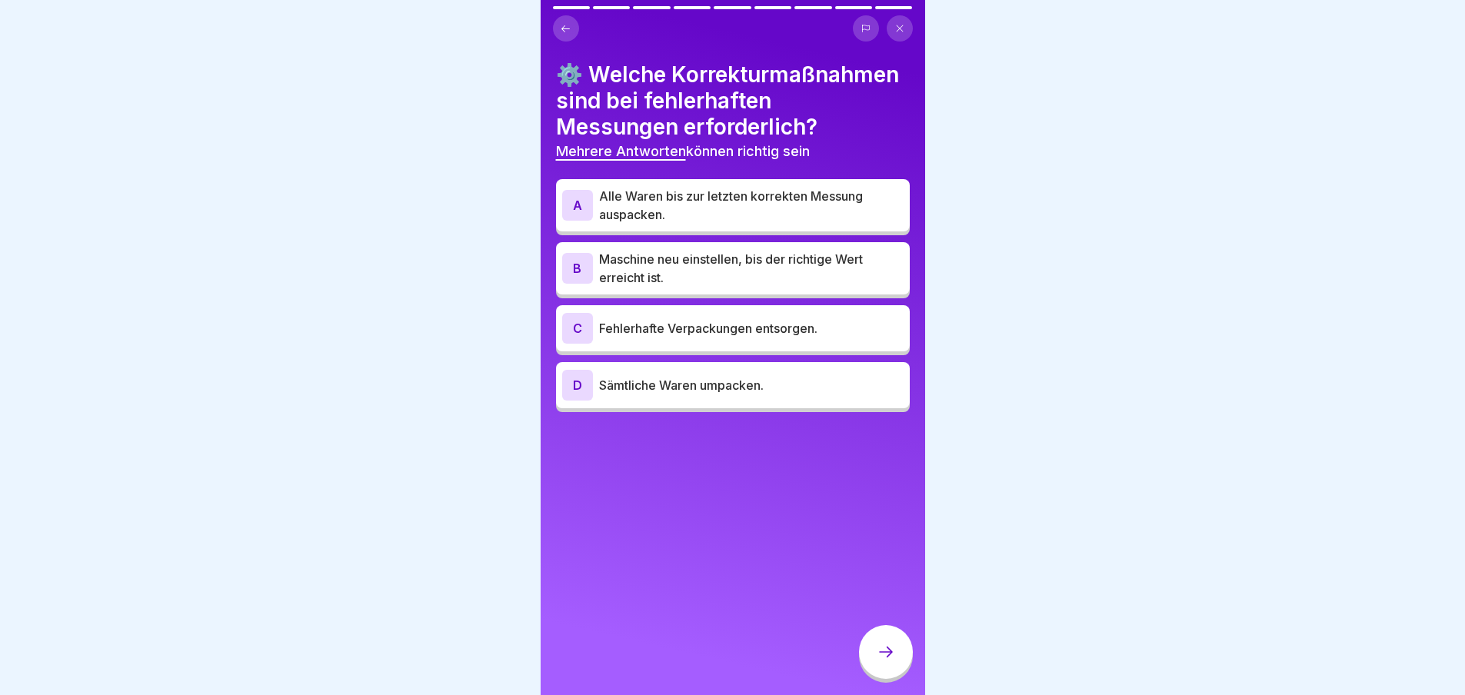
click at [590, 284] on div "B" at bounding box center [577, 268] width 31 height 31
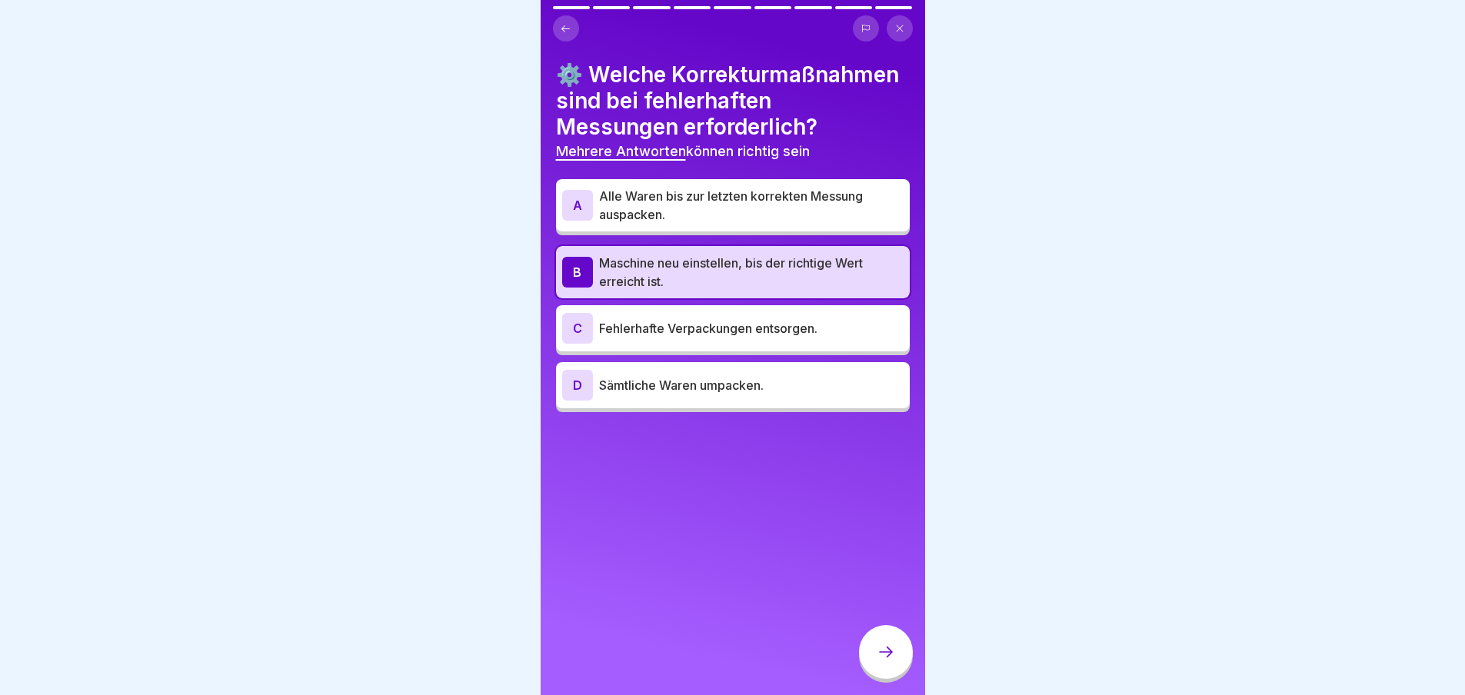
click at [582, 221] on div "A" at bounding box center [577, 205] width 31 height 31
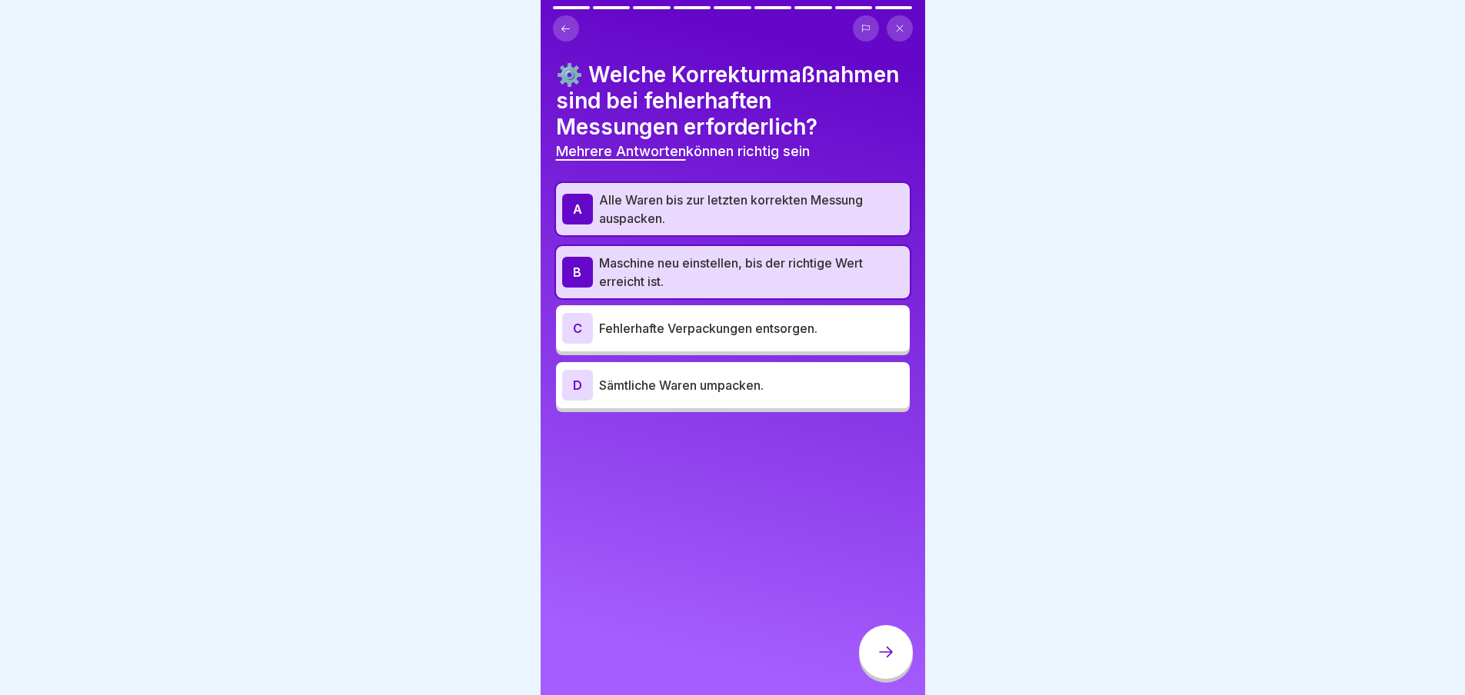
click at [896, 658] on div at bounding box center [886, 652] width 54 height 54
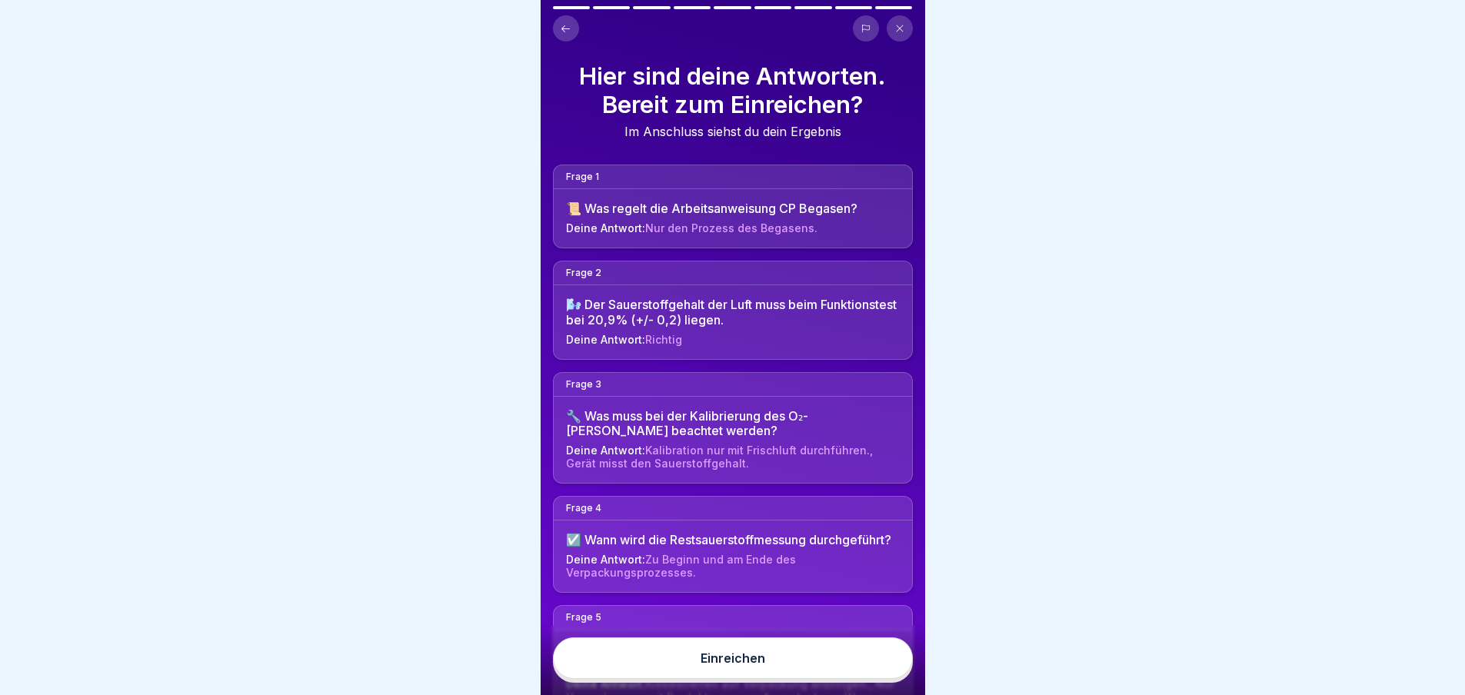
click at [716, 665] on div "Einreichen" at bounding box center [733, 659] width 65 height 14
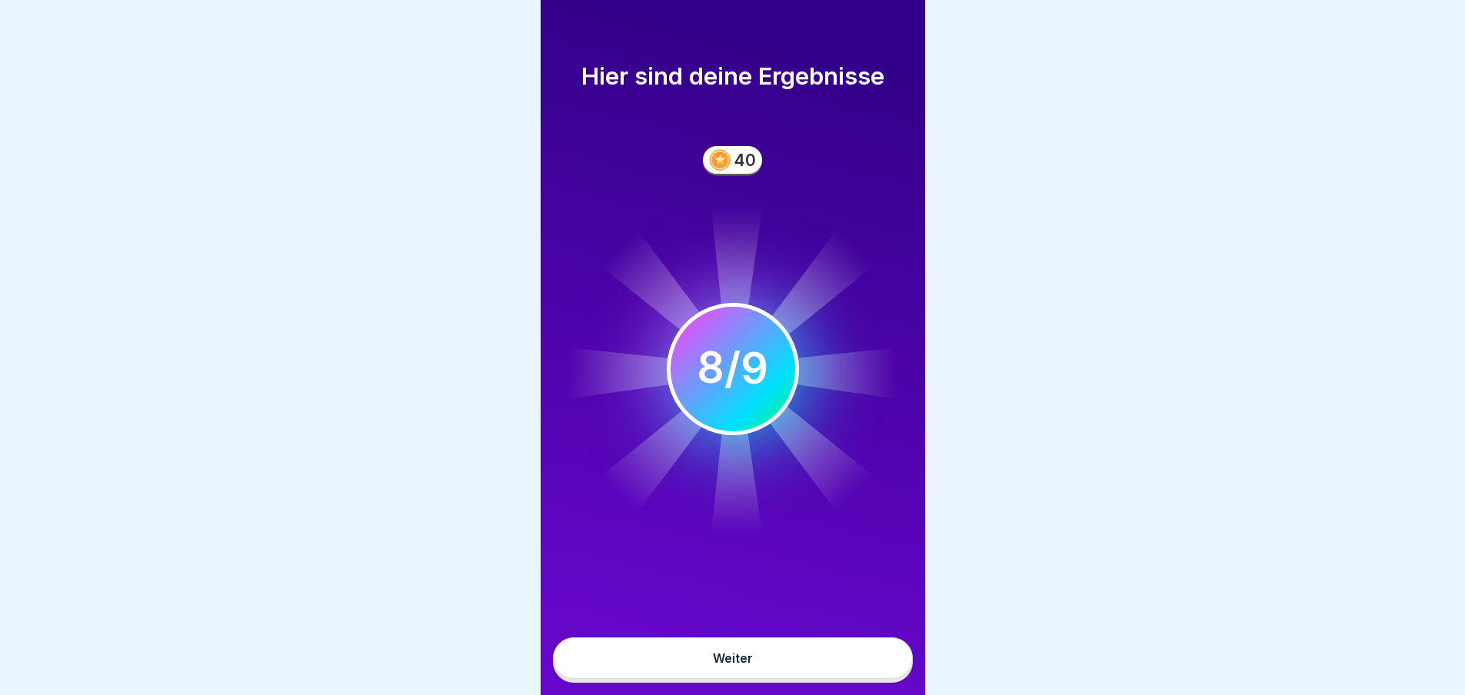
click at [741, 665] on div "Weiter" at bounding box center [733, 659] width 40 height 14
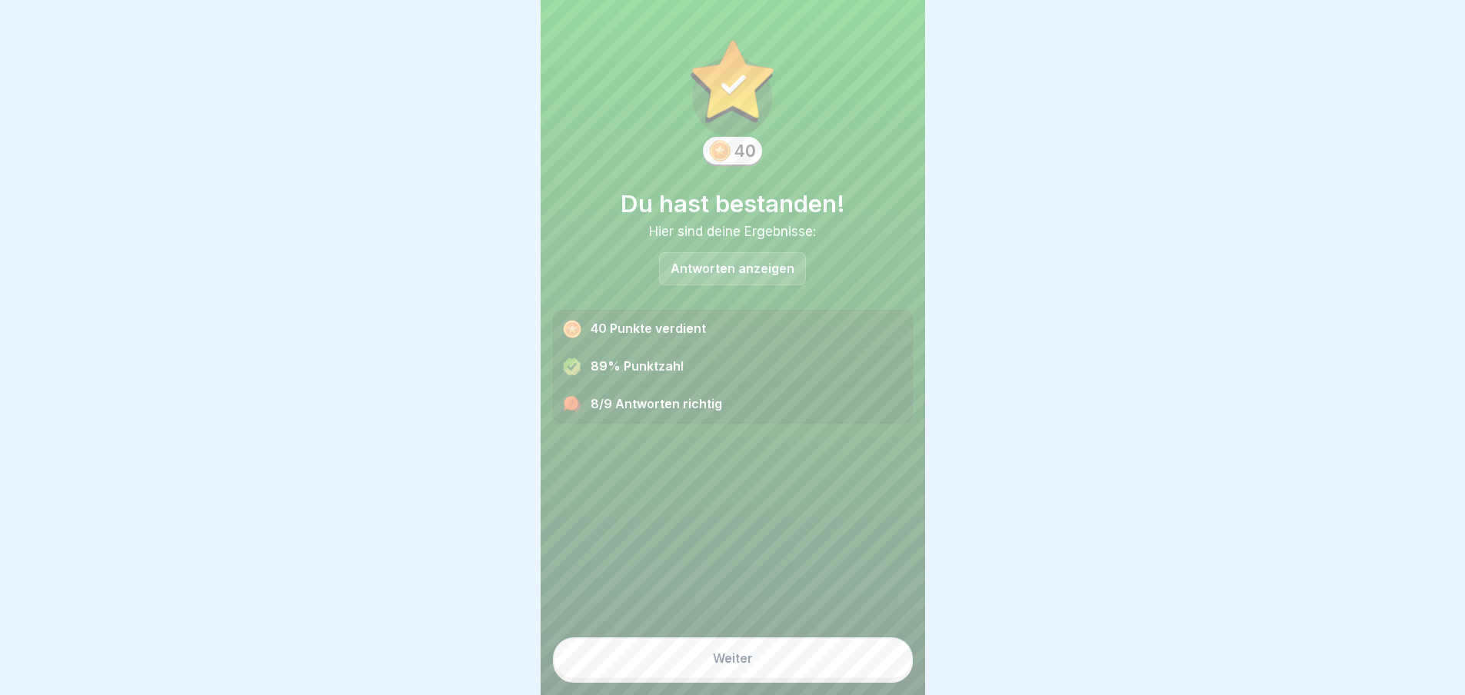
click at [736, 665] on div "Weiter" at bounding box center [733, 659] width 40 height 14
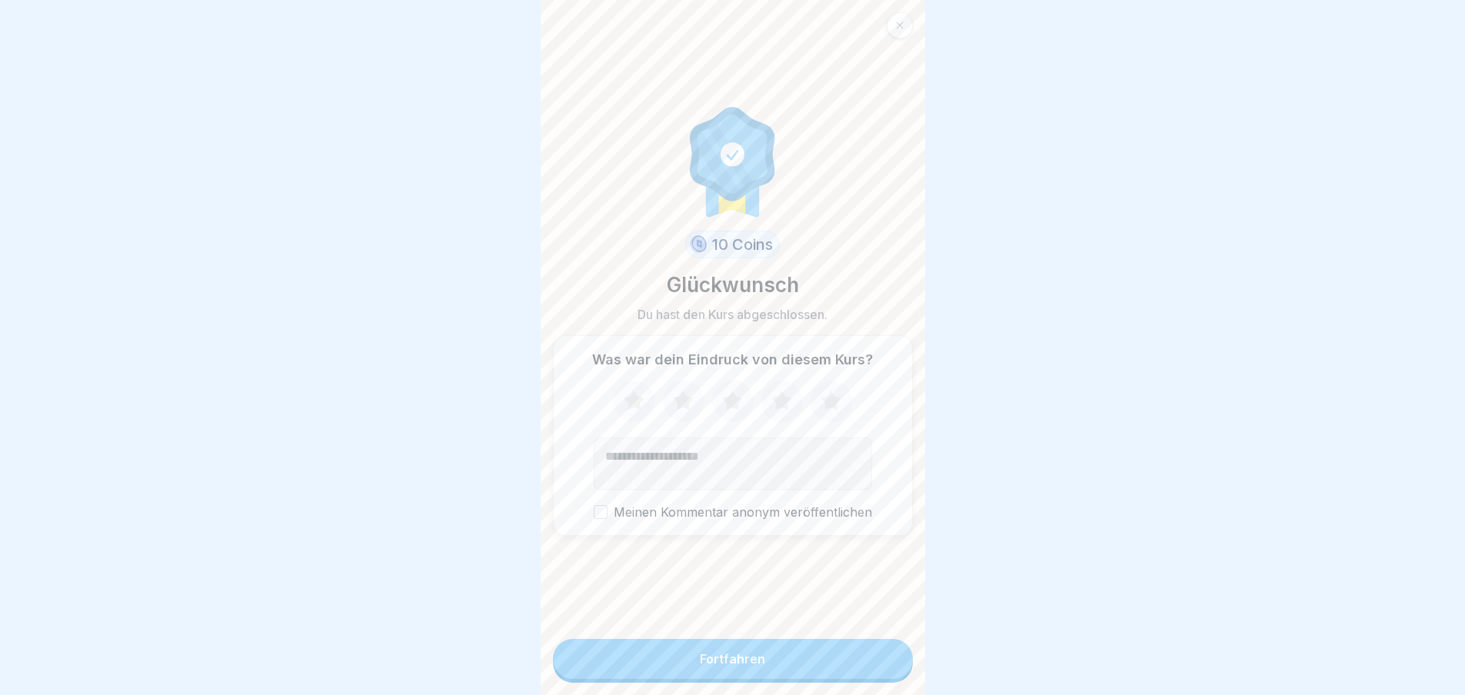
click at [775, 410] on icon at bounding box center [782, 400] width 20 height 19
click at [734, 666] on div "Fortfahren" at bounding box center [732, 659] width 65 height 14
